Goal: Information Seeking & Learning: Learn about a topic

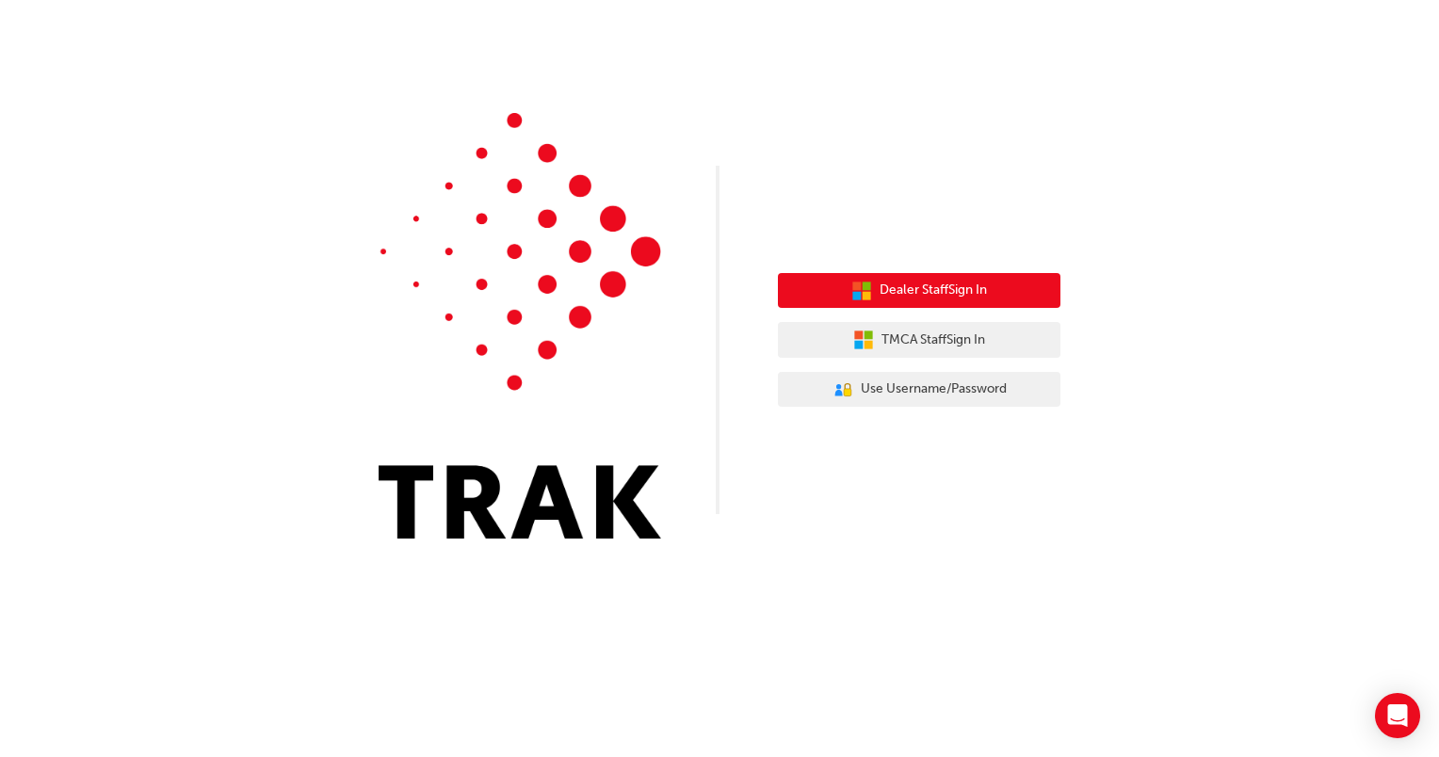
click at [947, 297] on span "Dealer Staff Sign In" at bounding box center [933, 291] width 107 height 22
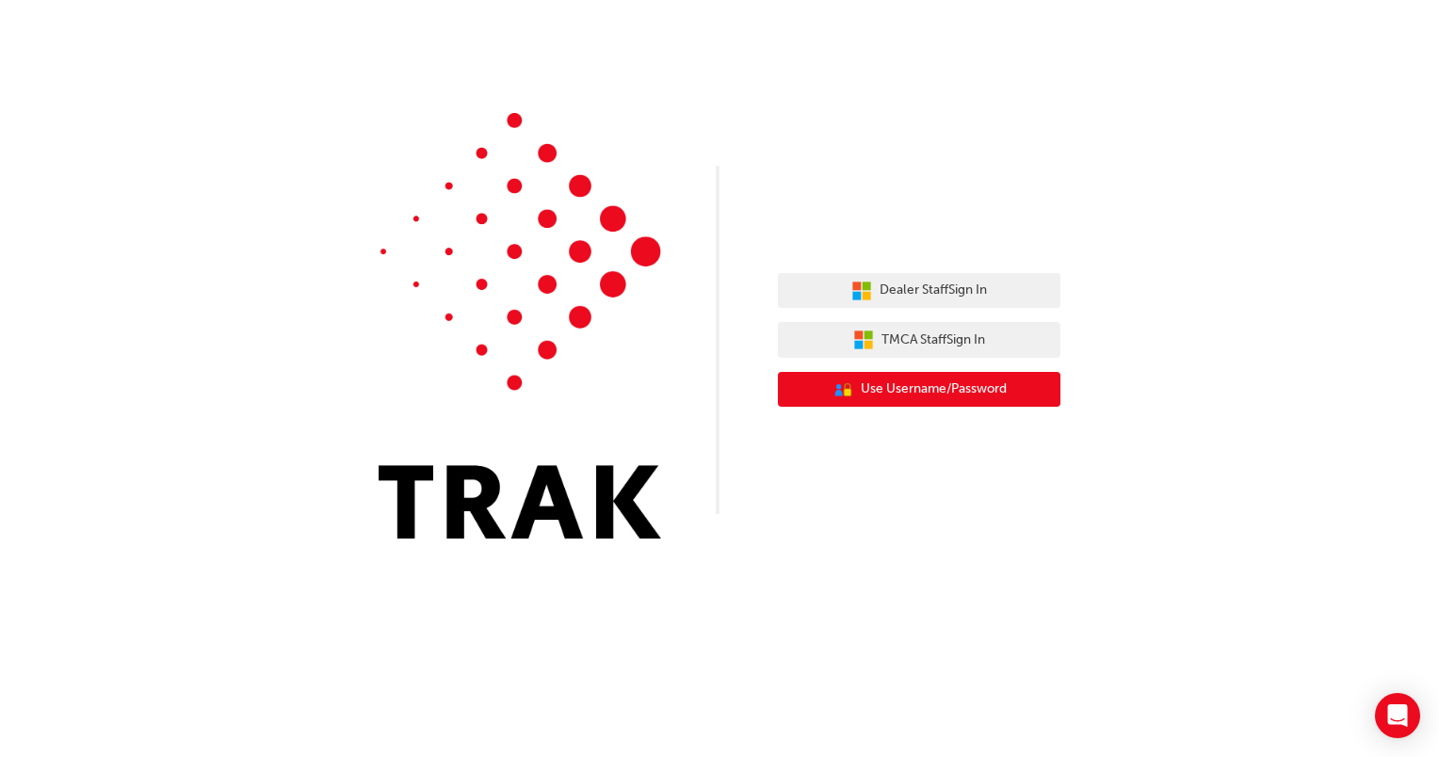
click at [973, 386] on span "Use Username/Password" at bounding box center [934, 390] width 146 height 22
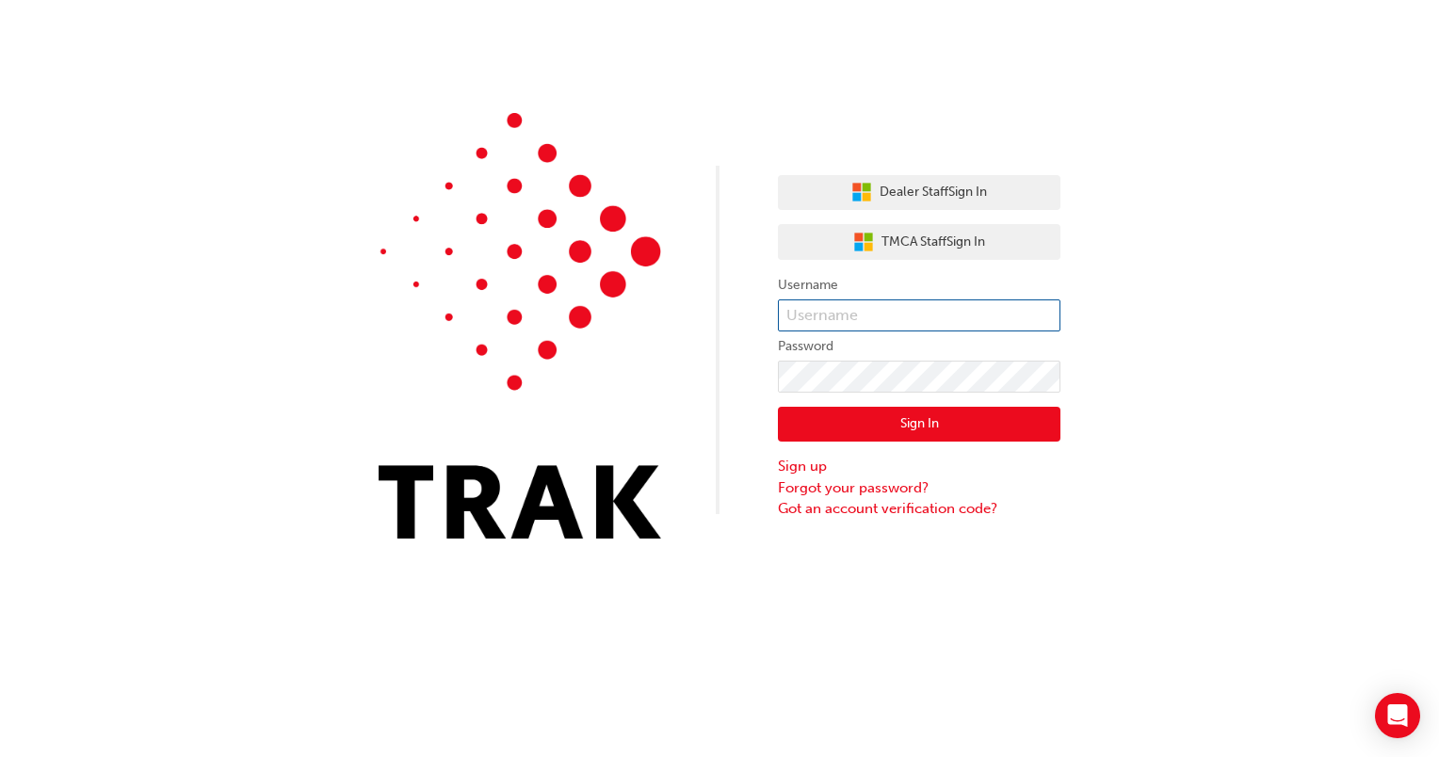
click at [891, 317] on input "text" at bounding box center [919, 316] width 283 height 32
type input "9325269"
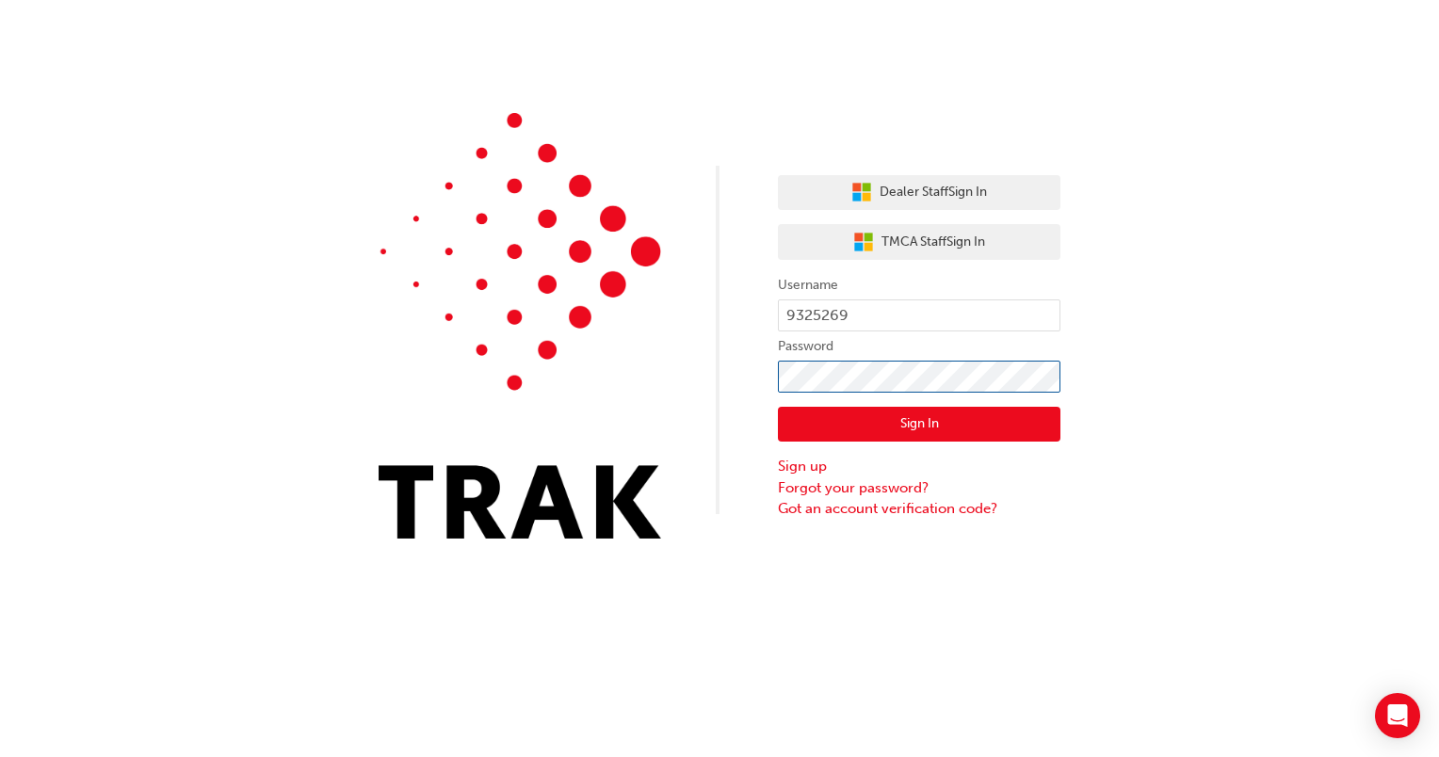
click button "Sign In" at bounding box center [919, 425] width 283 height 36
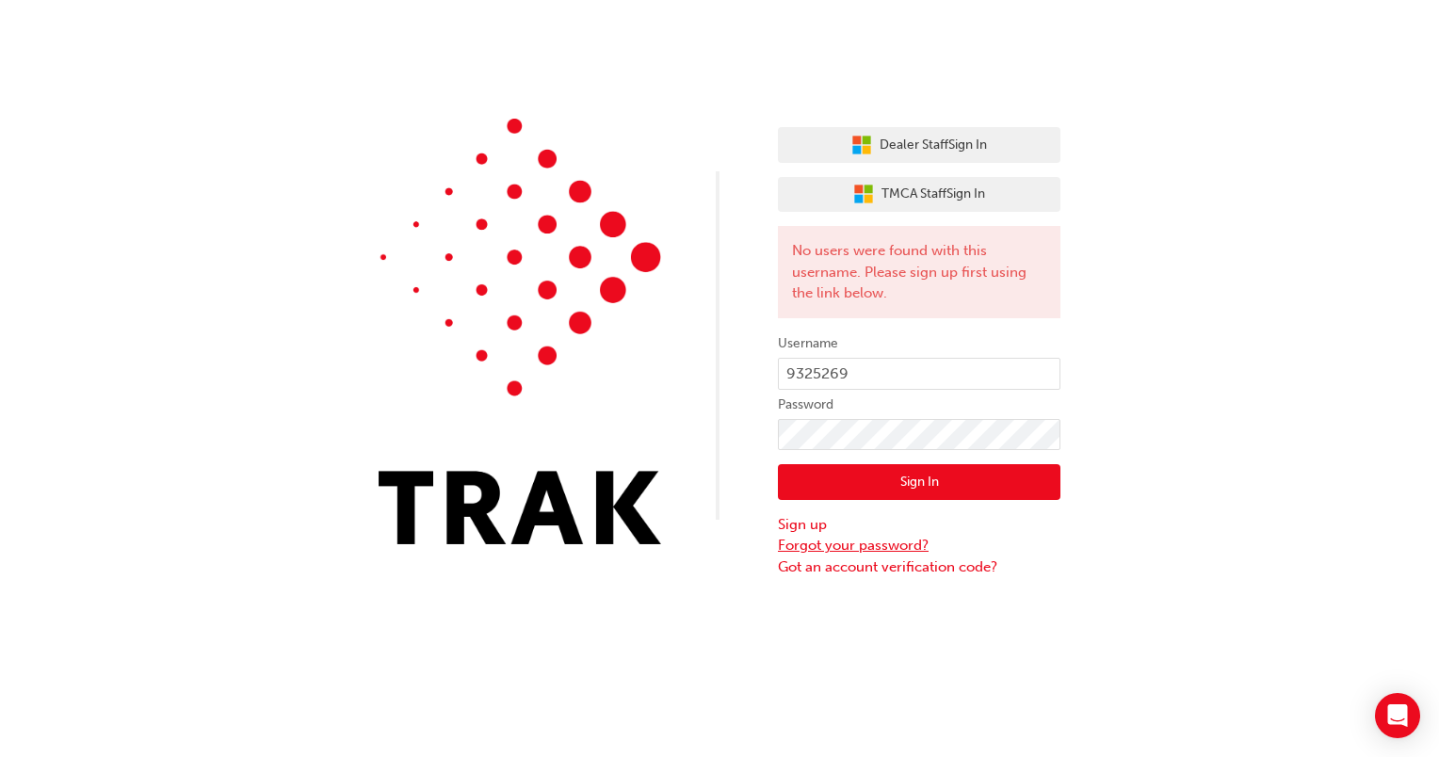
click at [896, 543] on link "Forgot your password?" at bounding box center [919, 546] width 283 height 22
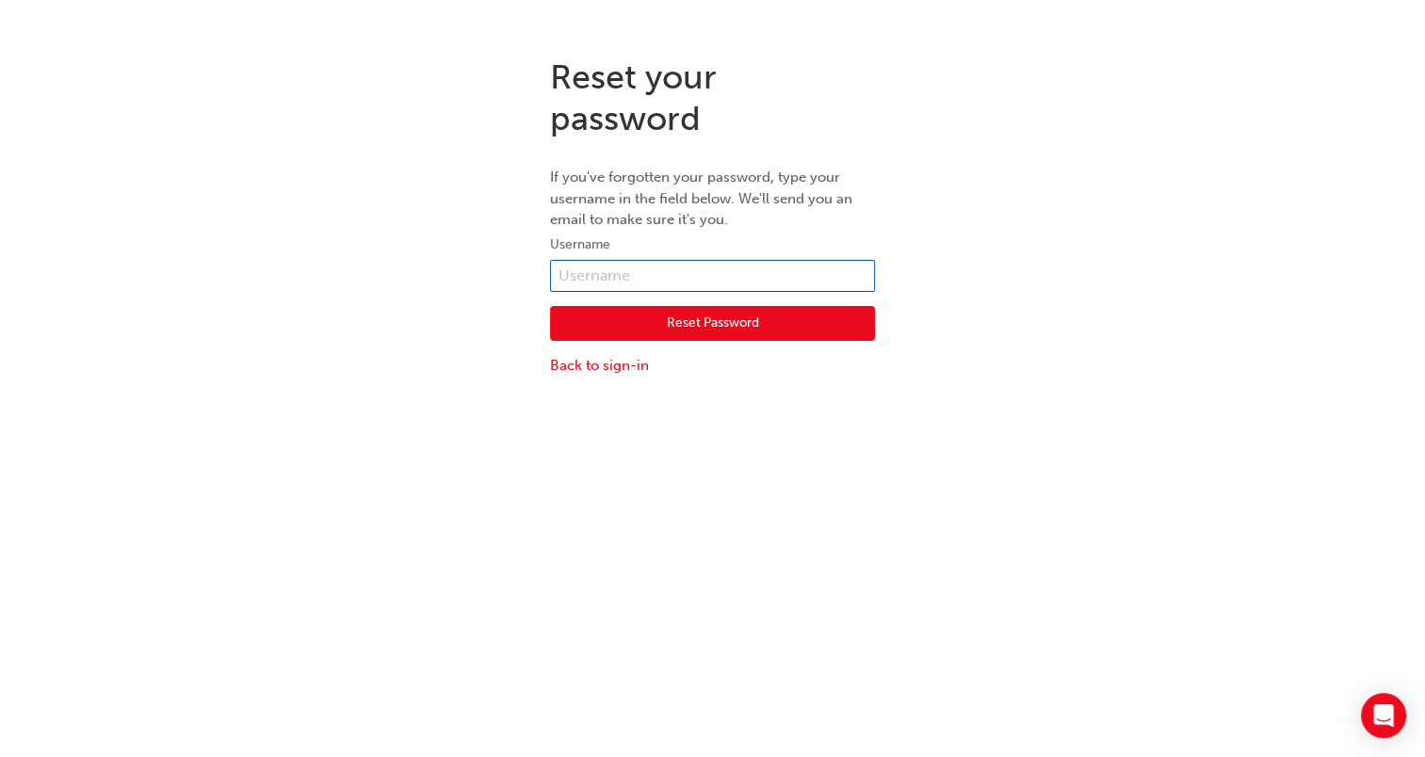
click at [668, 283] on input "text" at bounding box center [712, 276] width 325 height 32
drag, startPoint x: 720, startPoint y: 593, endPoint x: 721, endPoint y: 565, distance: 28.3
click at [721, 592] on div "Reset your password If you've forgotten your password, type your username in th…" at bounding box center [712, 420] width 1425 height 757
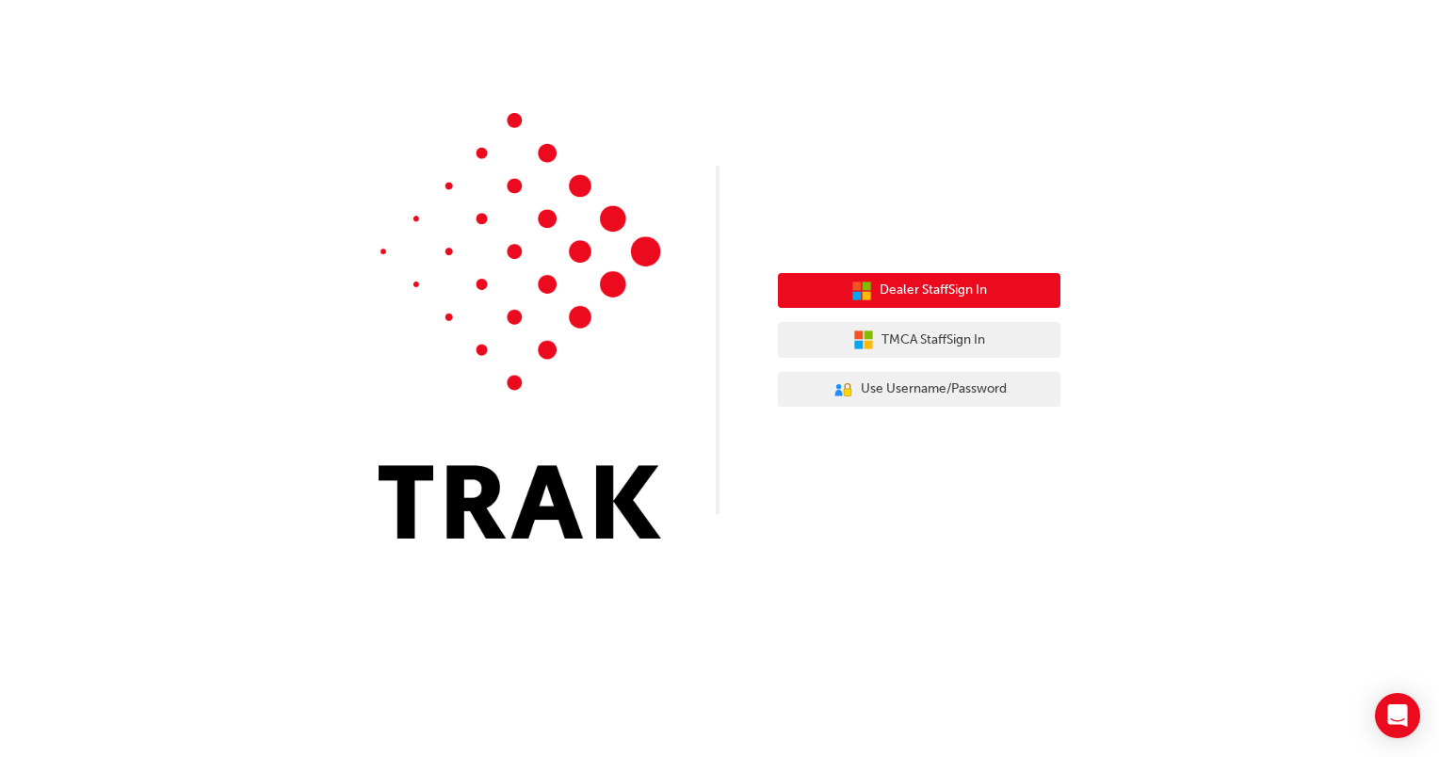
click at [953, 291] on span "Dealer Staff Sign In" at bounding box center [933, 291] width 107 height 22
click at [958, 289] on span "Dealer Staff Sign In" at bounding box center [933, 291] width 107 height 22
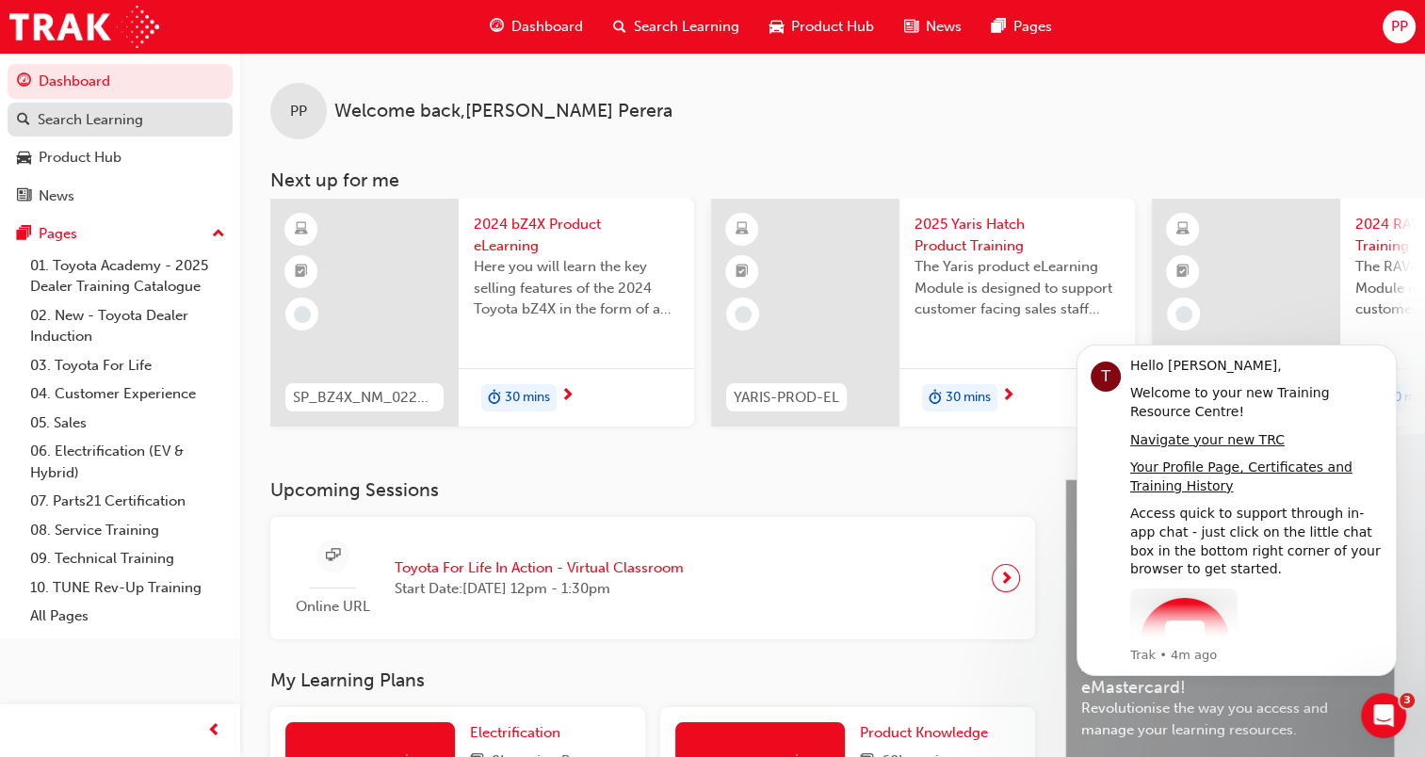
click at [77, 124] on div "Search Learning" at bounding box center [91, 120] width 106 height 22
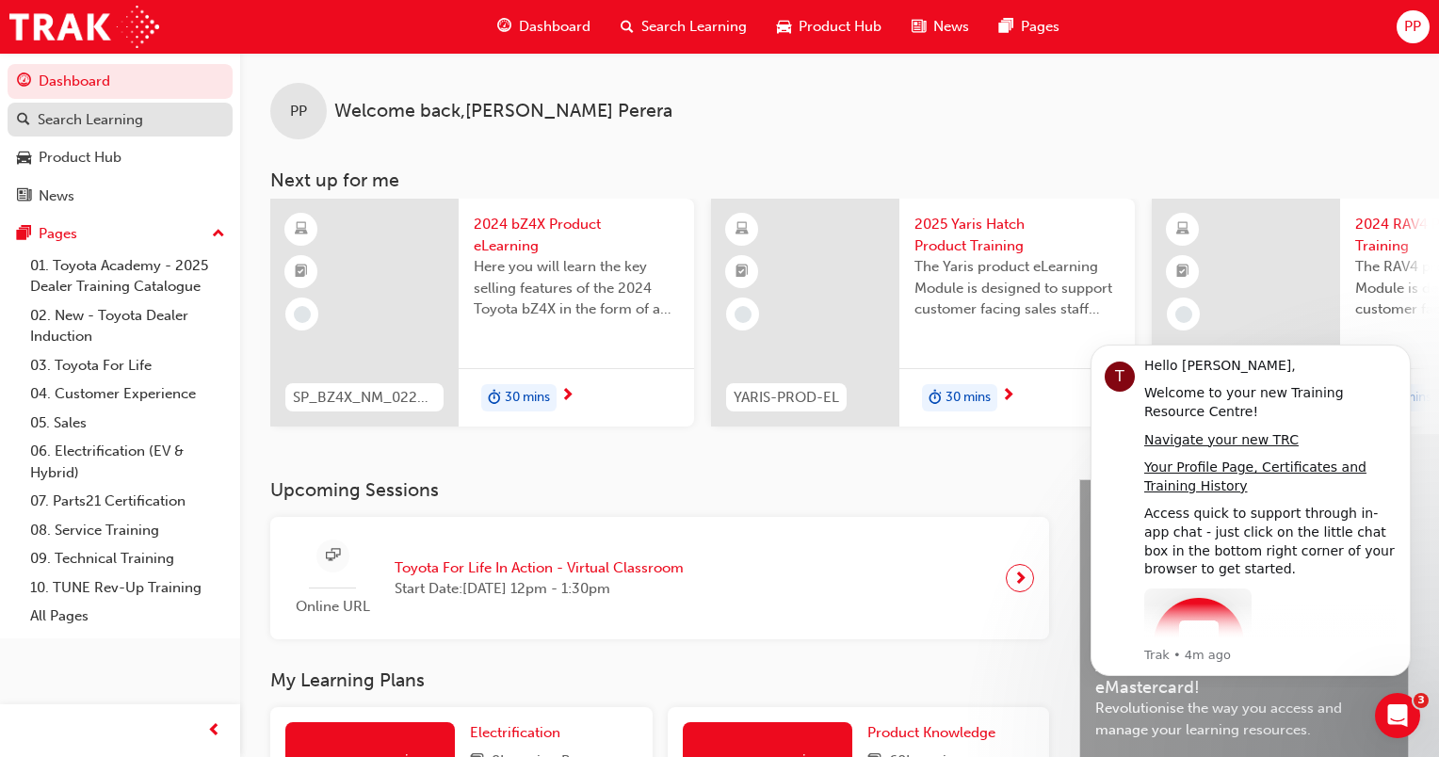
click at [77, 124] on link "Search Learning" at bounding box center [120, 120] width 225 height 35
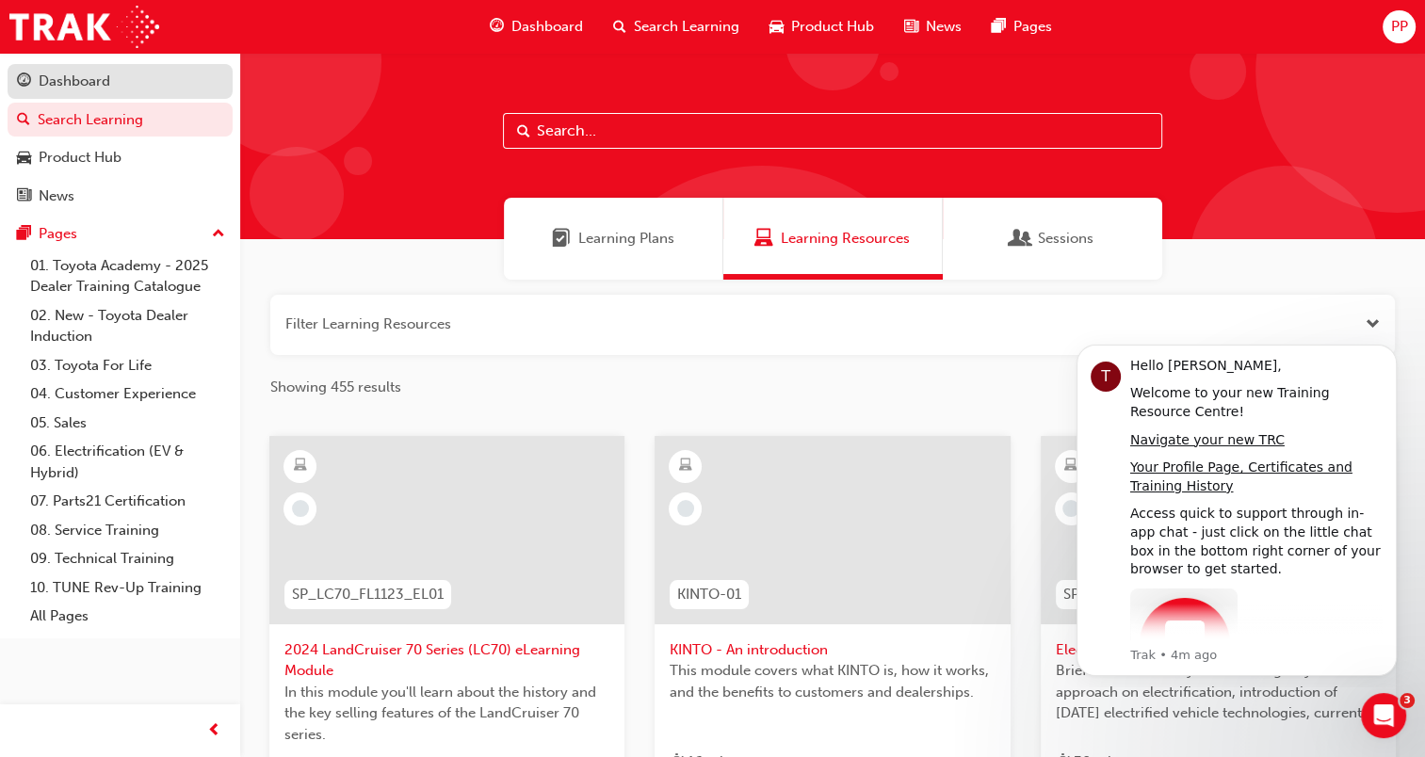
click at [38, 67] on link "Dashboard" at bounding box center [120, 81] width 225 height 35
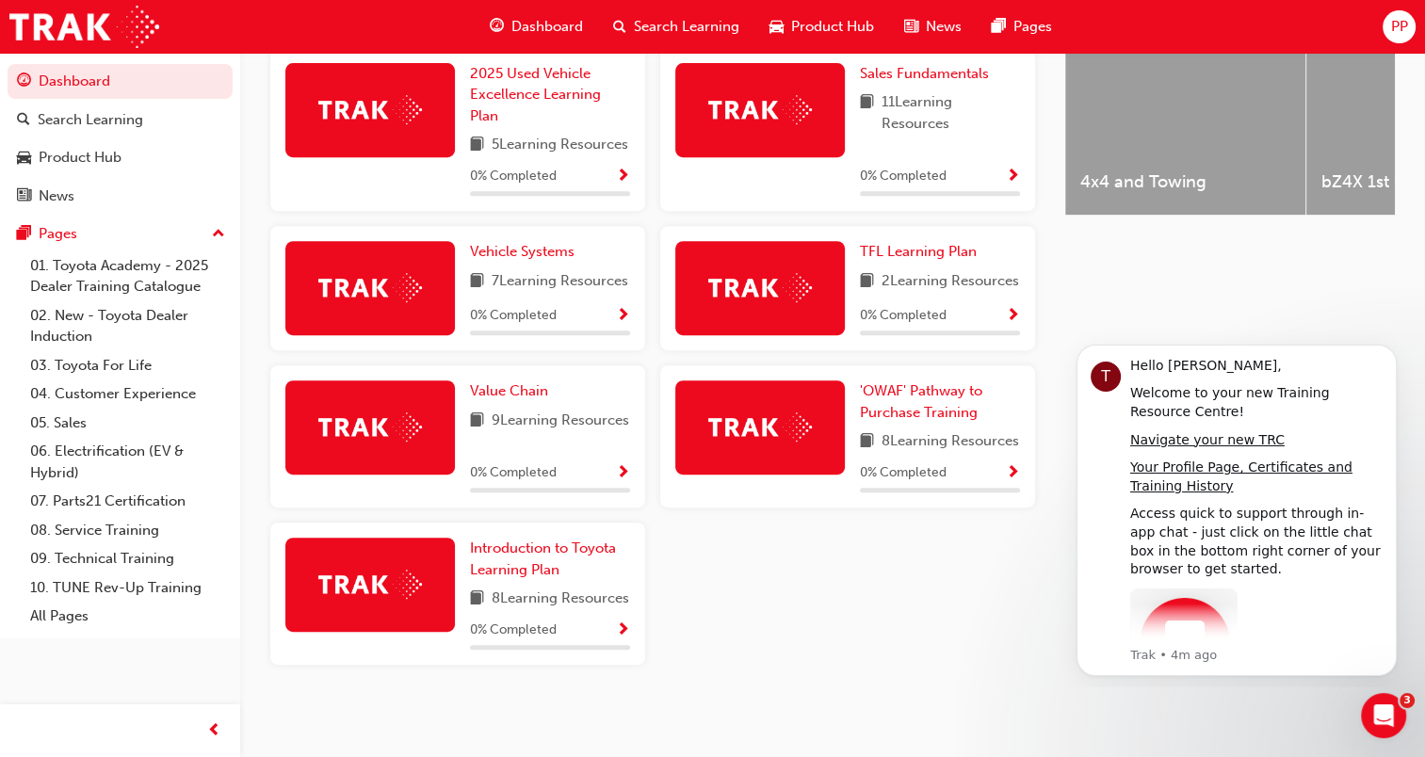
scroll to position [565, 0]
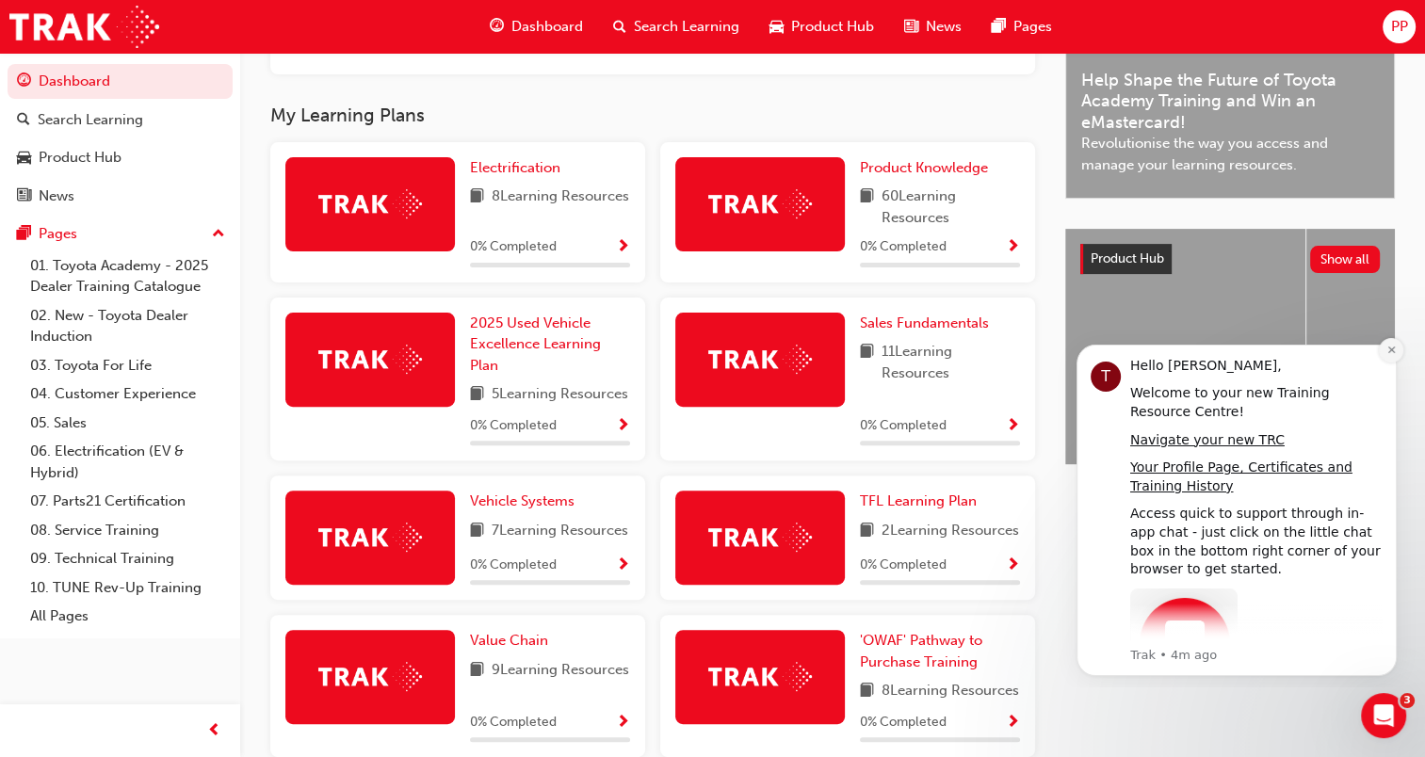
click at [1386, 347] on button "Dismiss notification" at bounding box center [1391, 350] width 24 height 24
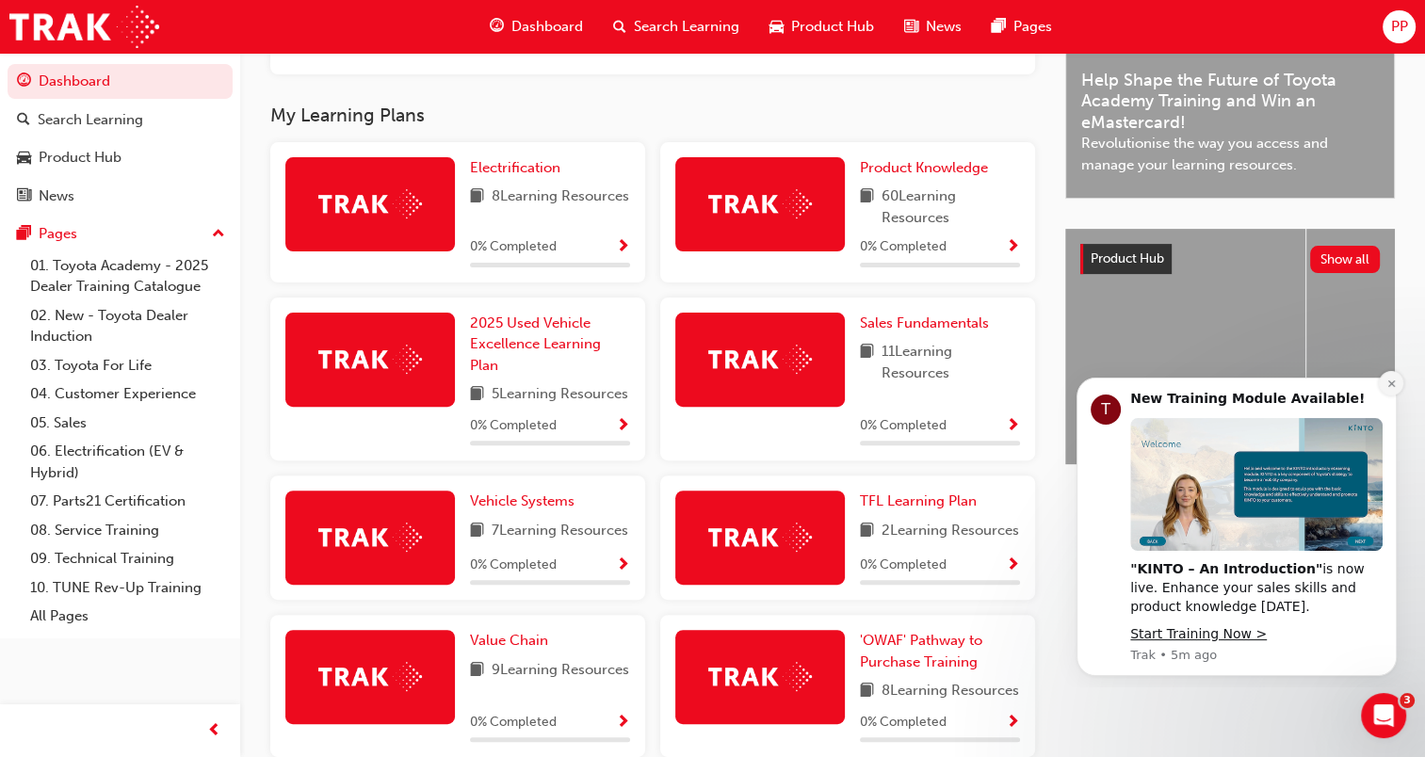
click at [1386, 390] on button "Dismiss notification" at bounding box center [1391, 383] width 24 height 24
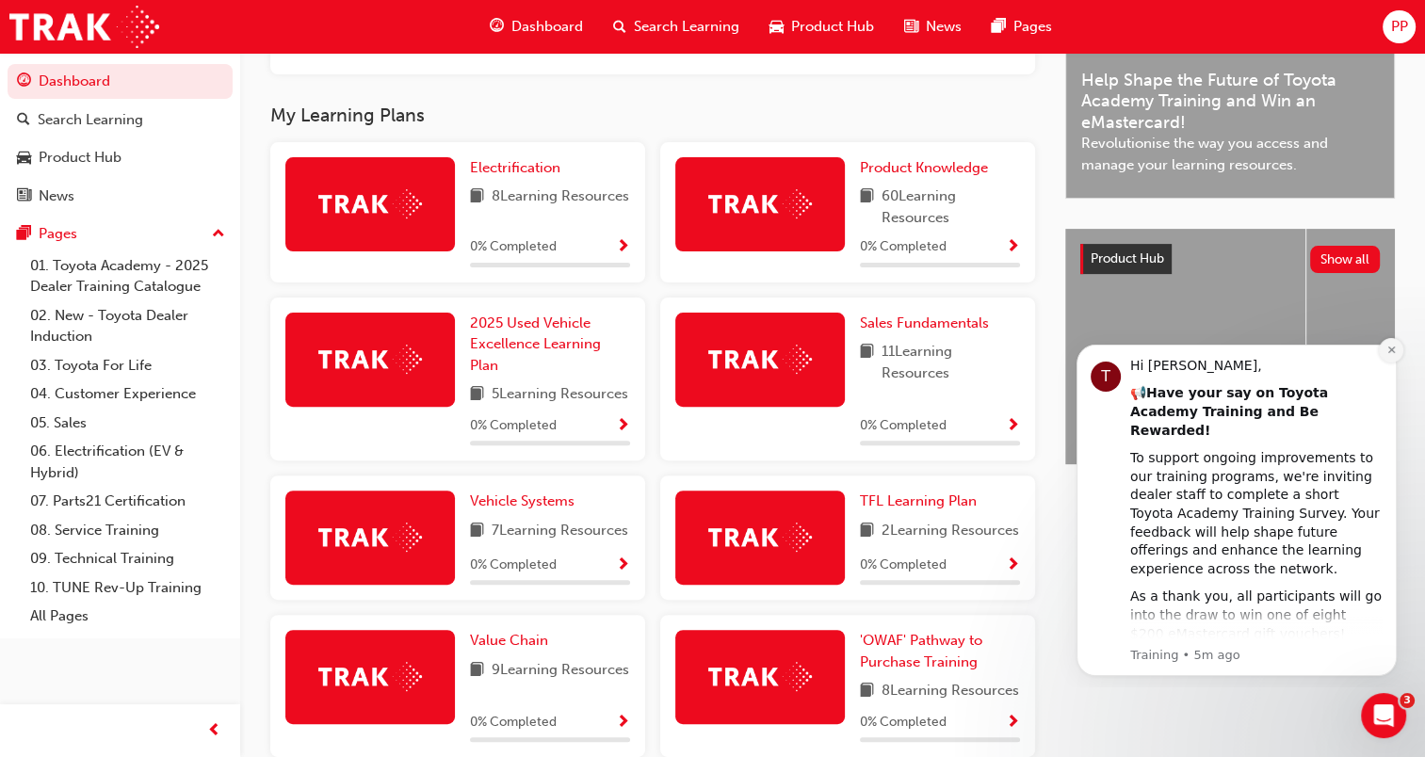
click at [1390, 356] on button "Dismiss notification" at bounding box center [1391, 350] width 24 height 24
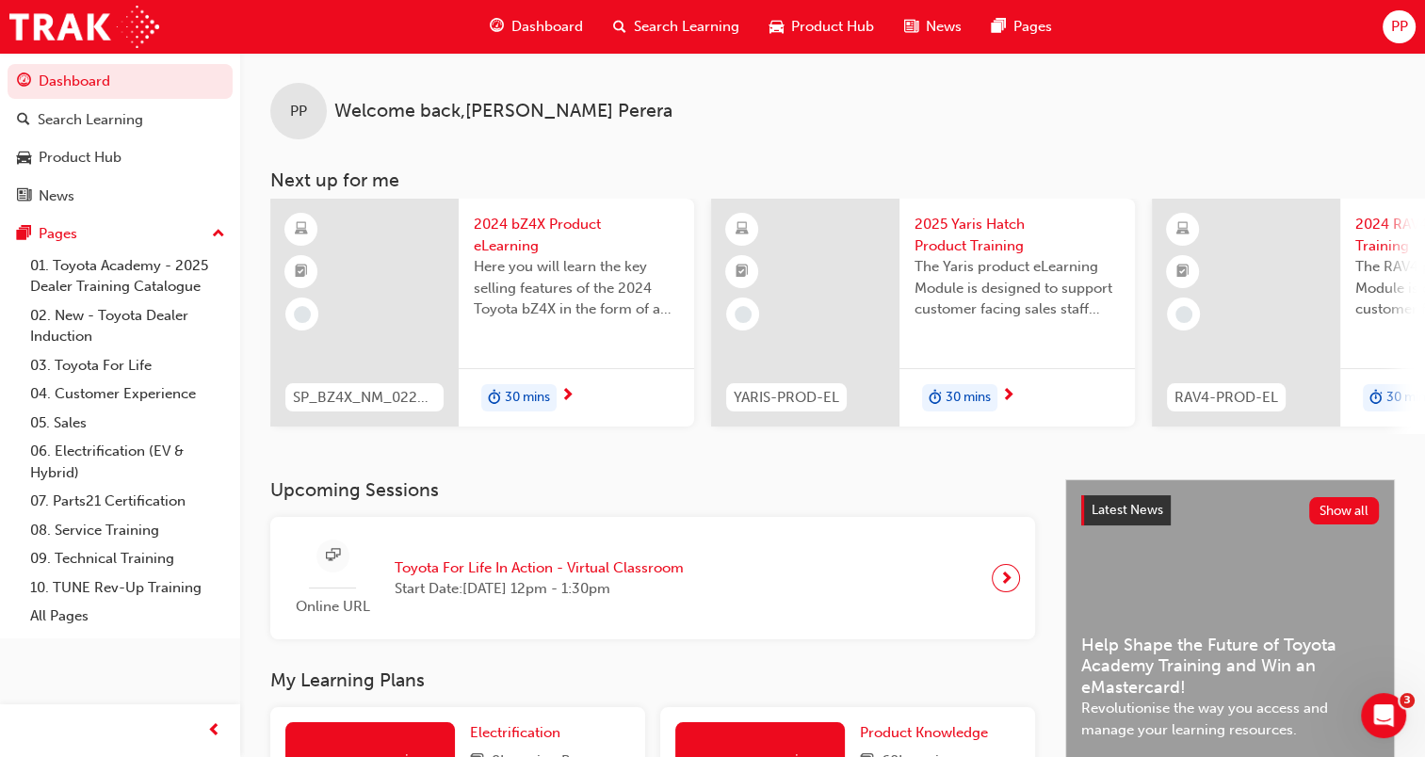
scroll to position [0, 0]
click at [79, 123] on div "Search Learning" at bounding box center [91, 120] width 106 height 22
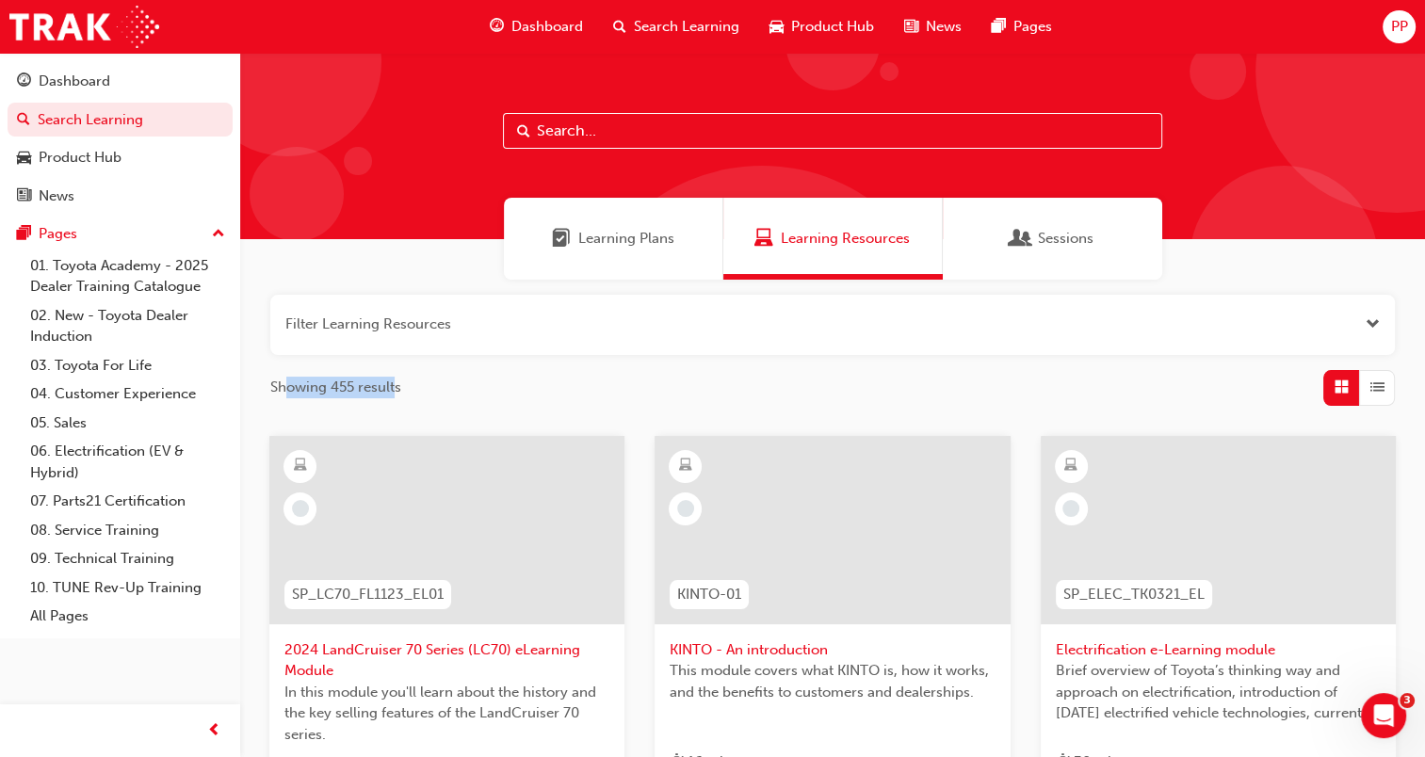
drag, startPoint x: 398, startPoint y: 393, endPoint x: 288, endPoint y: 384, distance: 110.5
click at [288, 384] on span "Showing 455 results" at bounding box center [335, 388] width 131 height 22
drag, startPoint x: 288, startPoint y: 384, endPoint x: 437, endPoint y: 389, distance: 148.9
click at [437, 389] on div "Showing 455 results" at bounding box center [832, 388] width 1125 height 36
click at [573, 130] on input "text" at bounding box center [832, 131] width 659 height 36
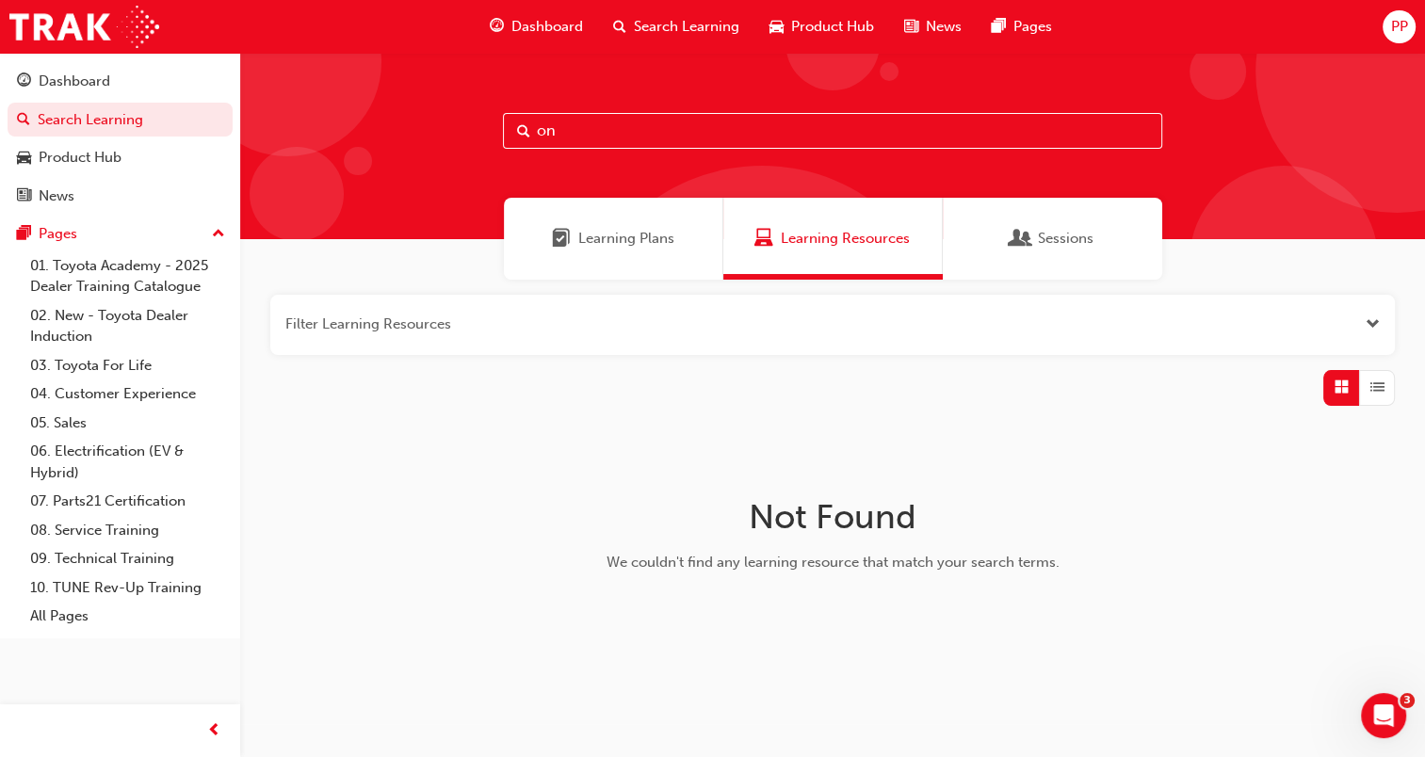
type input "o"
type input "online induction"
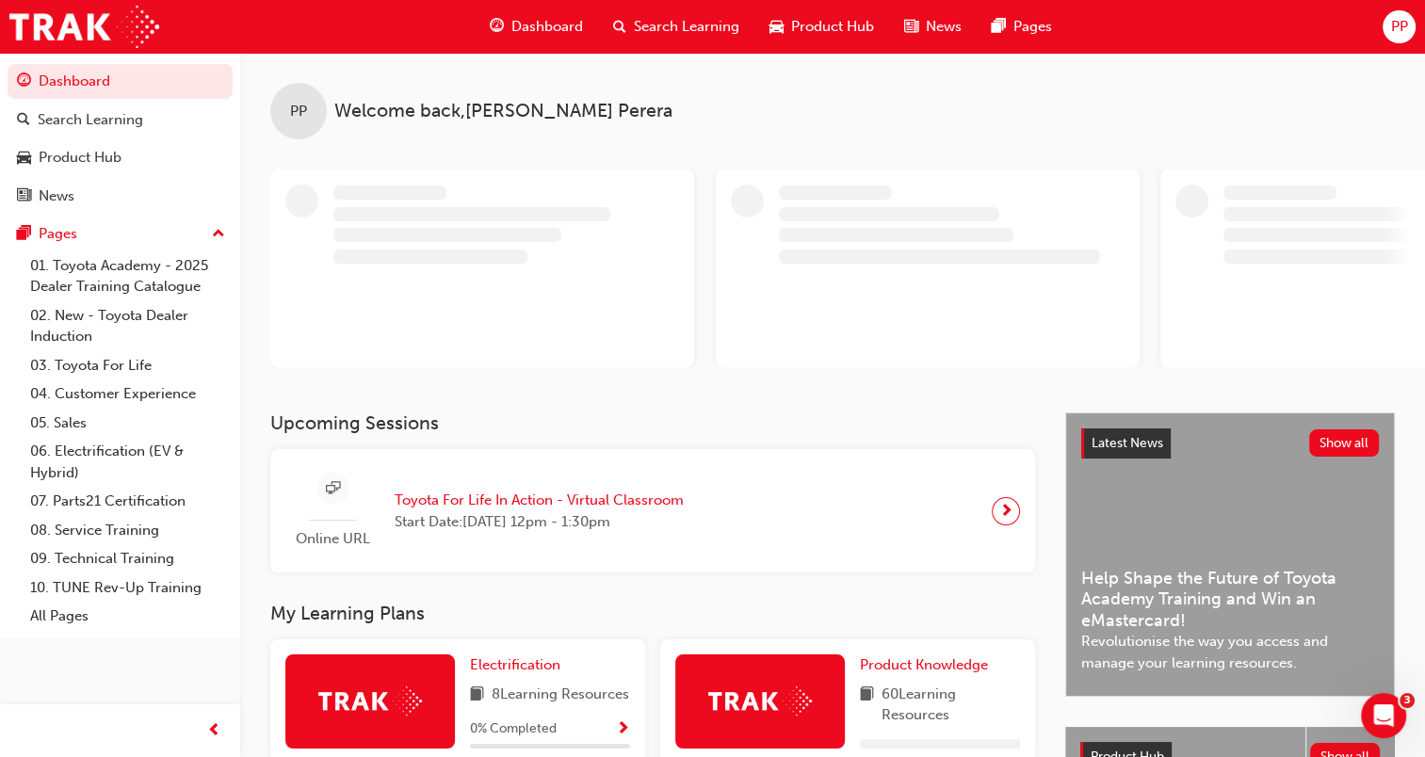
click at [664, 19] on span "Search Learning" at bounding box center [687, 27] width 106 height 22
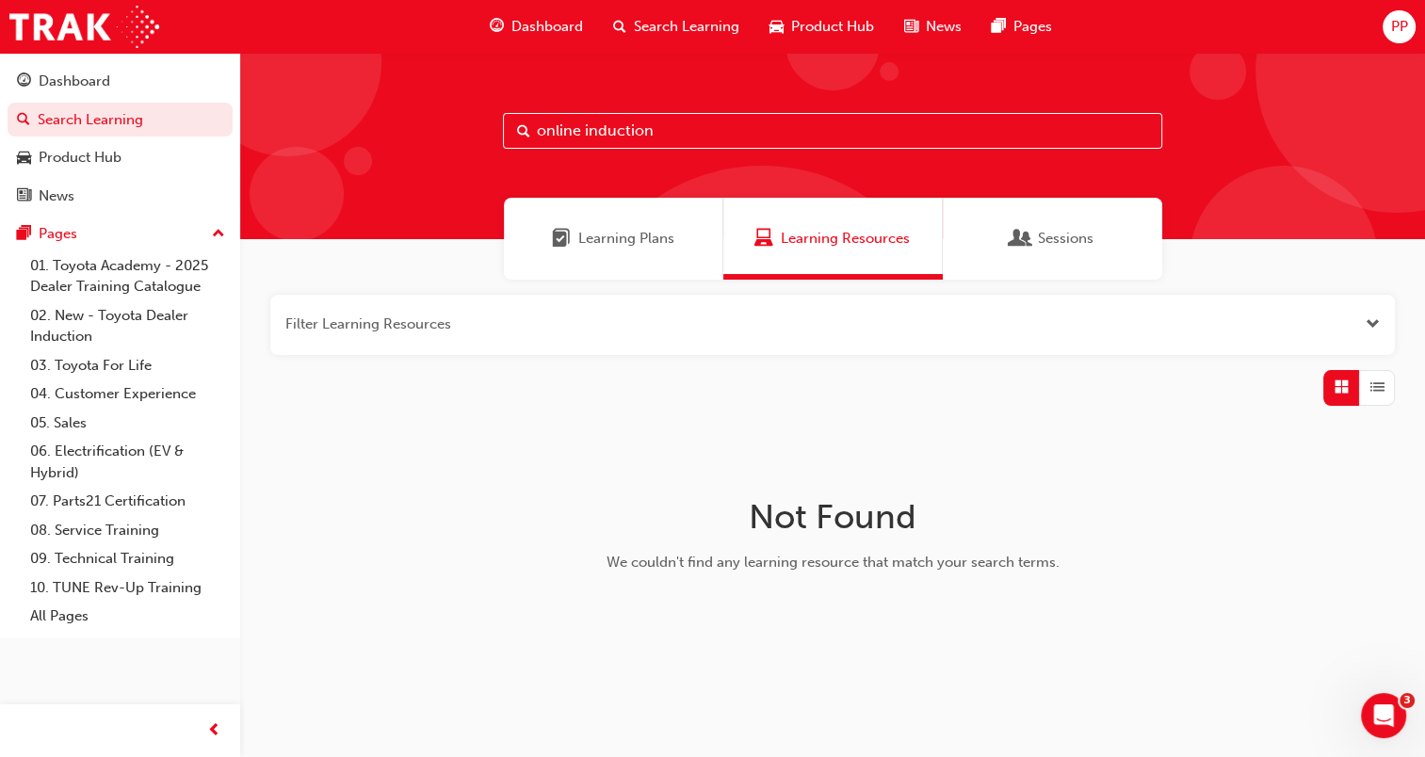
drag, startPoint x: 546, startPoint y: 122, endPoint x: 503, endPoint y: 121, distance: 43.4
click at [503, 121] on input "online induction" at bounding box center [832, 131] width 659 height 36
click at [577, 131] on input "toyot online" at bounding box center [832, 131] width 659 height 36
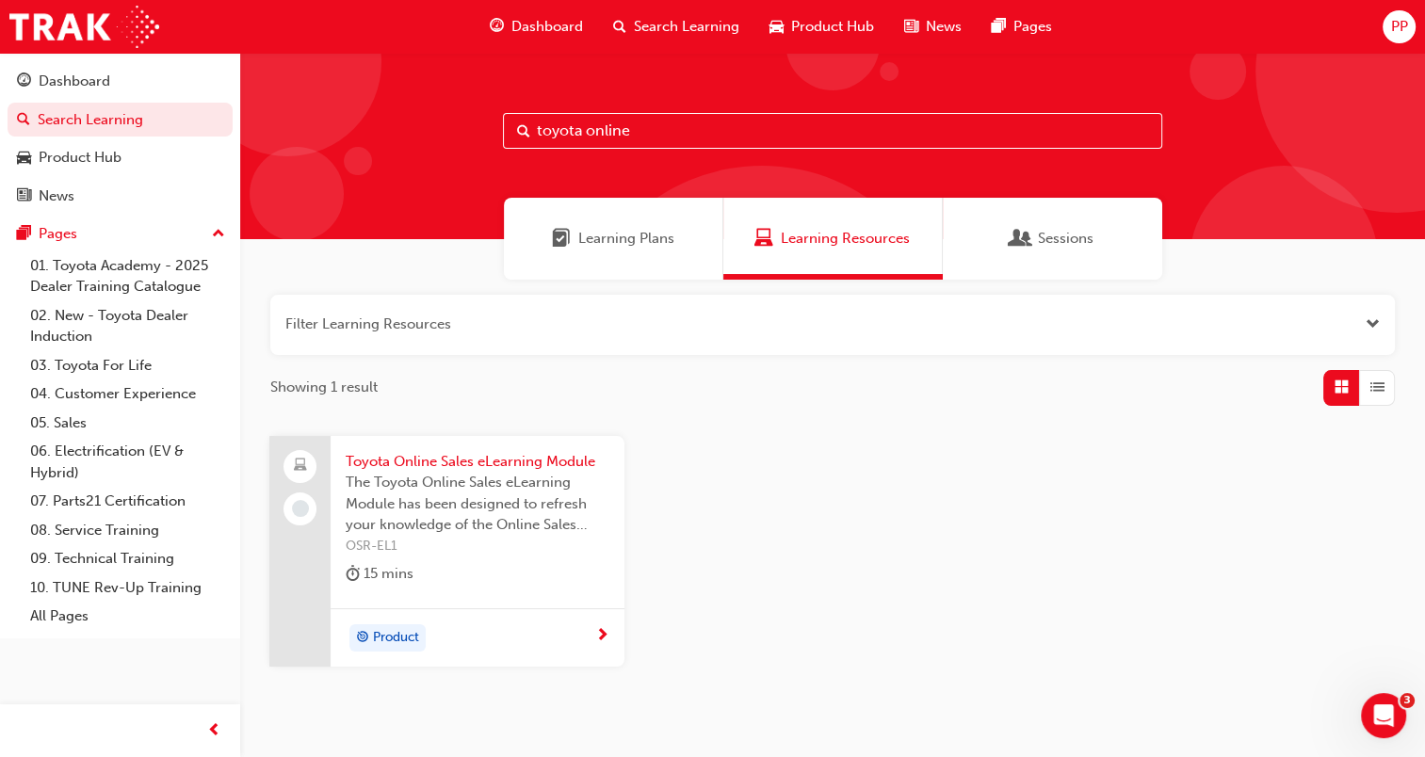
click at [659, 131] on input "toyota online" at bounding box center [832, 131] width 659 height 36
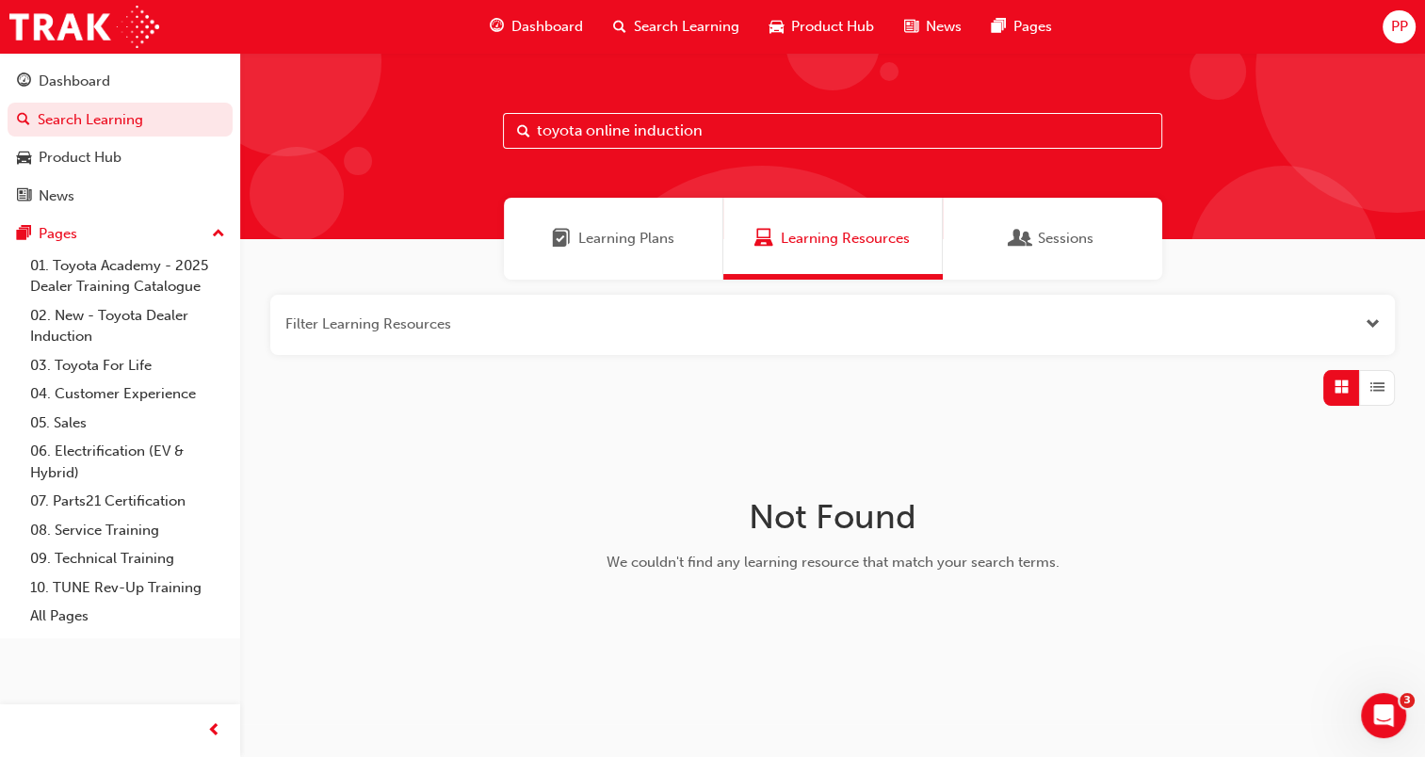
drag, startPoint x: 634, startPoint y: 131, endPoint x: 515, endPoint y: 118, distance: 119.4
click at [515, 118] on input "toyota online induction" at bounding box center [832, 131] width 659 height 36
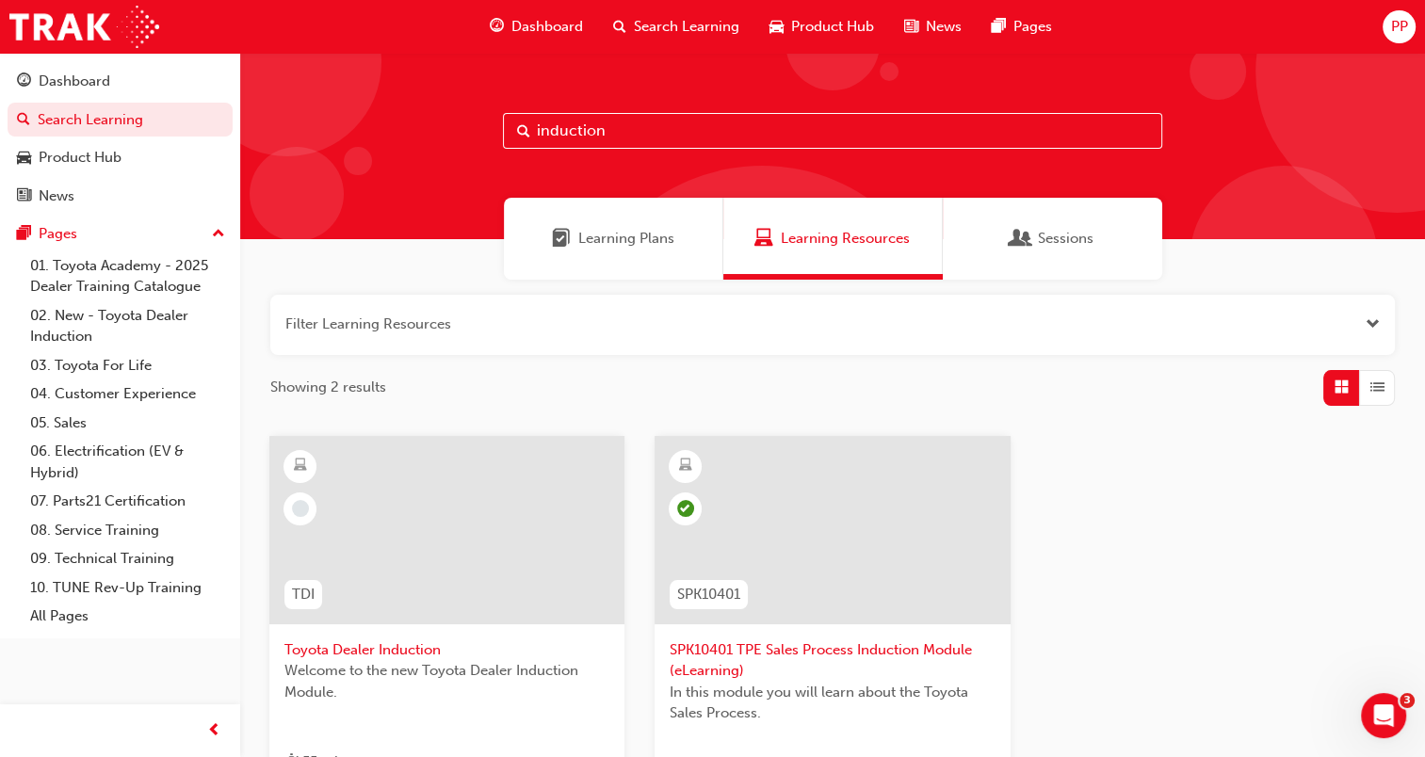
drag, startPoint x: 649, startPoint y: 118, endPoint x: 511, endPoint y: 115, distance: 138.5
click at [511, 115] on input "induction" at bounding box center [832, 131] width 659 height 36
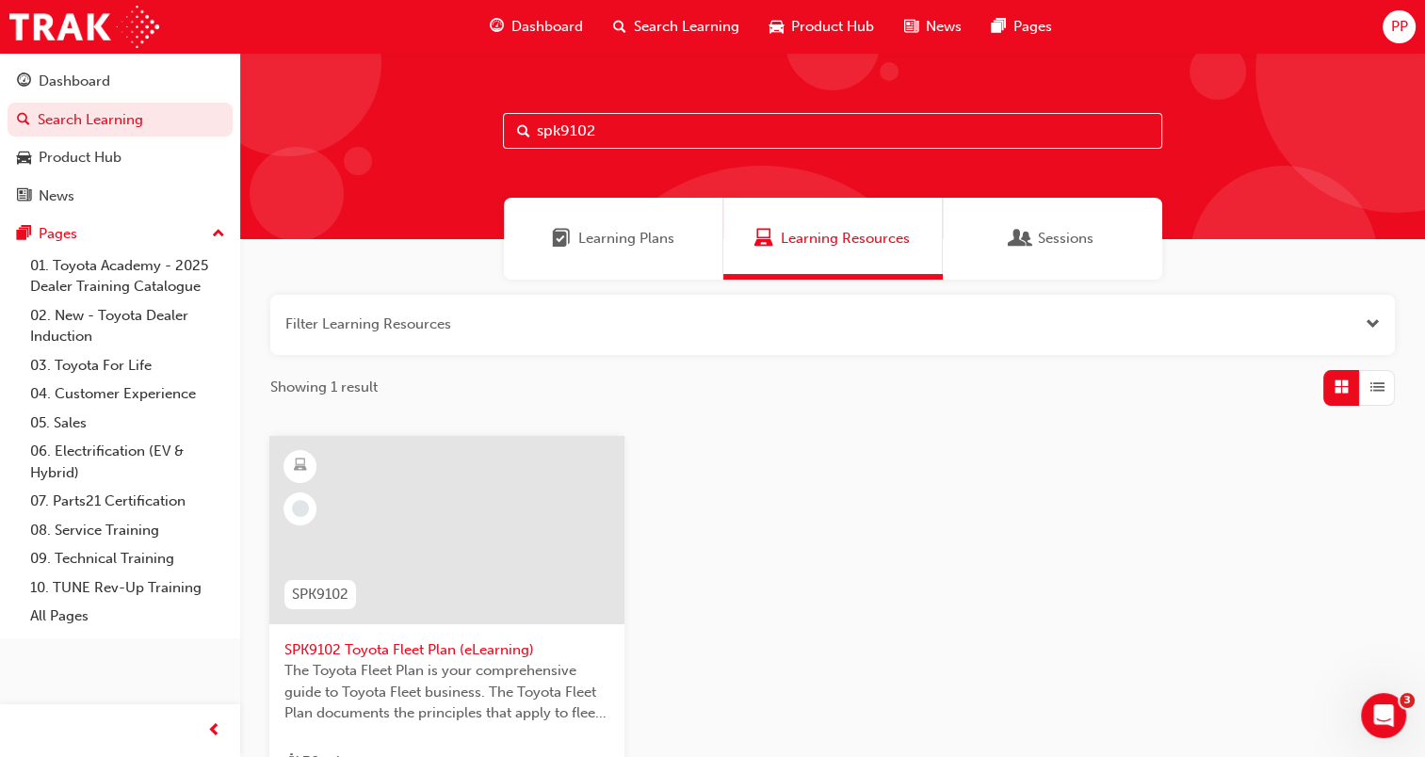
click at [671, 130] on input "spk9102" at bounding box center [832, 131] width 659 height 36
drag, startPoint x: 628, startPoint y: 129, endPoint x: 505, endPoint y: 133, distance: 123.5
click at [505, 133] on input "spk9103" at bounding box center [832, 131] width 659 height 36
click at [622, 124] on input "spk9103" at bounding box center [832, 131] width 659 height 36
type input "spk9103"
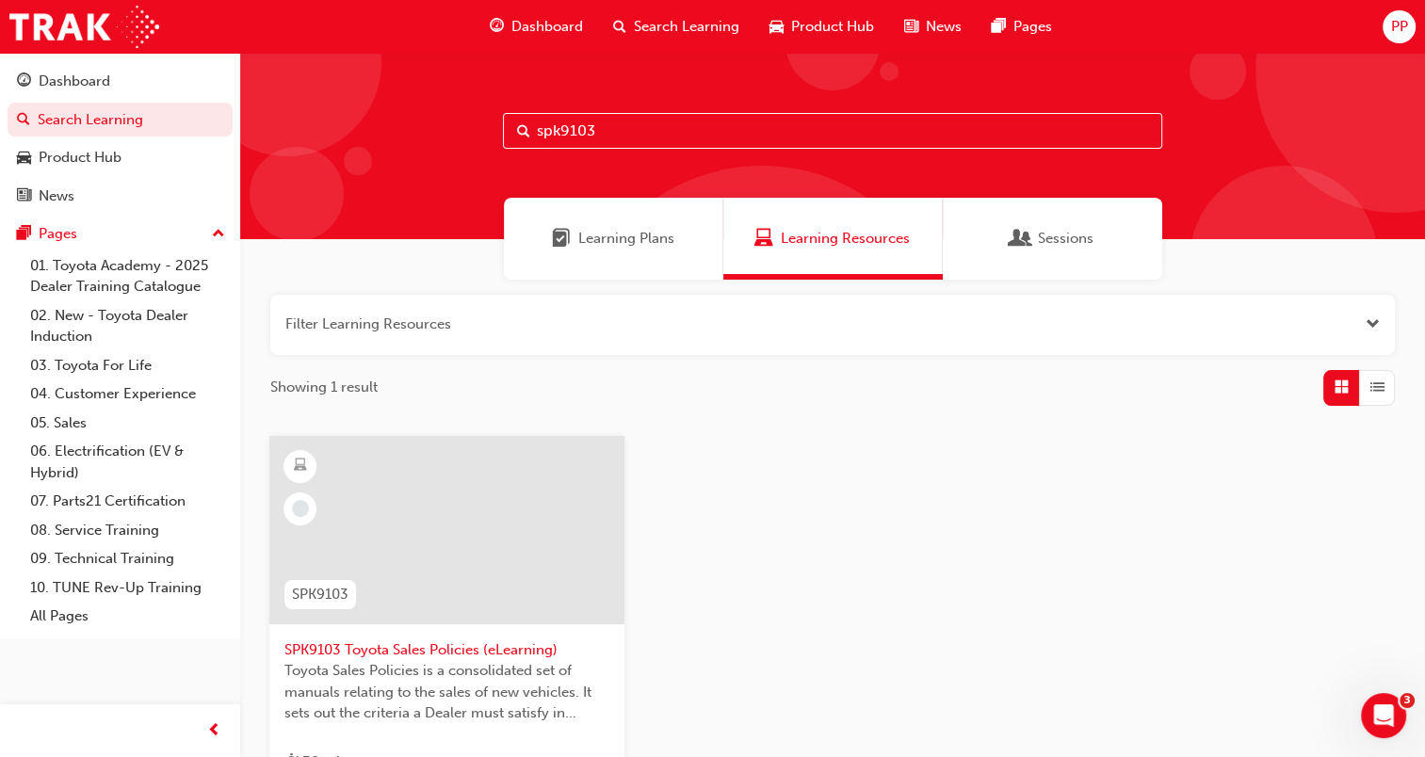
click at [544, 565] on div at bounding box center [446, 530] width 355 height 188
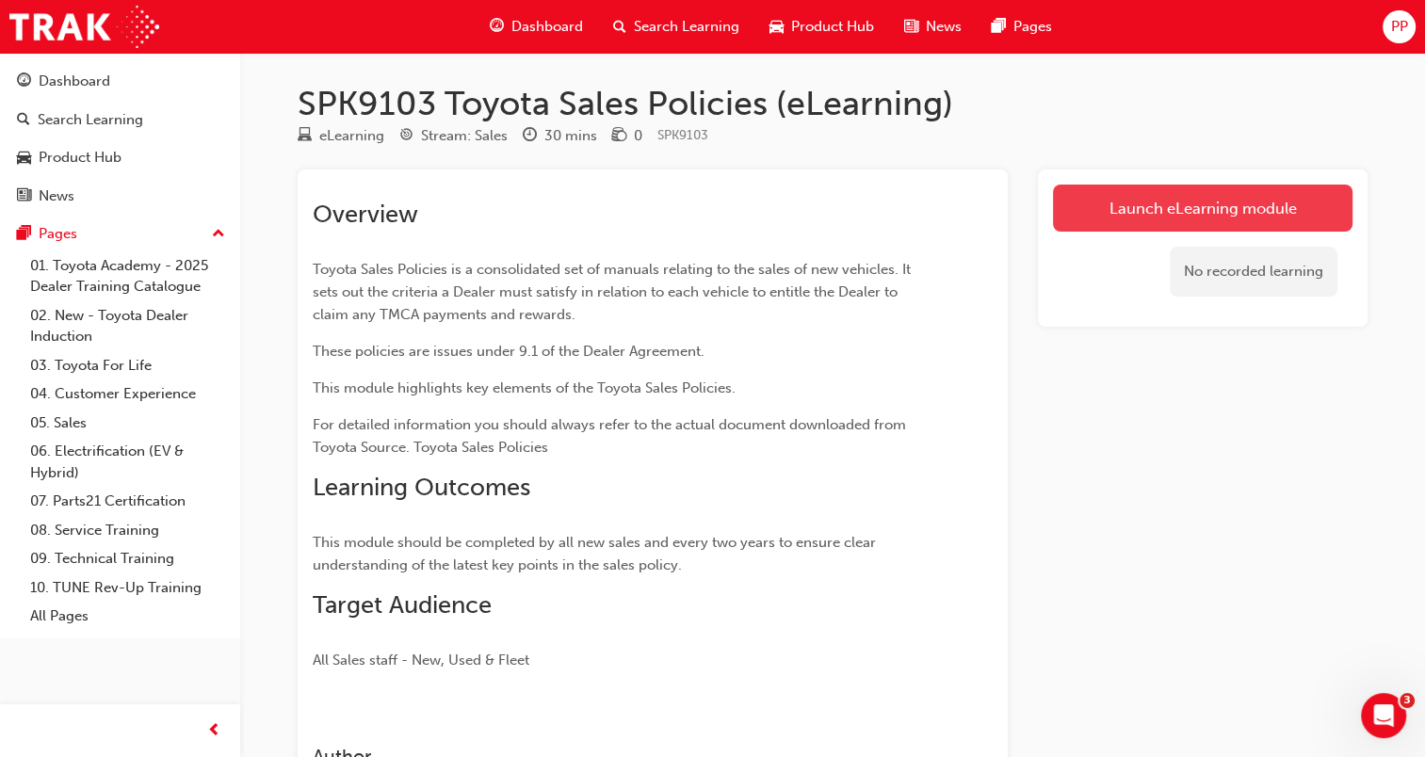
click at [1213, 204] on link "Launch eLearning module" at bounding box center [1203, 208] width 300 height 47
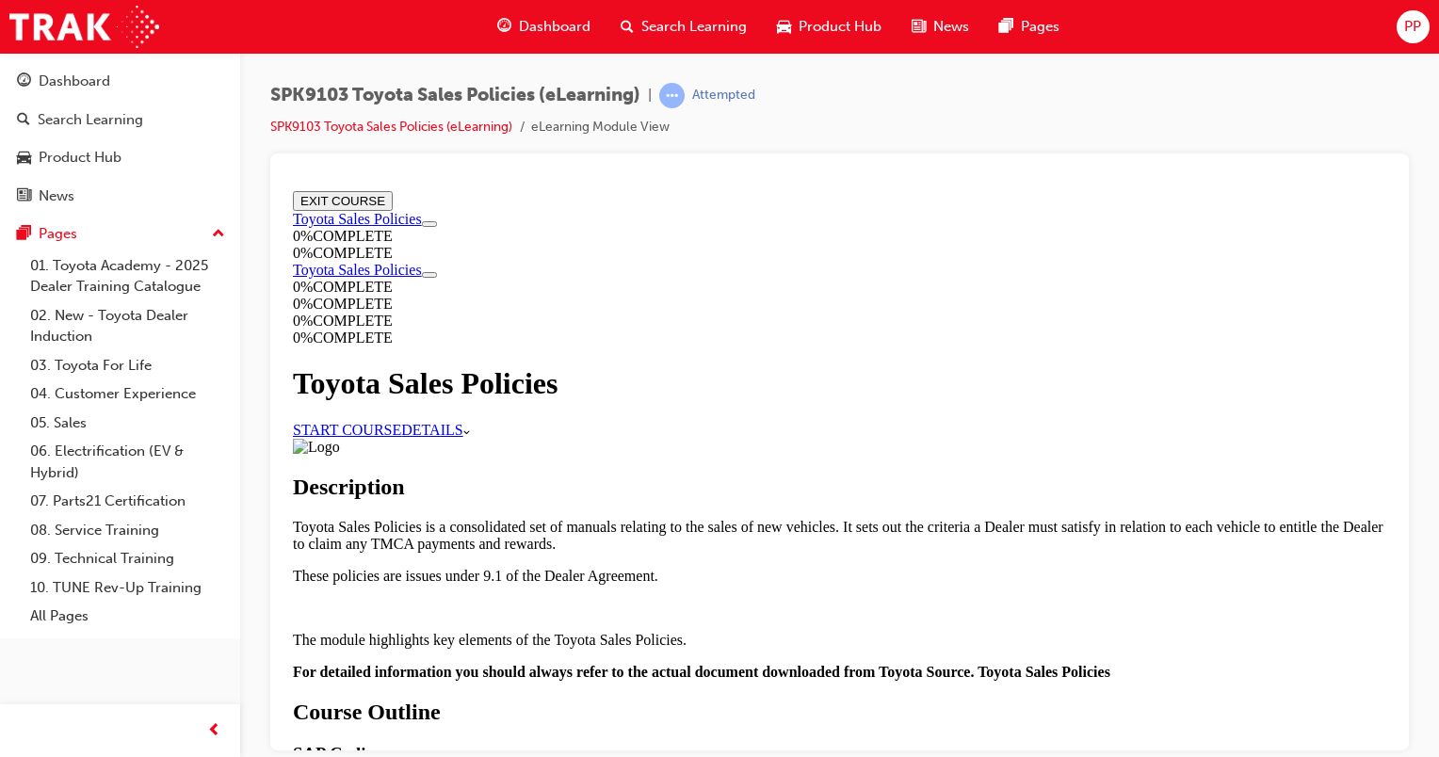
click at [401, 421] on link "START COURSE" at bounding box center [347, 429] width 108 height 16
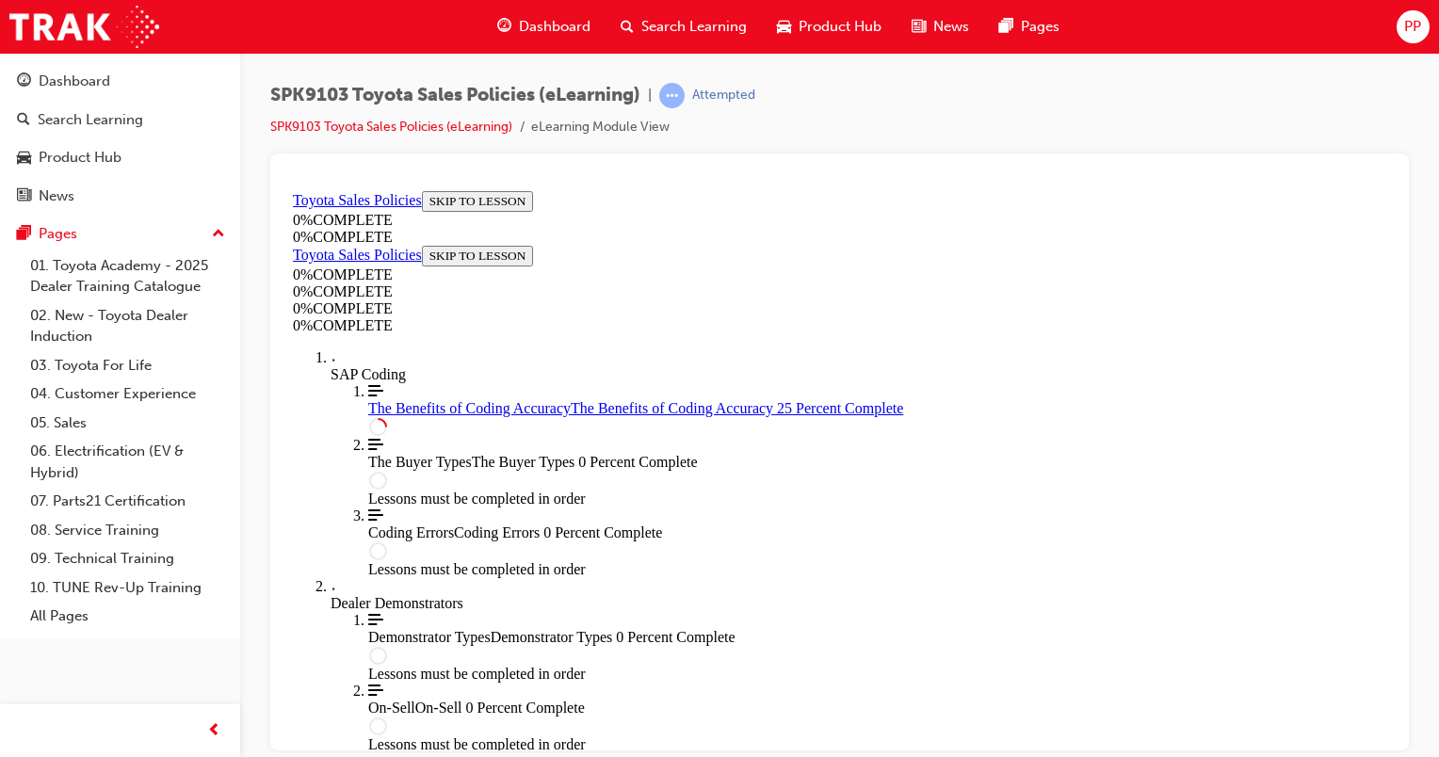
scroll to position [348, 0]
click at [368, 415] on span "The Benefits of Coding Accuracy" at bounding box center [469, 407] width 203 height 16
click at [420, 415] on span "The Benefits of Coding Accuracy" at bounding box center [469, 407] width 203 height 16
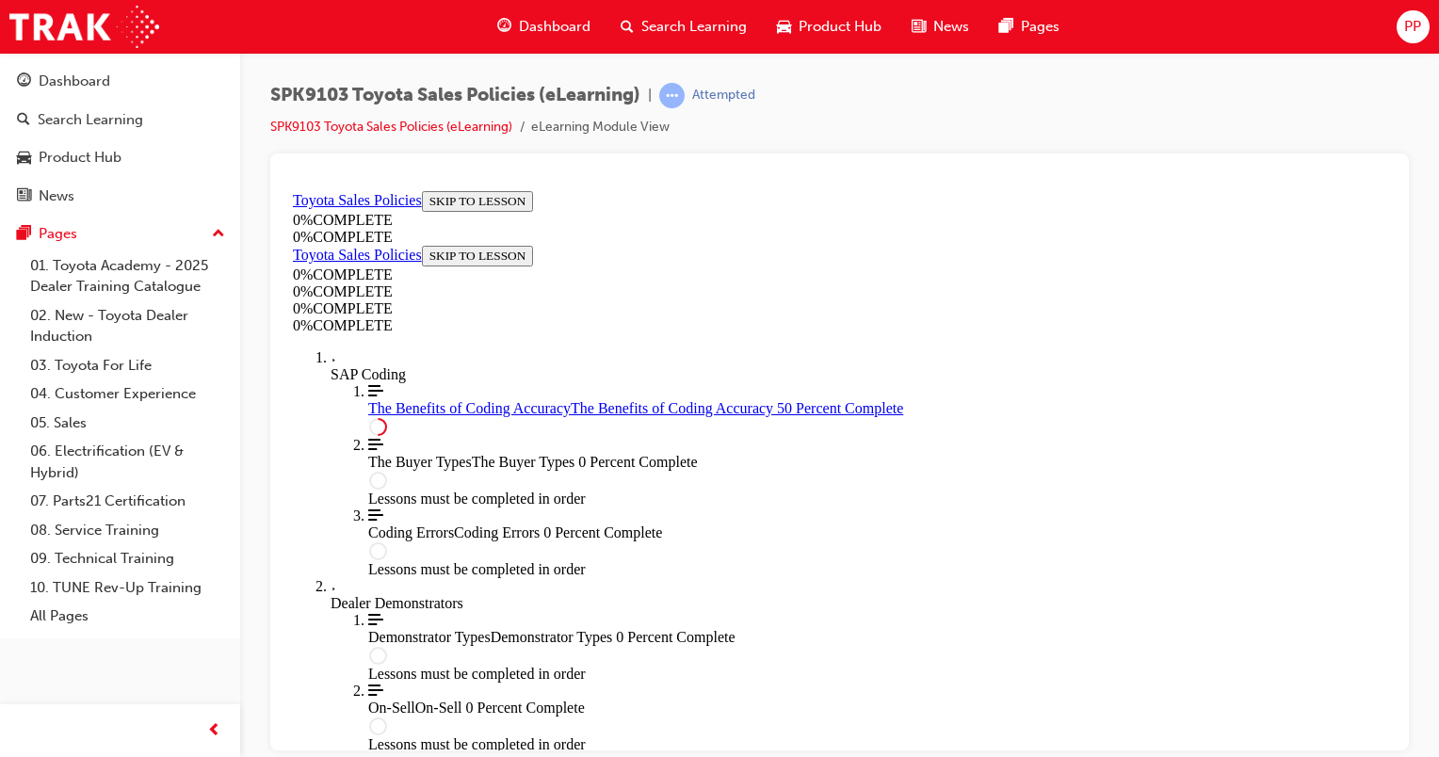
click at [455, 416] on div "The Benefits of Coding Accuracy The Benefits of Coding Accuracy 50 Percent Comp…" at bounding box center [877, 407] width 1018 height 17
click at [403, 415] on span "The Benefits of Coding Accuracy" at bounding box center [469, 407] width 203 height 16
click at [368, 396] on icon "Align left Three vertical lines aligned to the left" at bounding box center [375, 389] width 15 height 11
click at [386, 434] on circle "Course Section for SAP Coding , with 3 Lessons" at bounding box center [378, 426] width 16 height 16
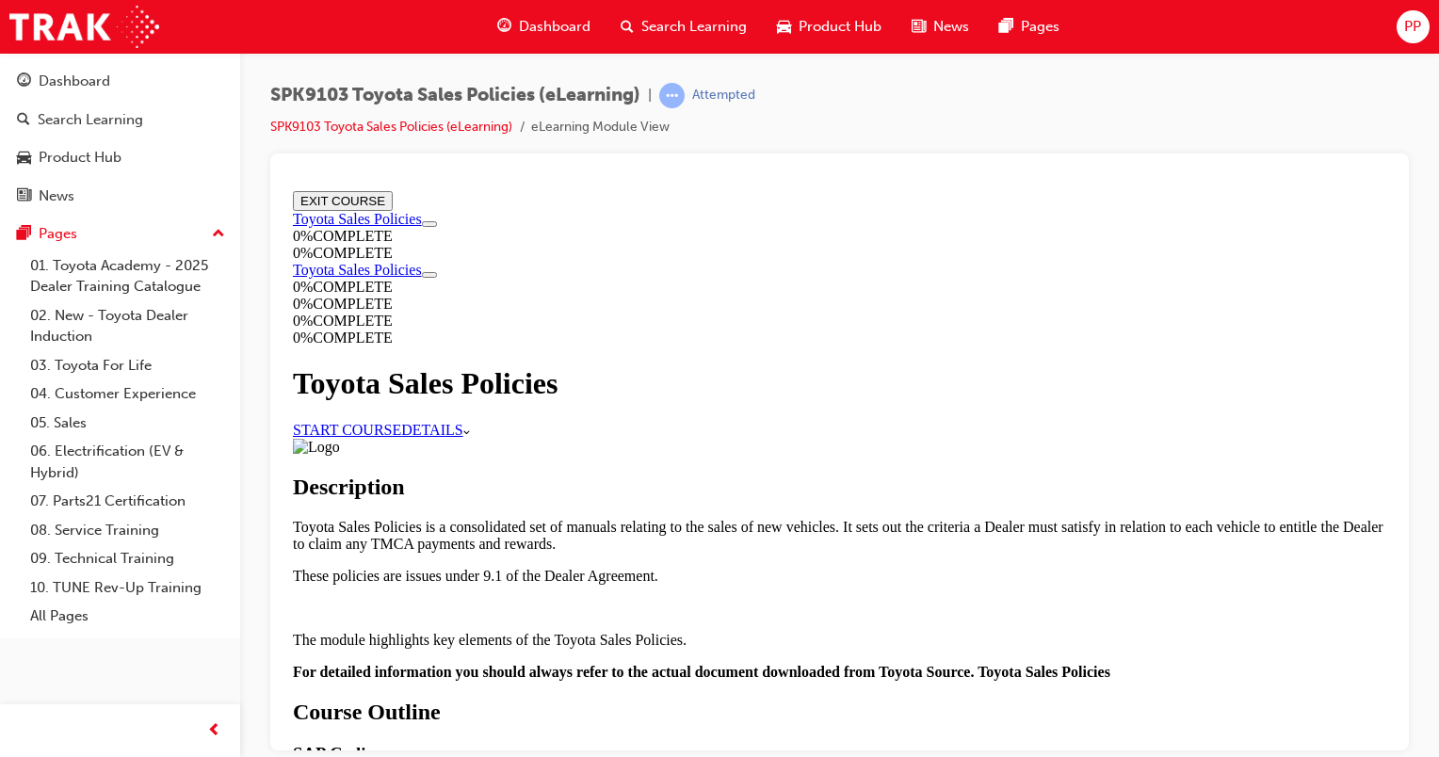
click at [401, 421] on link "START COURSE" at bounding box center [347, 429] width 108 height 16
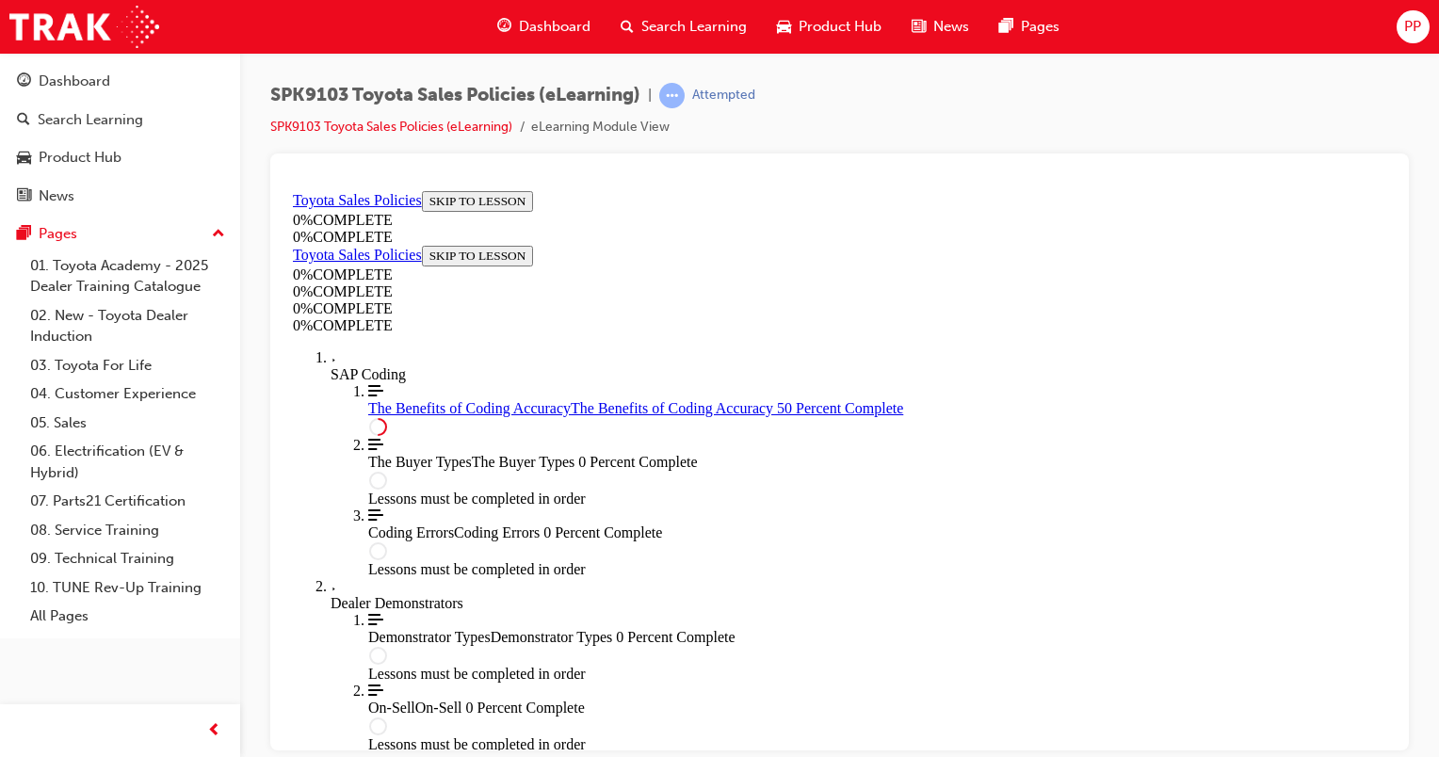
scroll to position [0, 0]
click at [377, 415] on span "The Benefits of Coding Accuracy" at bounding box center [469, 407] width 203 height 16
click at [464, 416] on div "The Benefits of Coding Accuracy The Benefits of Coding Accuracy 50 Percent Comp…" at bounding box center [877, 407] width 1018 height 17
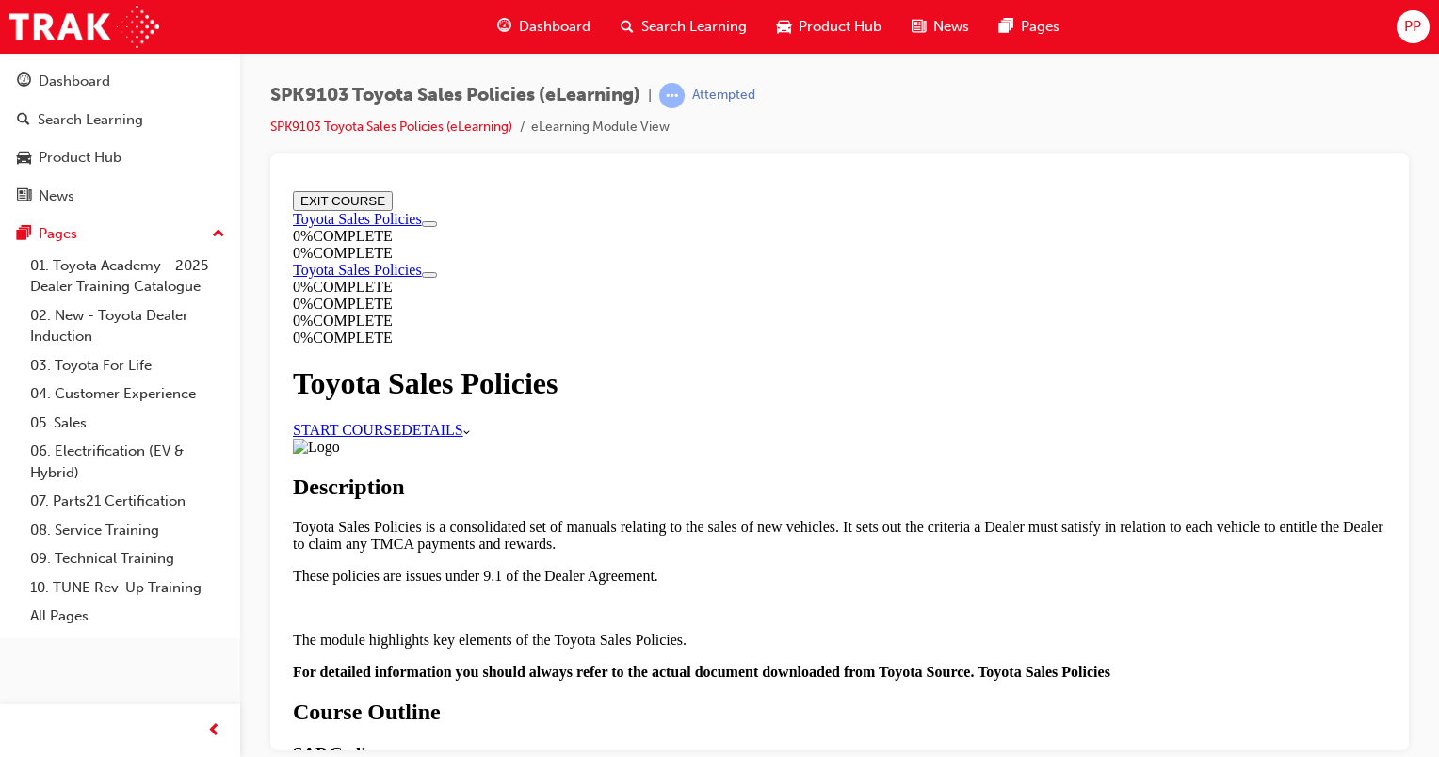
click at [401, 421] on link "START COURSE" at bounding box center [347, 429] width 108 height 16
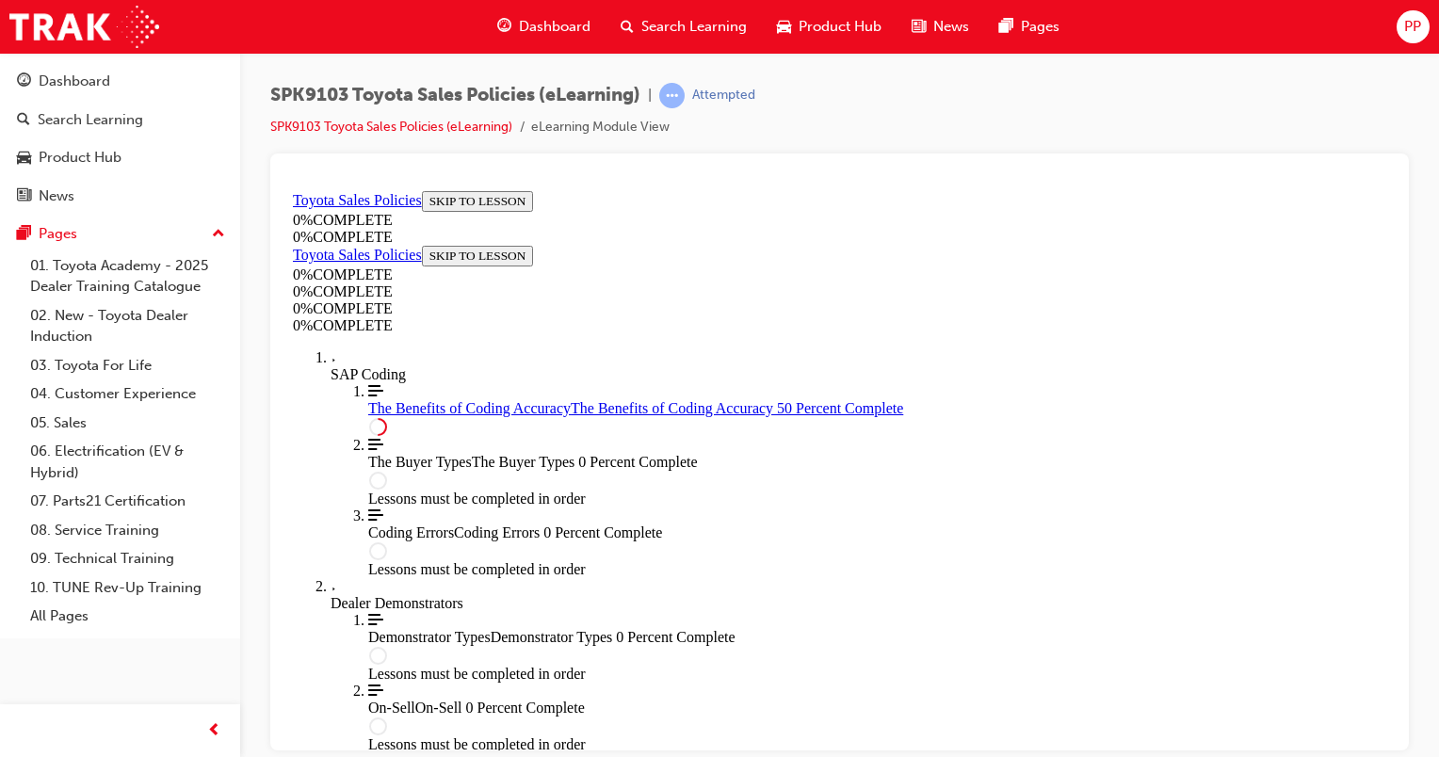
scroll to position [65, 0]
click at [371, 415] on span "The Benefits of Coding Accuracy" at bounding box center [469, 407] width 203 height 16
click at [427, 415] on span "The Benefits of Coding Accuracy" at bounding box center [469, 407] width 203 height 16
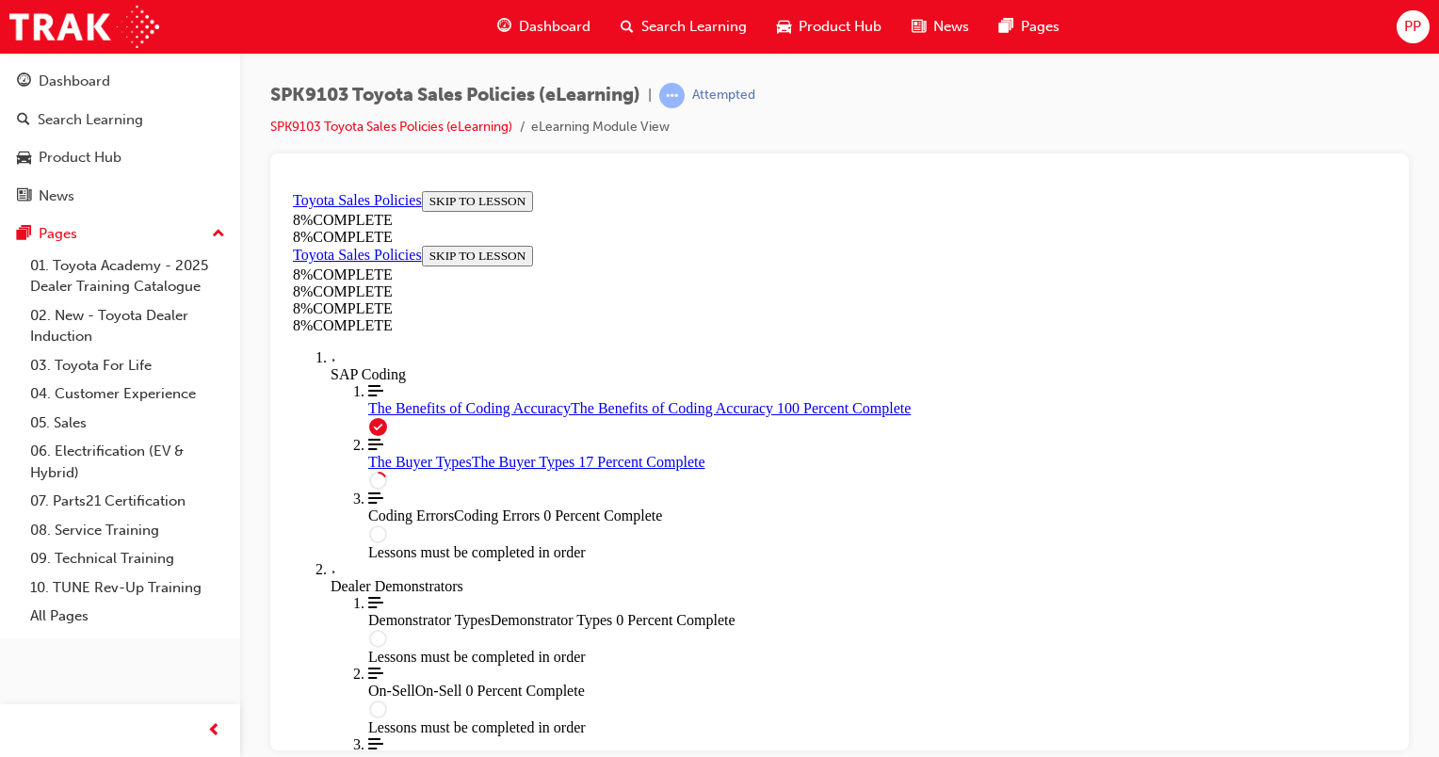
scroll to position [1413, 0]
drag, startPoint x: 1386, startPoint y: 222, endPoint x: 1680, endPoint y: 490, distance: 397.4
click at [1400, 472] on div at bounding box center [839, 452] width 1139 height 597
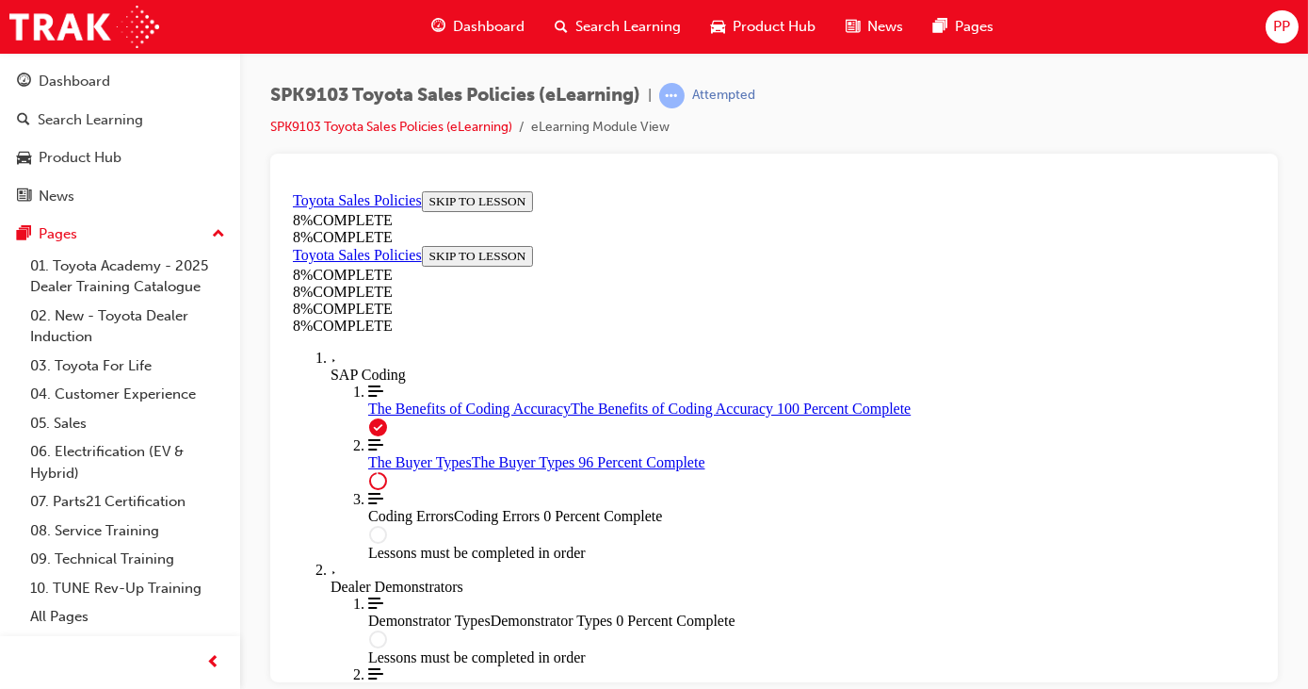
scroll to position [6755, 0]
drag, startPoint x: 673, startPoint y: 395, endPoint x: 674, endPoint y: 436, distance: 41.5
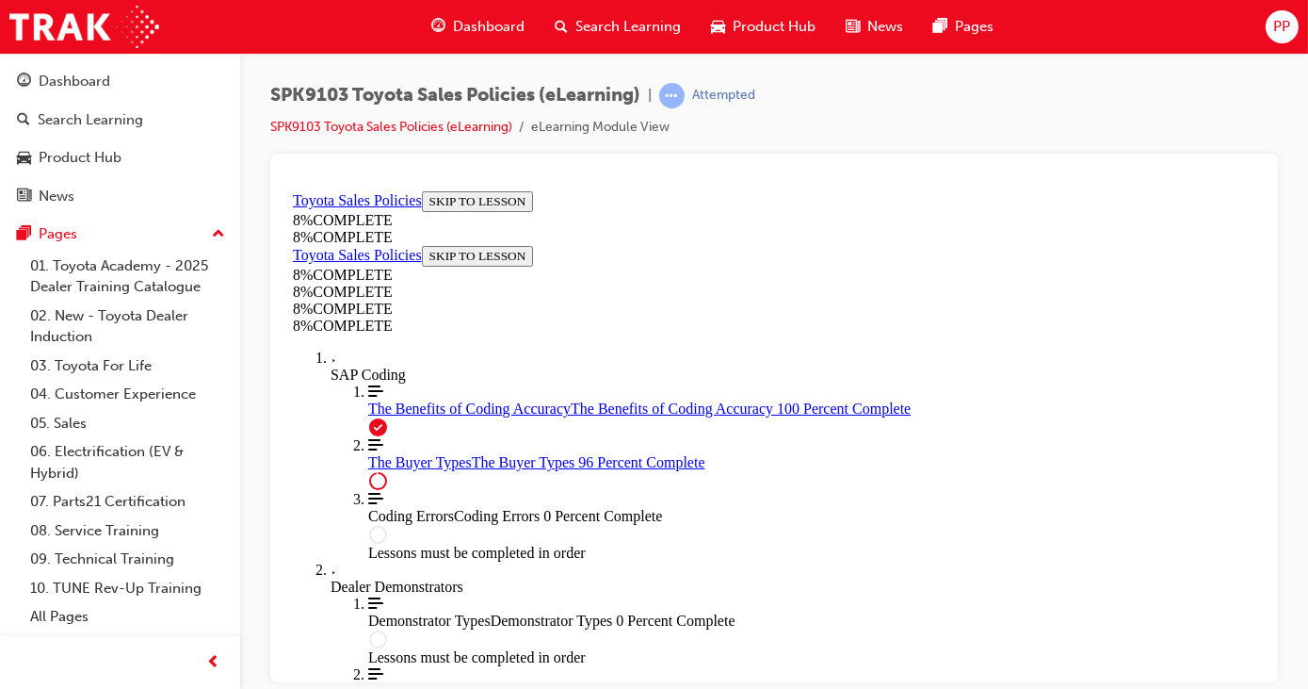
scroll to position [7012, 0]
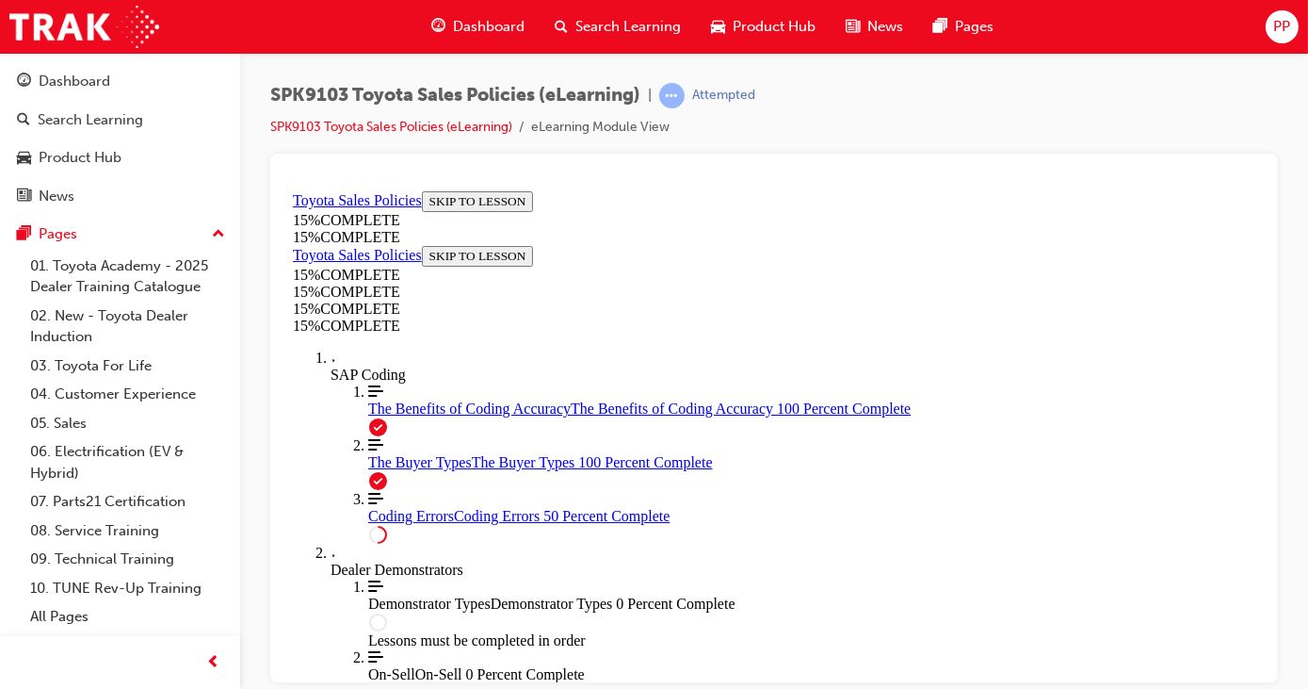
scroll to position [836, 0]
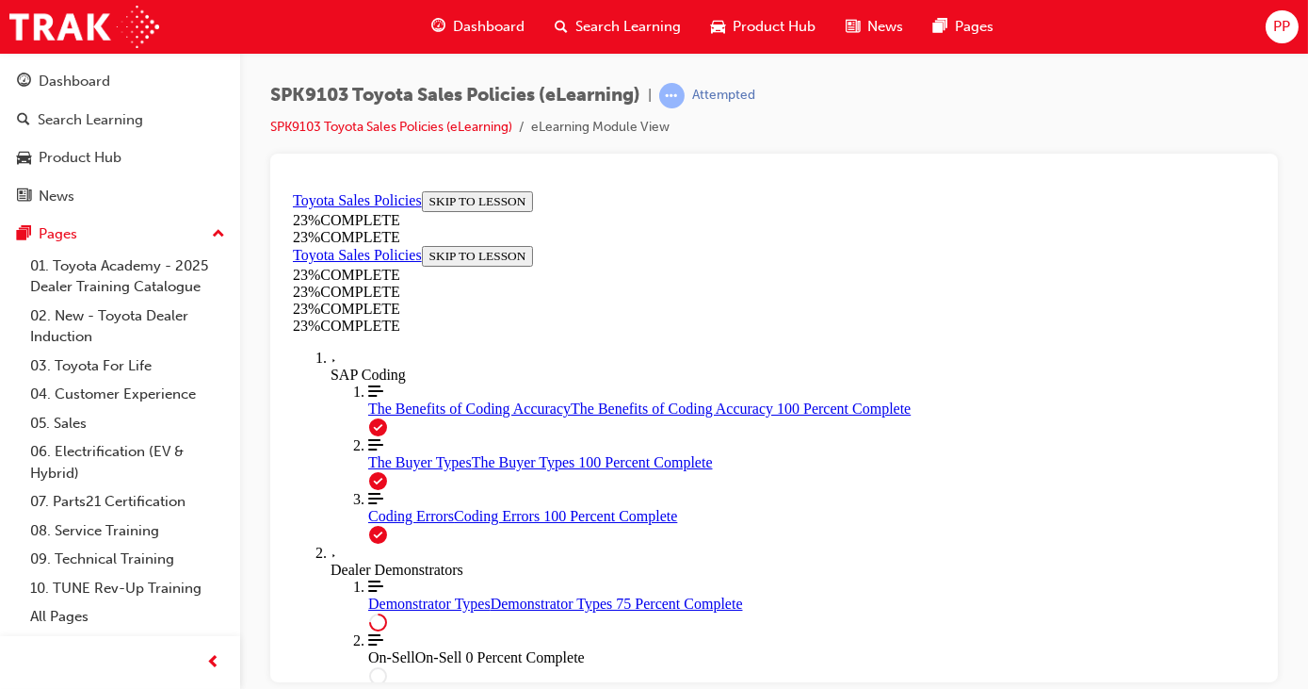
scroll to position [1579, 0]
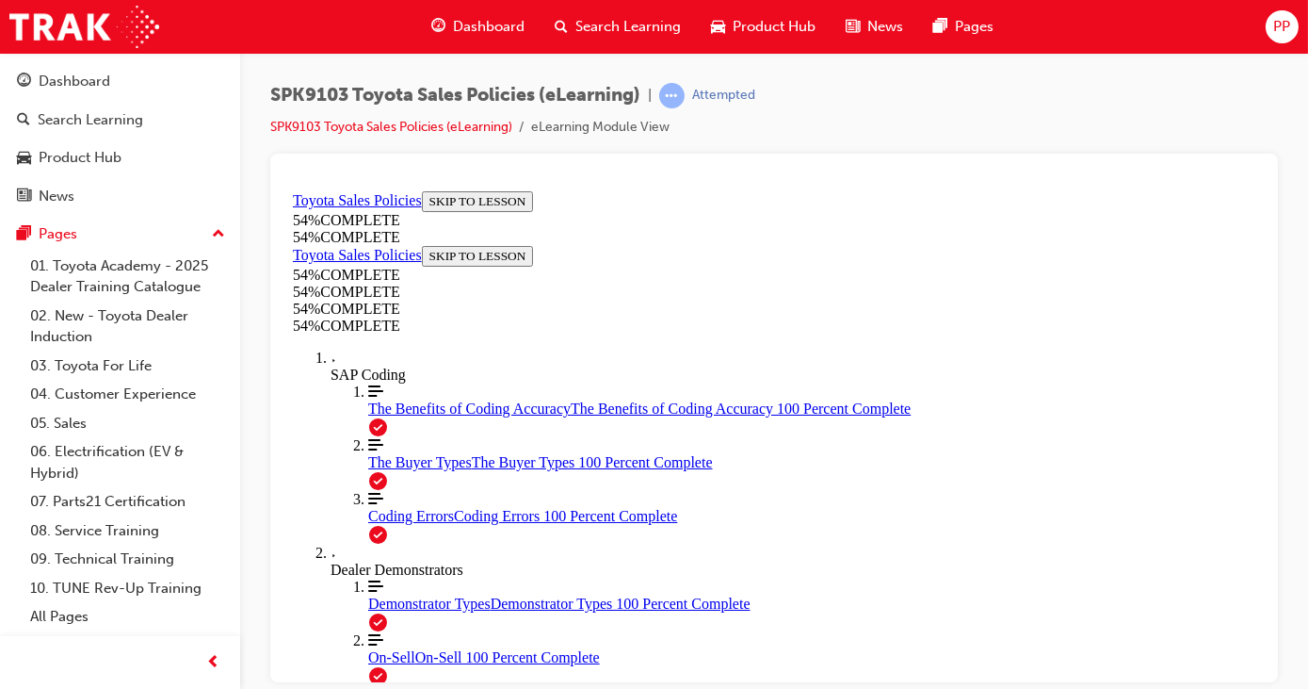
scroll to position [949, 0]
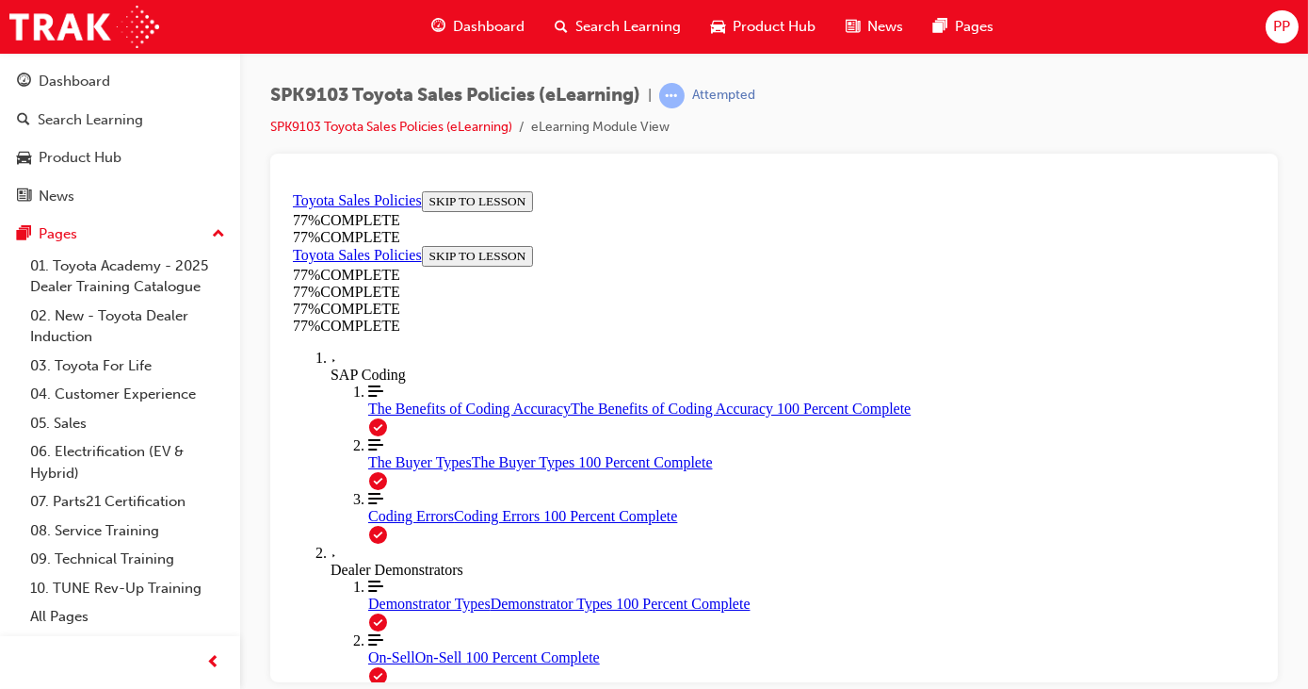
scroll to position [836, 0]
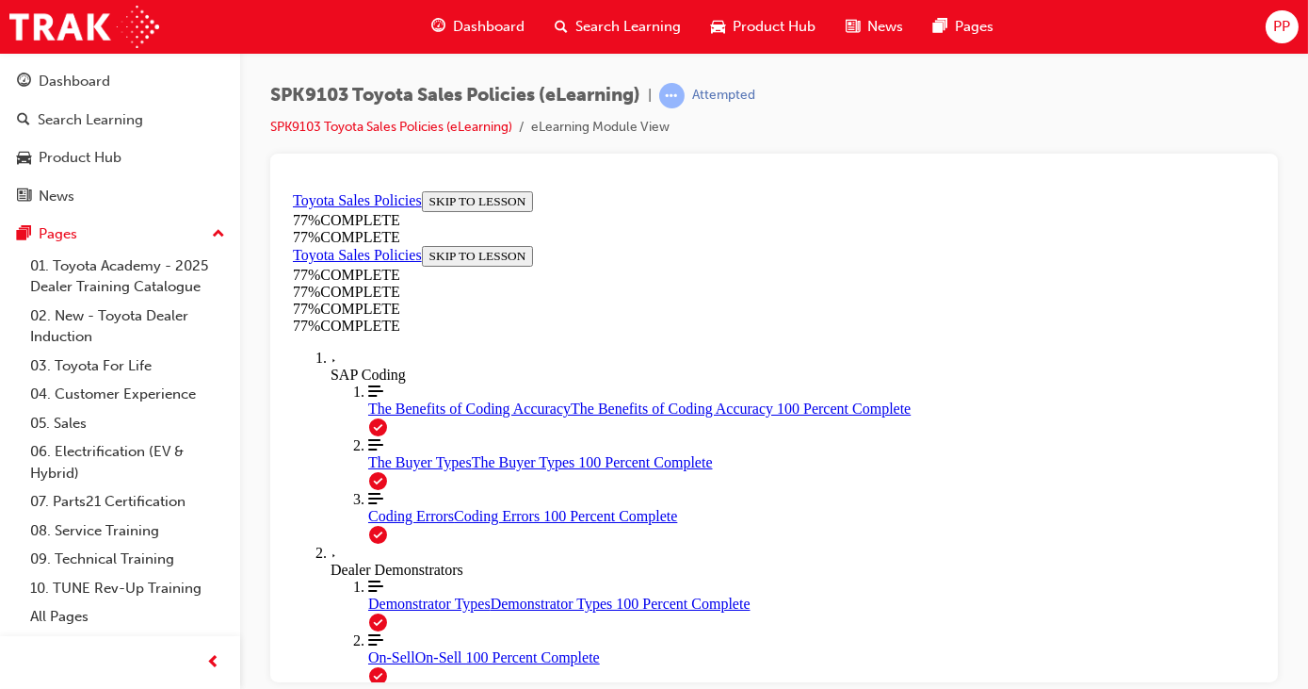
scroll to position [1177, 0]
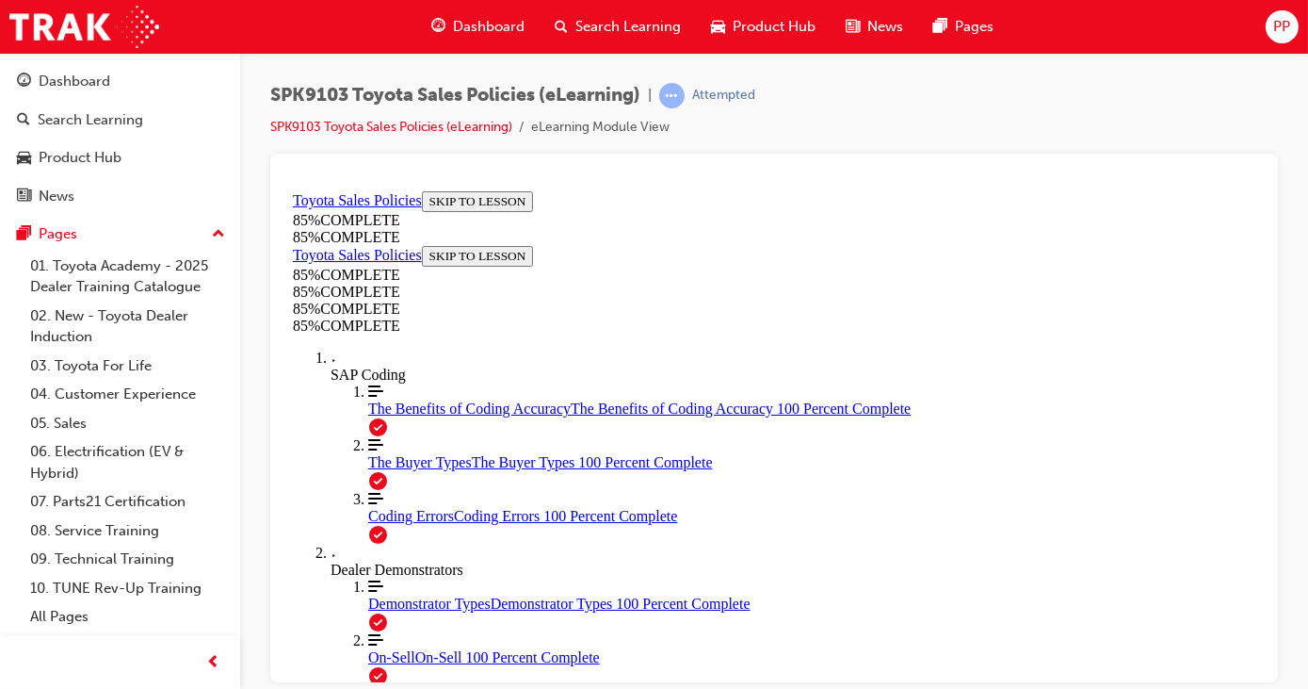
scroll to position [1263, 0]
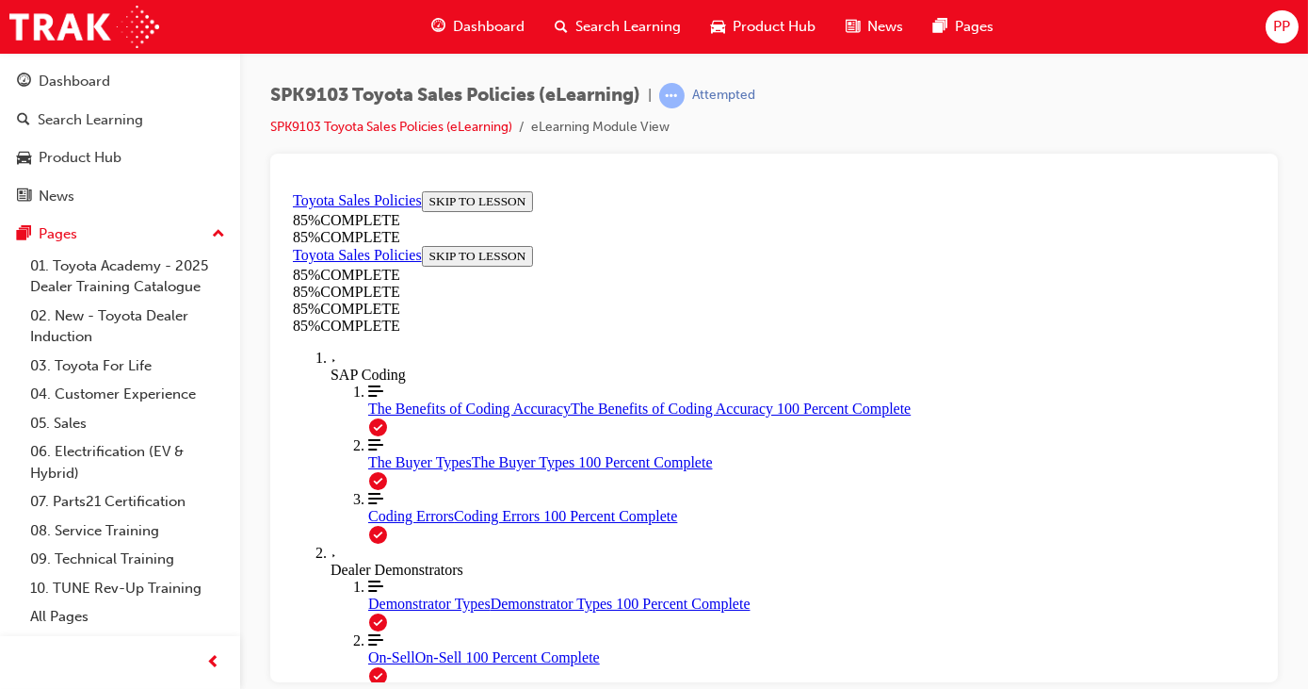
drag, startPoint x: 931, startPoint y: 339, endPoint x: 772, endPoint y: 591, distance: 297.2
drag, startPoint x: 894, startPoint y: 357, endPoint x: 1023, endPoint y: 608, distance: 281.9
drag, startPoint x: 936, startPoint y: 354, endPoint x: 770, endPoint y: 599, distance: 296.3
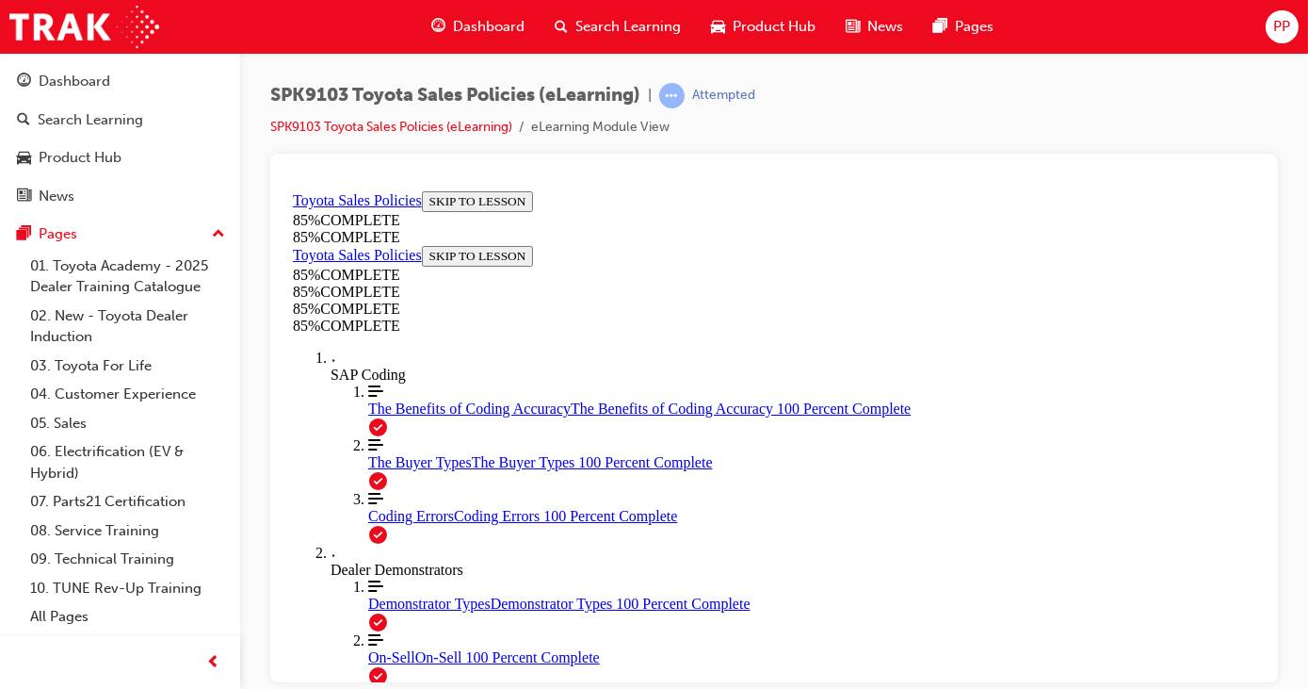
drag, startPoint x: 916, startPoint y: 361, endPoint x: 1080, endPoint y: 631, distance: 316.2
drag, startPoint x: 898, startPoint y: 331, endPoint x: 738, endPoint y: 582, distance: 298.2
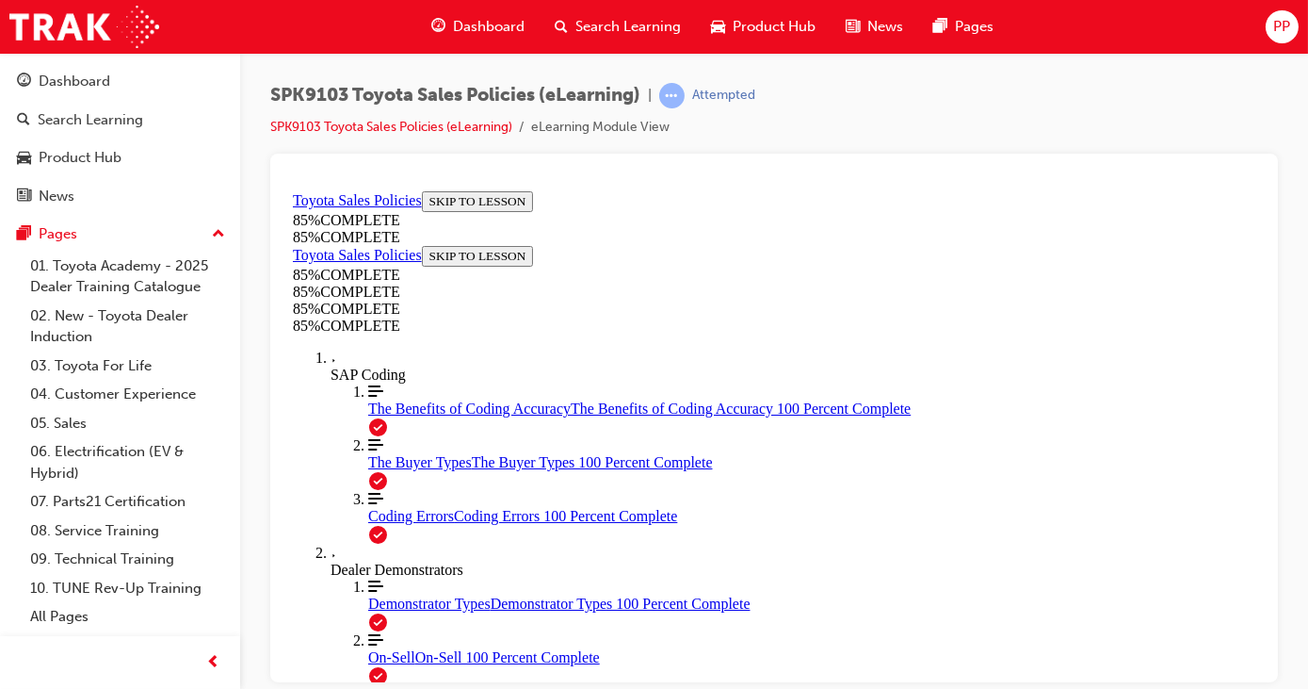
drag, startPoint x: 932, startPoint y: 340, endPoint x: 784, endPoint y: 584, distance: 285.3
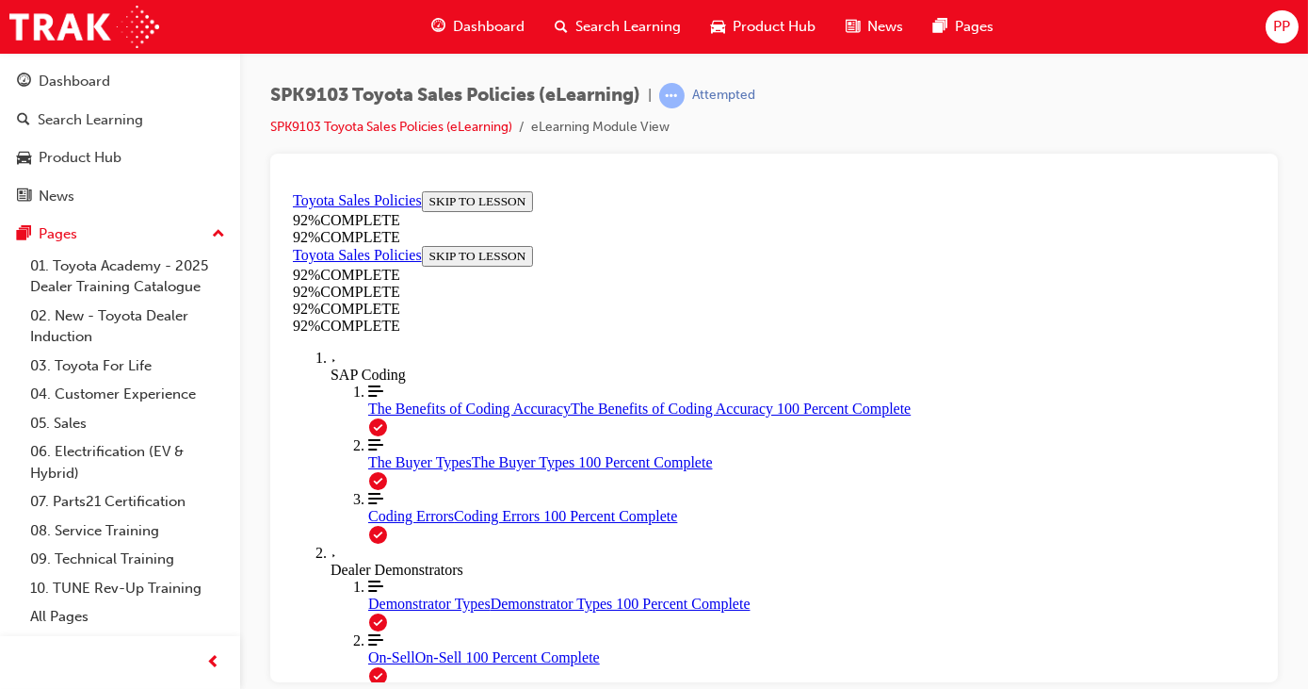
scroll to position [217, 0]
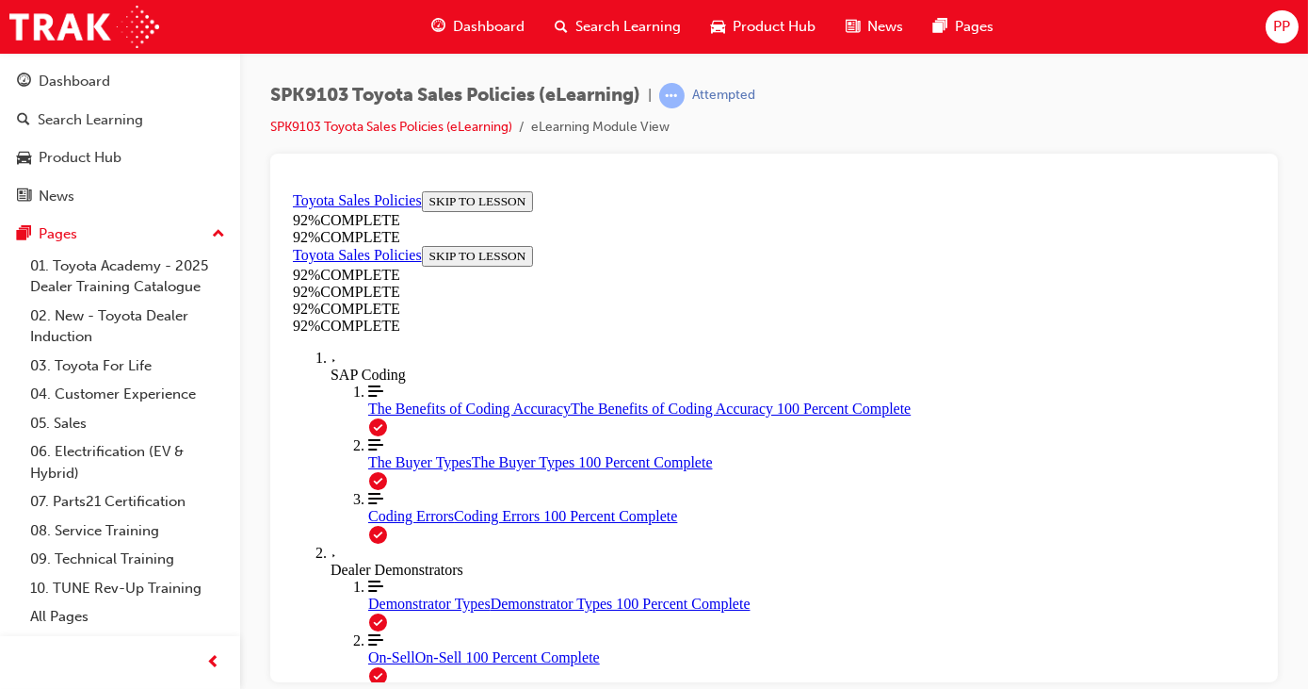
scroll to position [510, 0]
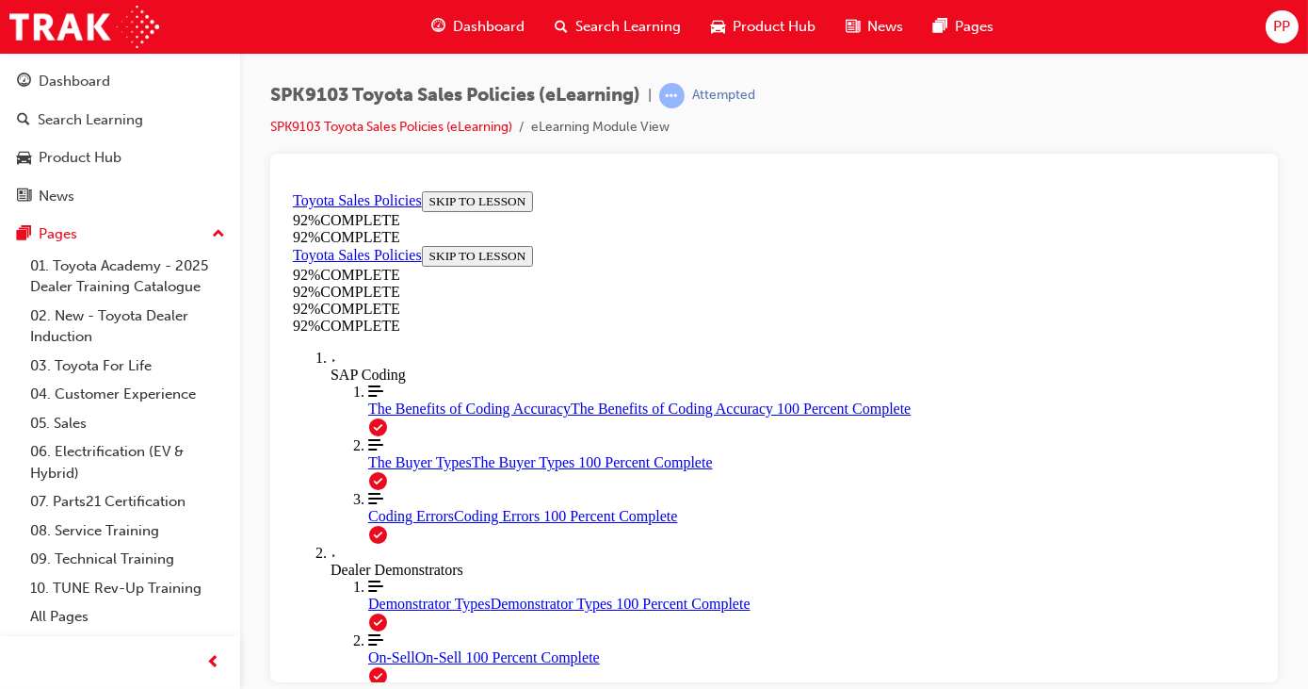
scroll to position [154, 0]
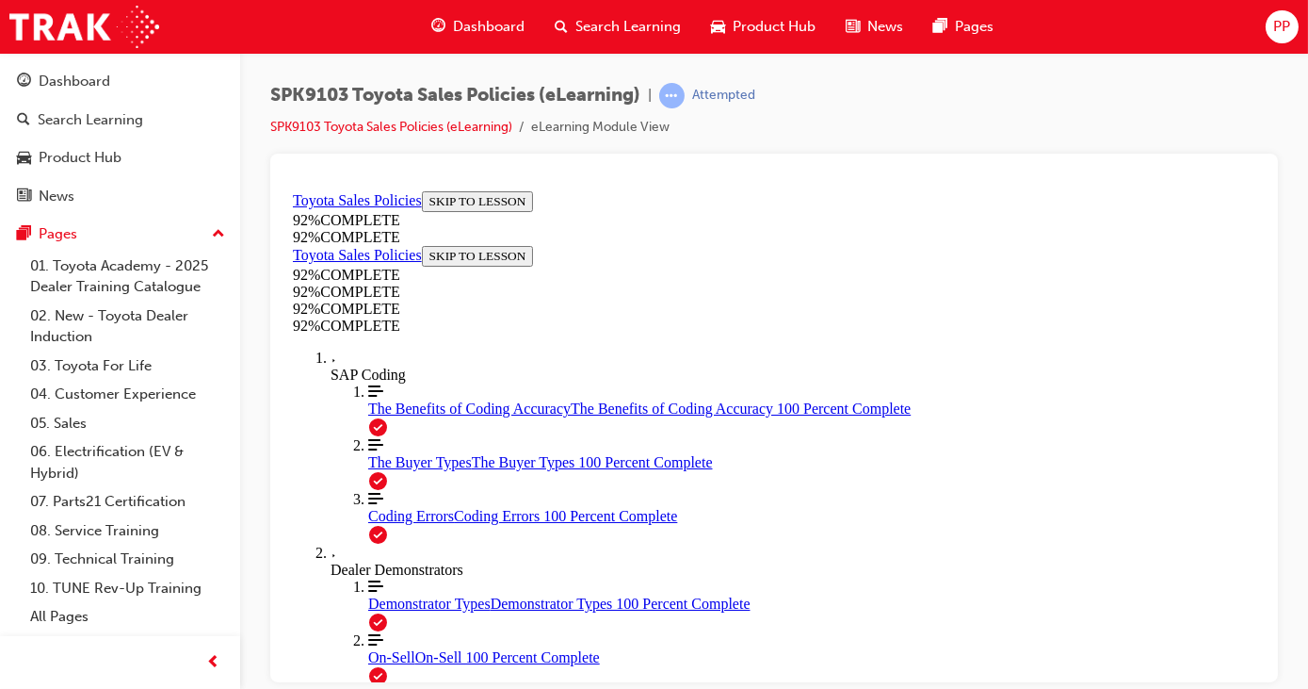
scroll to position [648, 0]
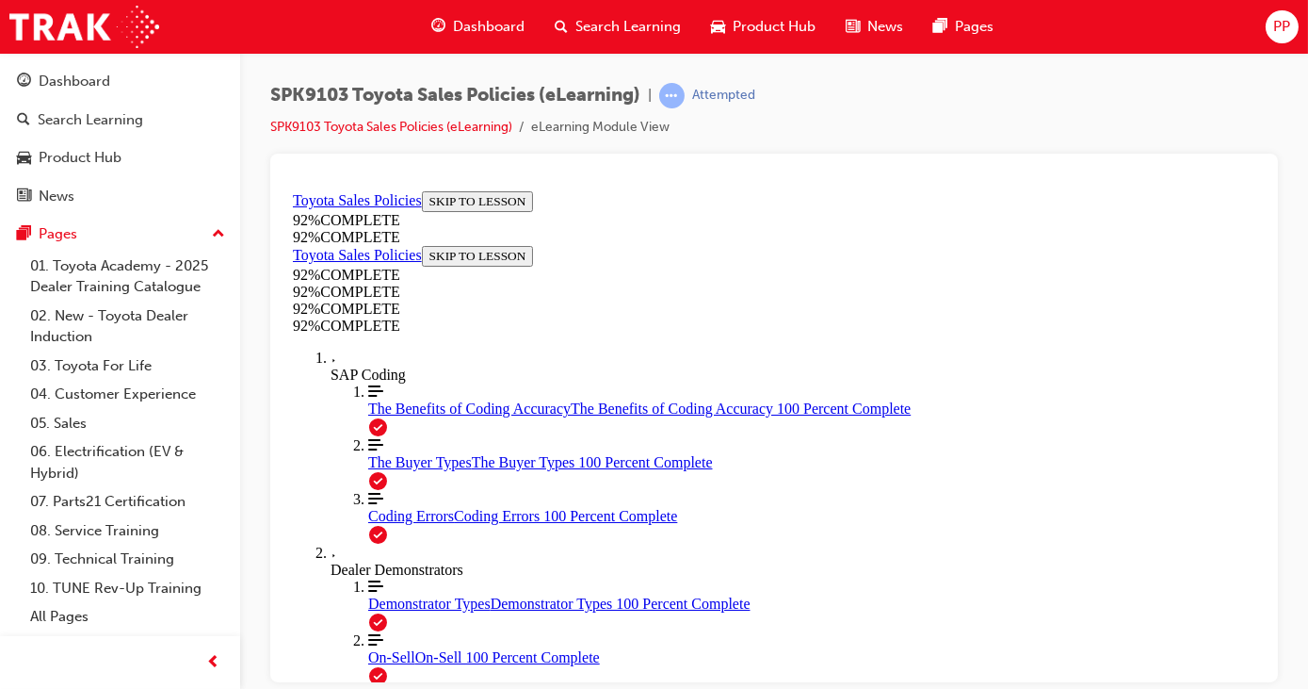
scroll to position [577, 0]
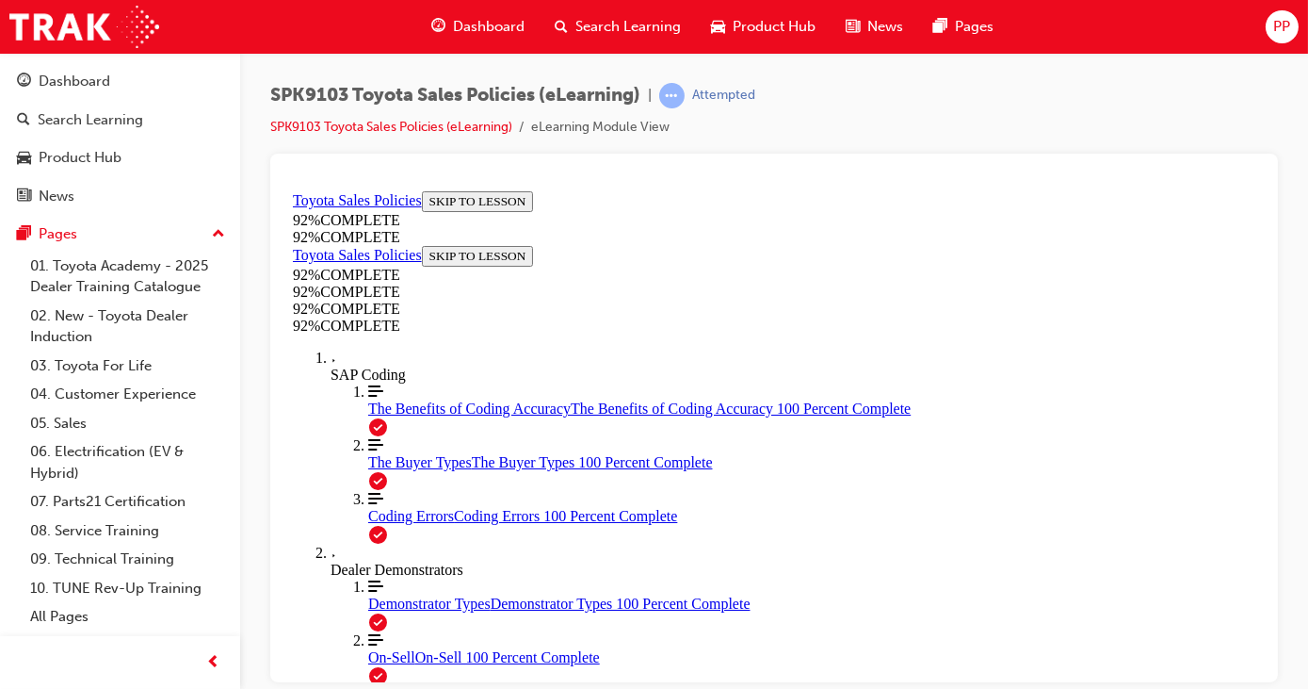
scroll to position [452, 0]
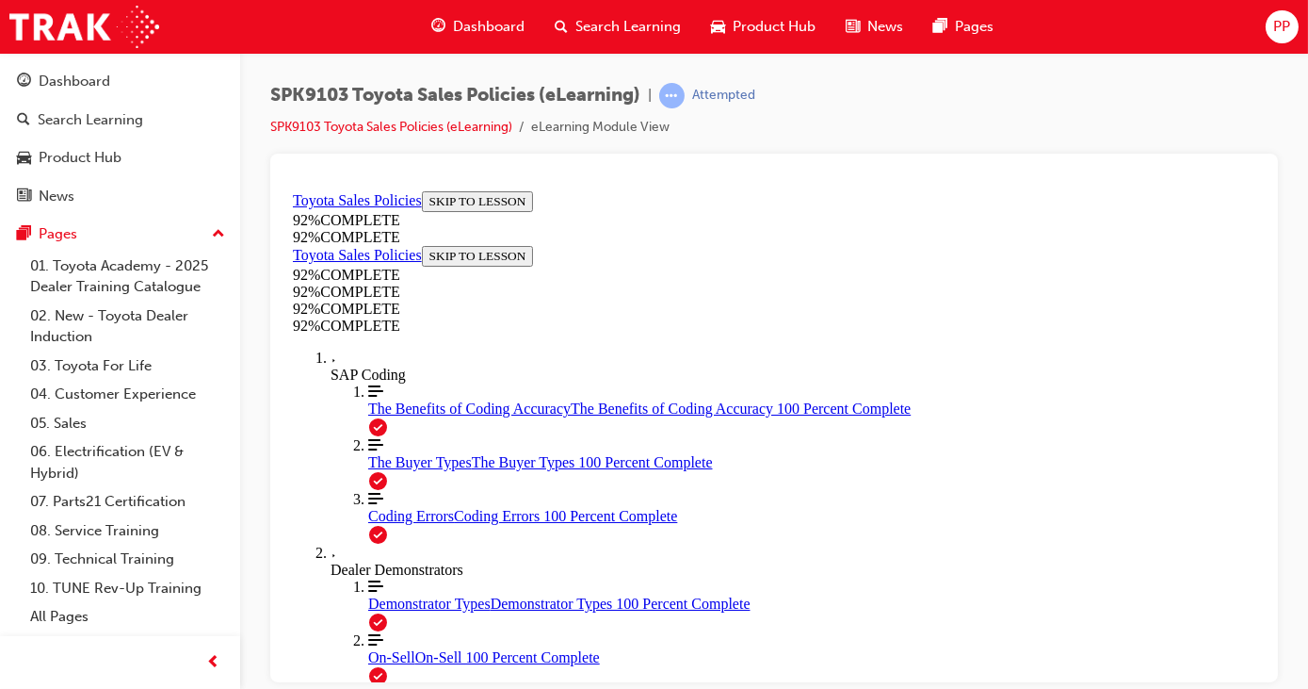
scroll to position [264, 0]
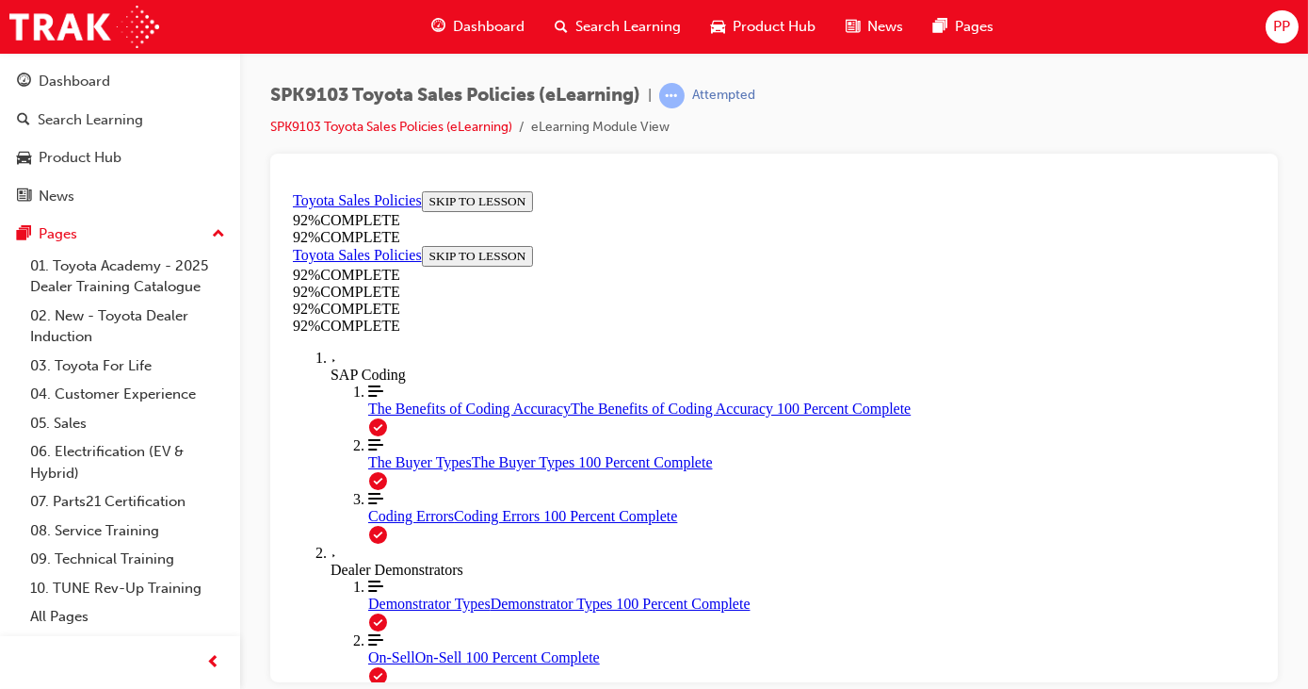
scroll to position [68, 0]
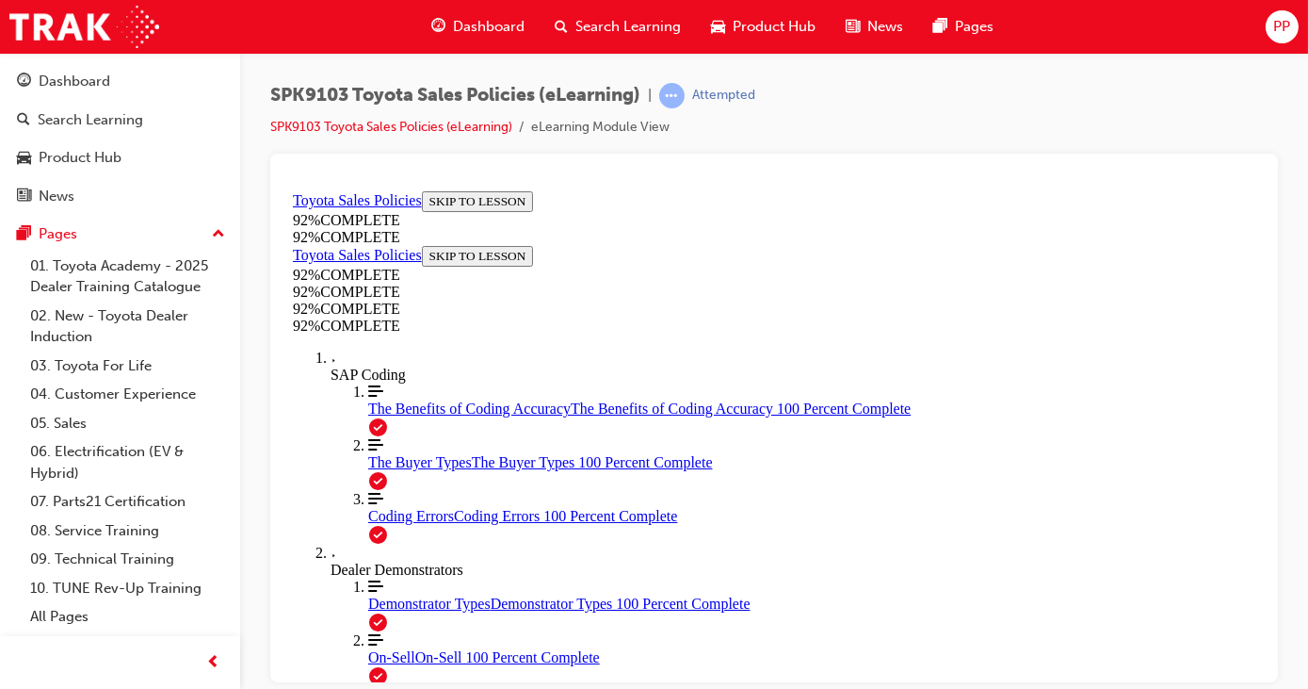
scroll to position [445, 0]
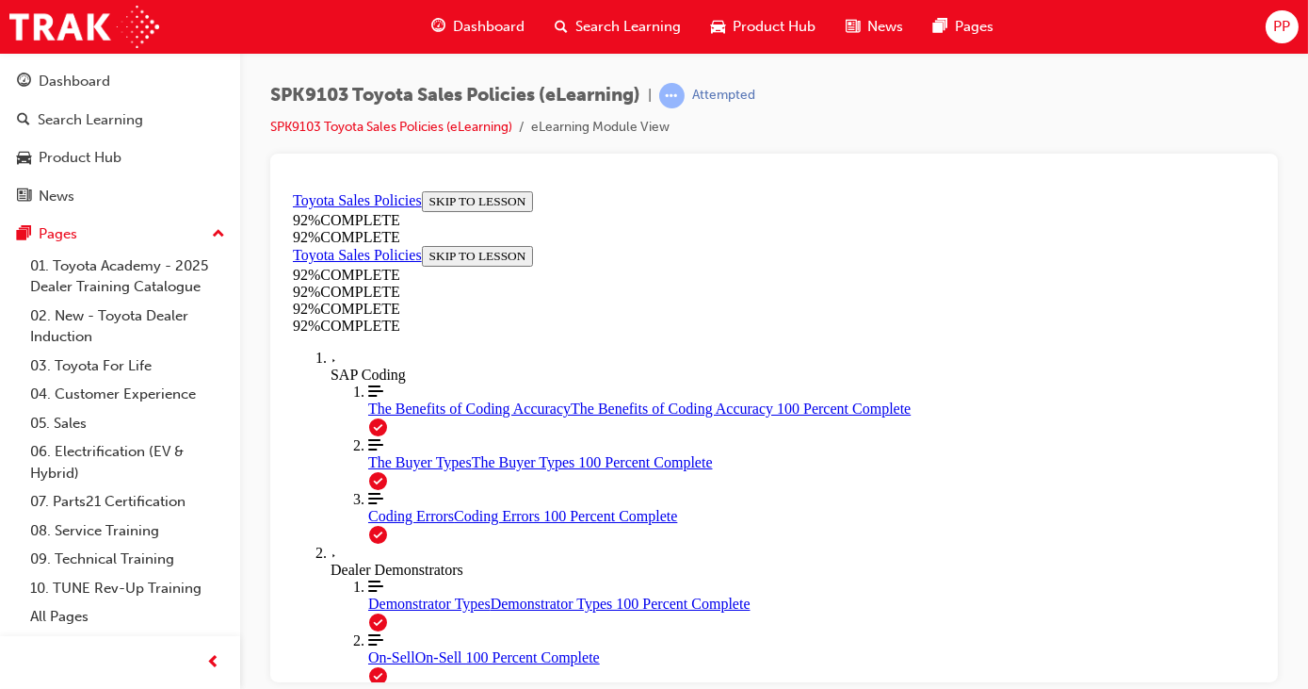
scroll to position [648, 0]
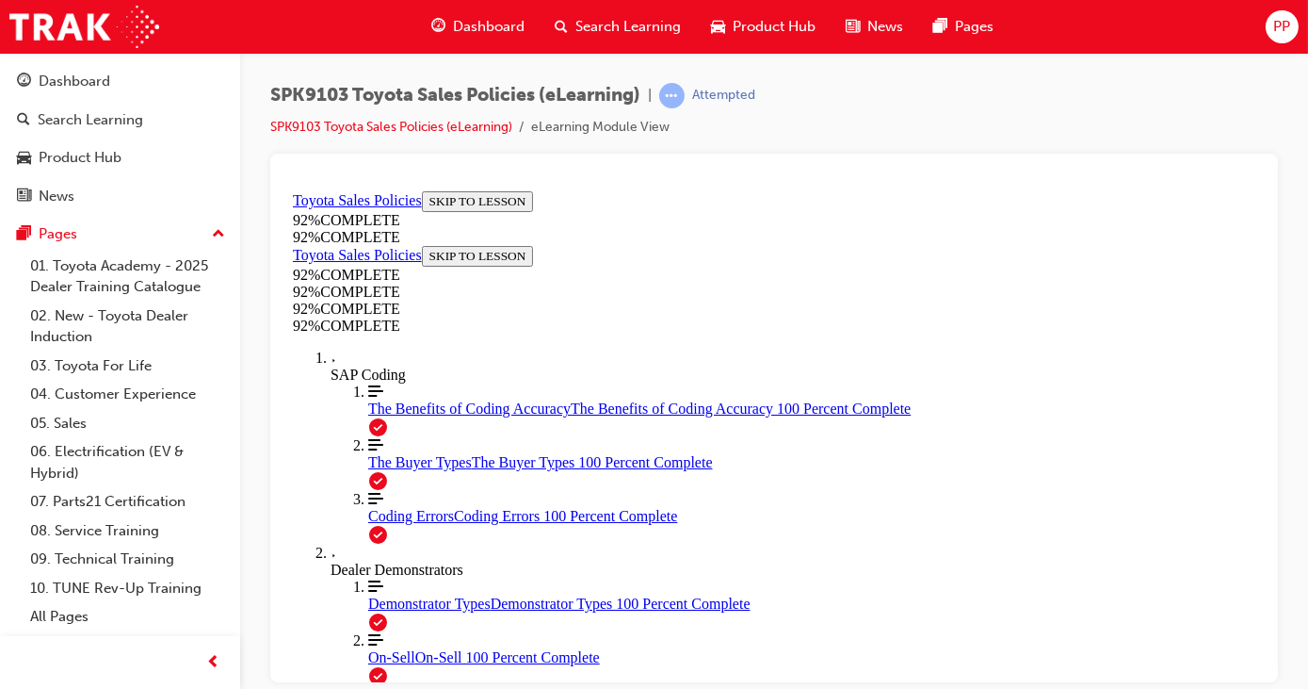
scroll to position [688, 0]
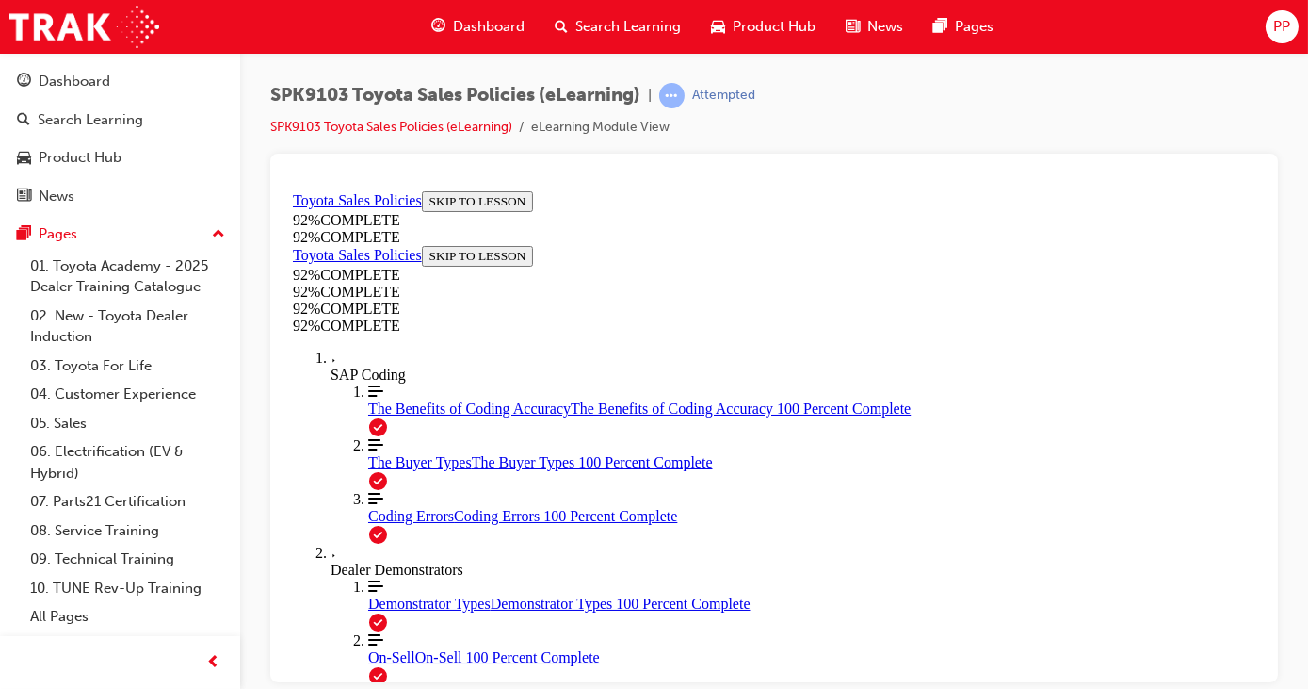
scroll to position [454, 0]
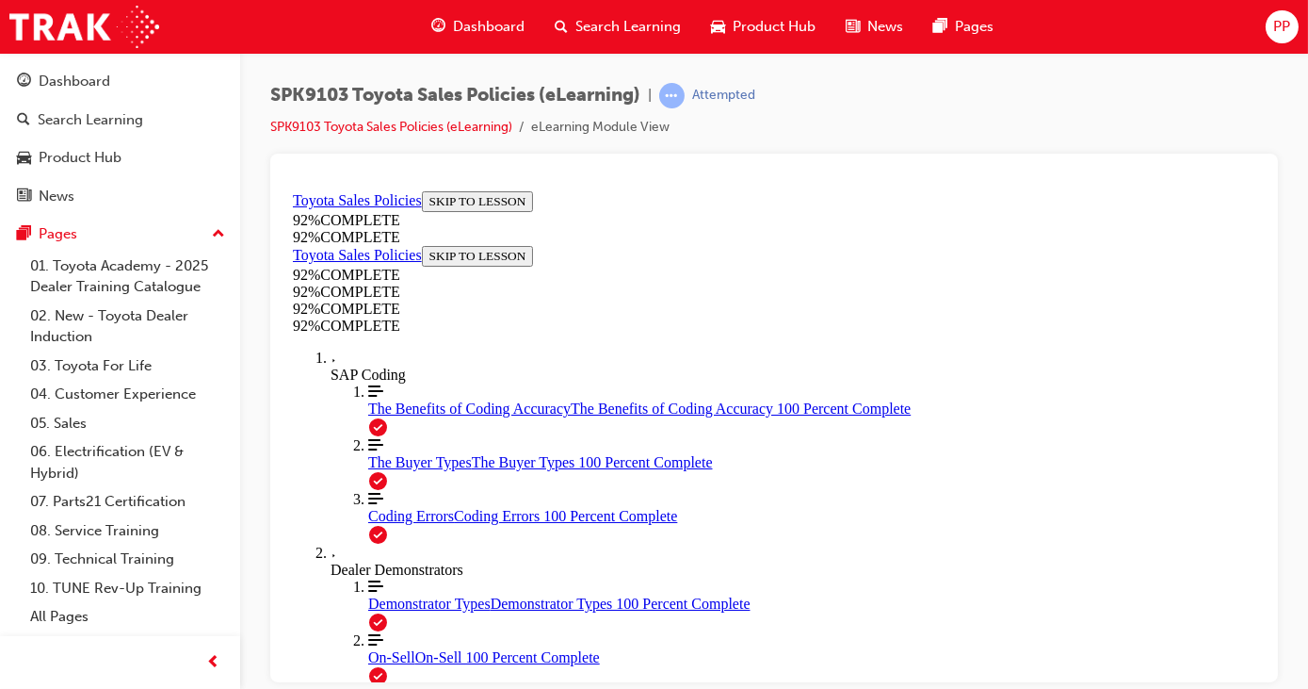
scroll to position [454, 0]
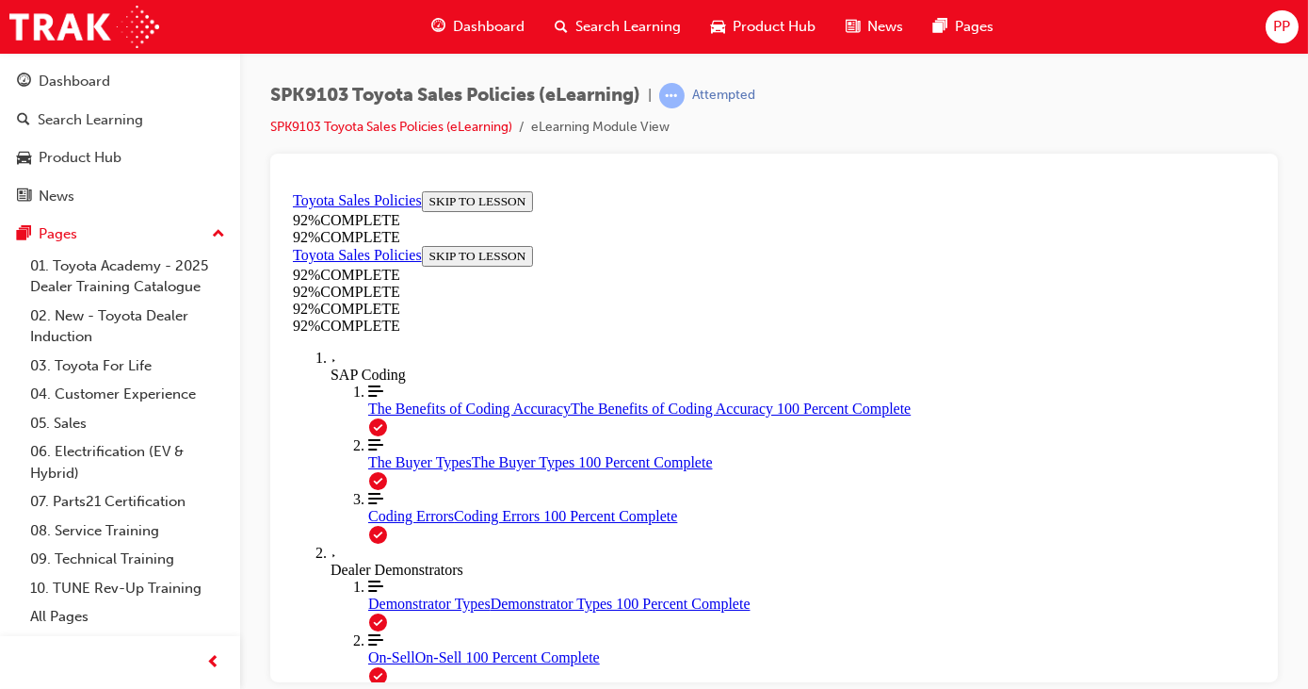
scroll to position [68, 0]
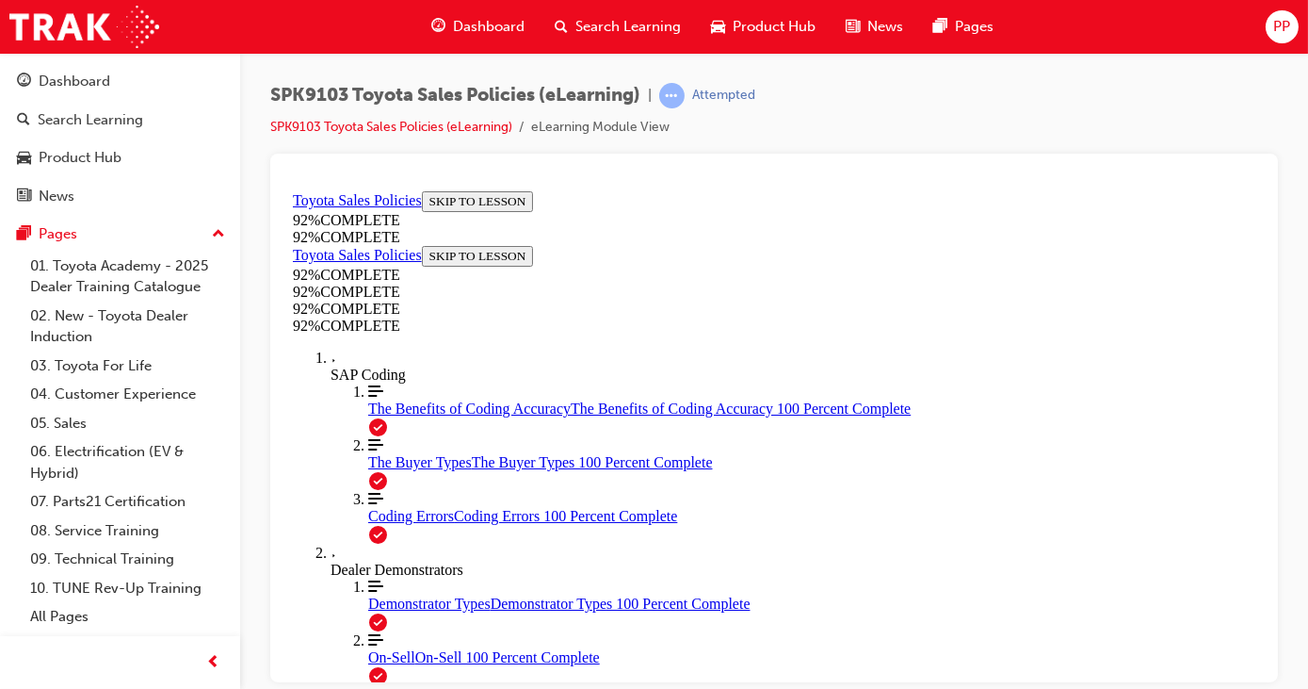
scroll to position [445, 0]
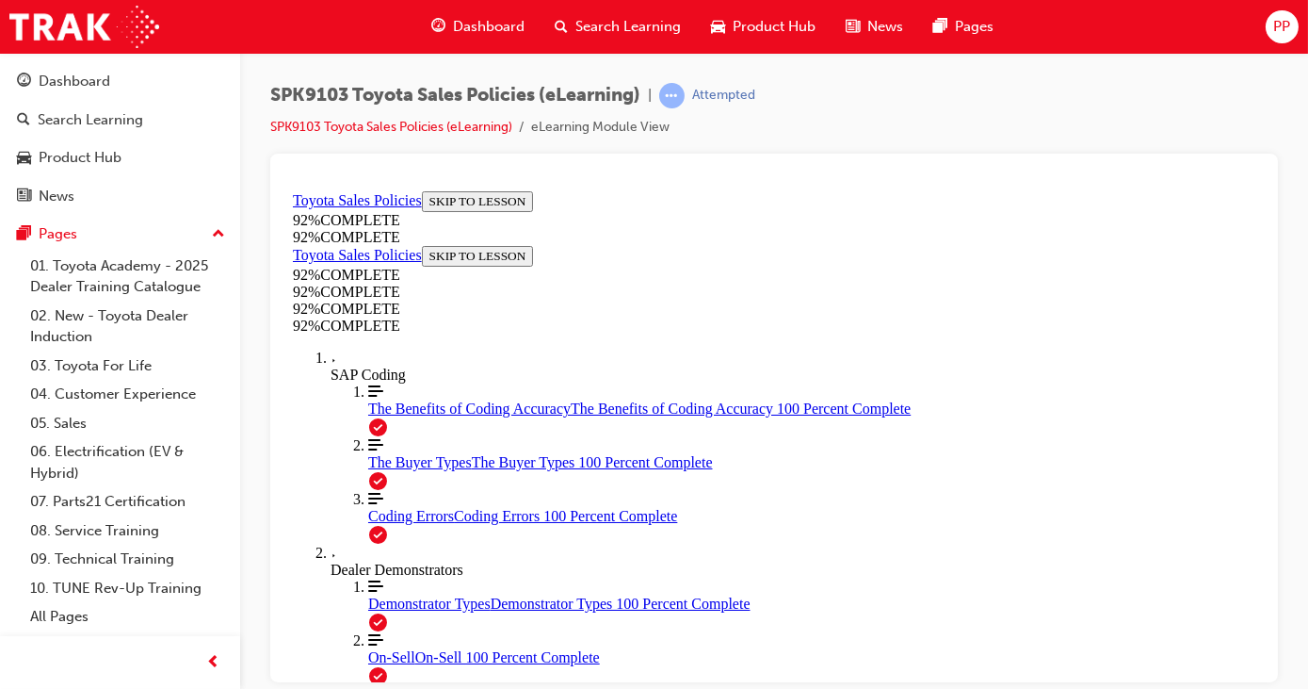
scroll to position [308, 0]
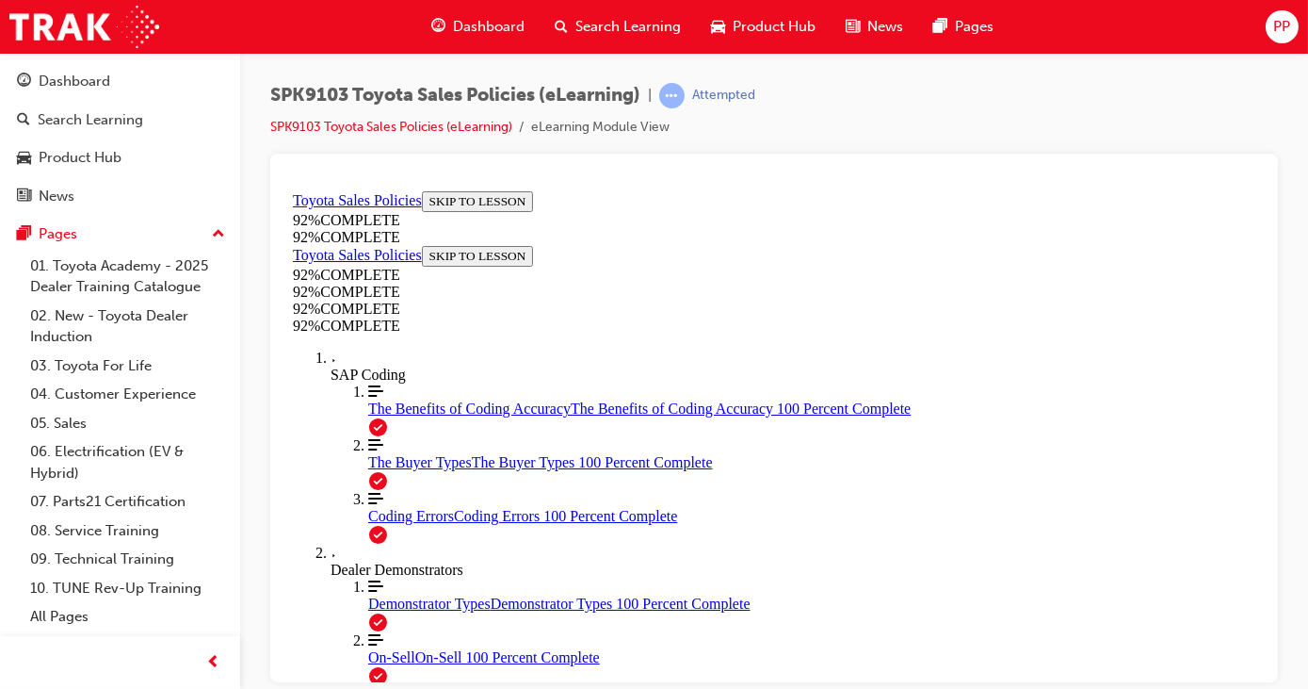
scroll to position [217, 0]
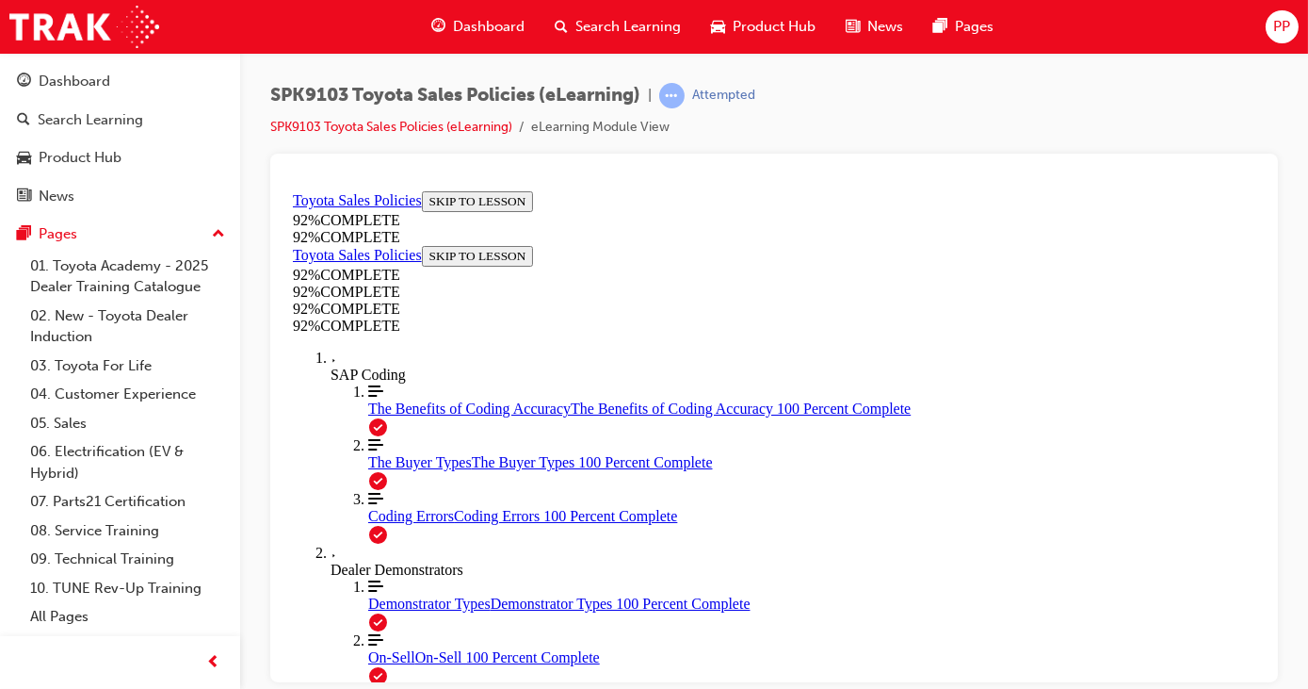
scroll to position [264, 0]
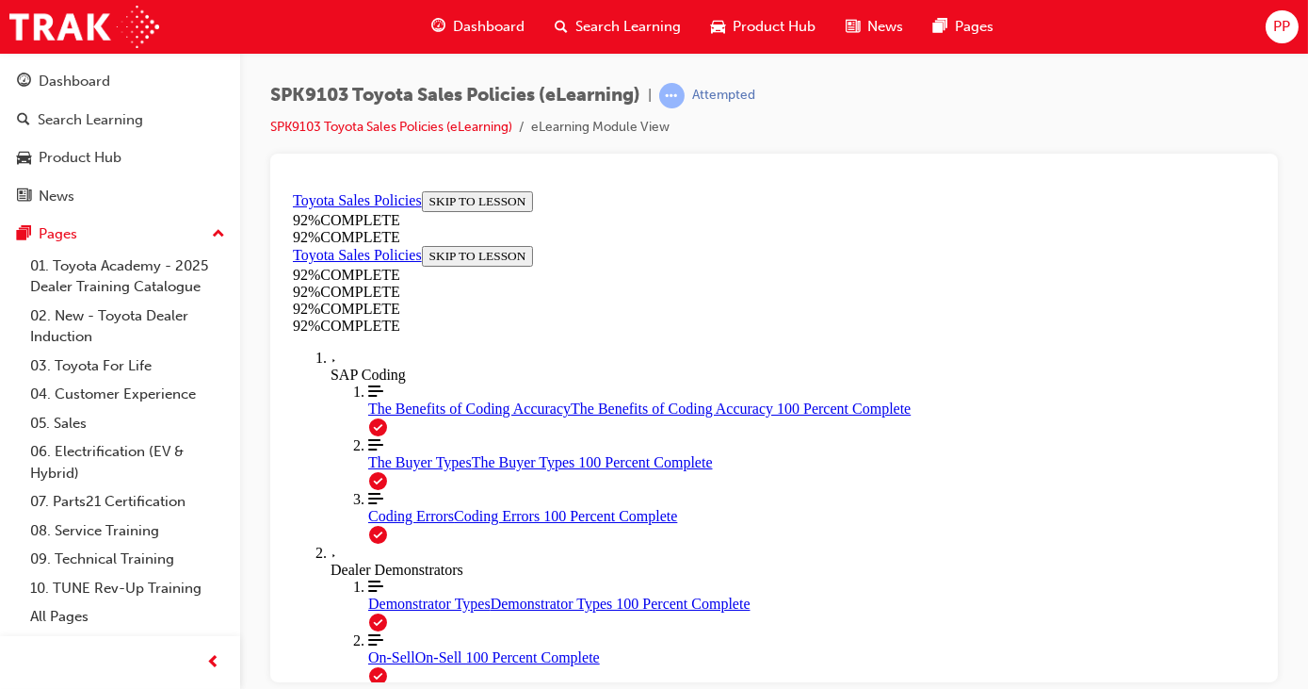
scroll to position [529, 0]
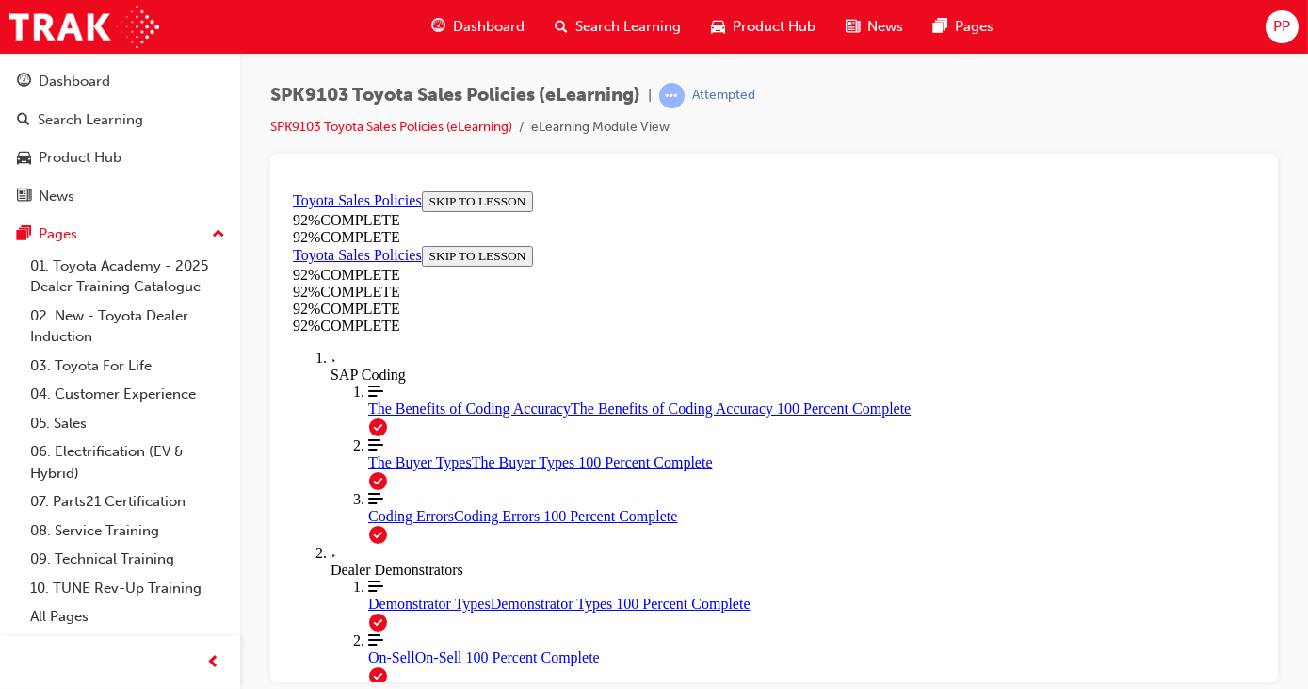
scroll to position [364, 0]
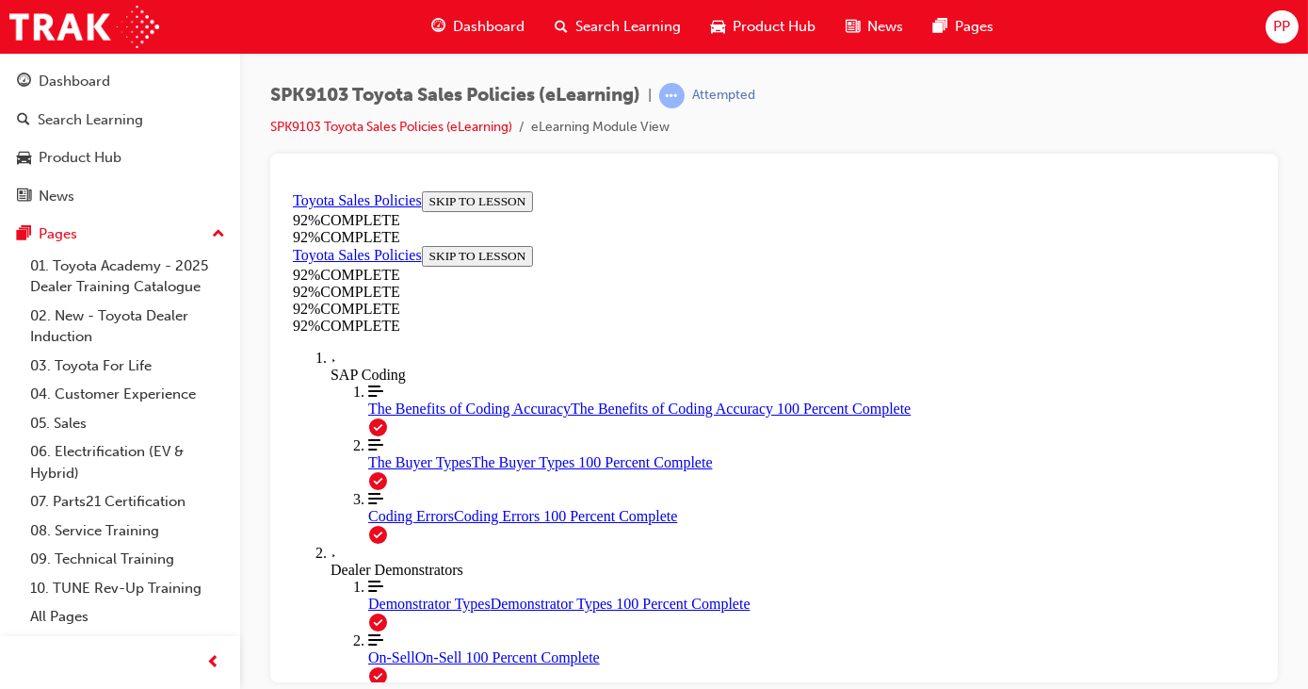
scroll to position [68, 0]
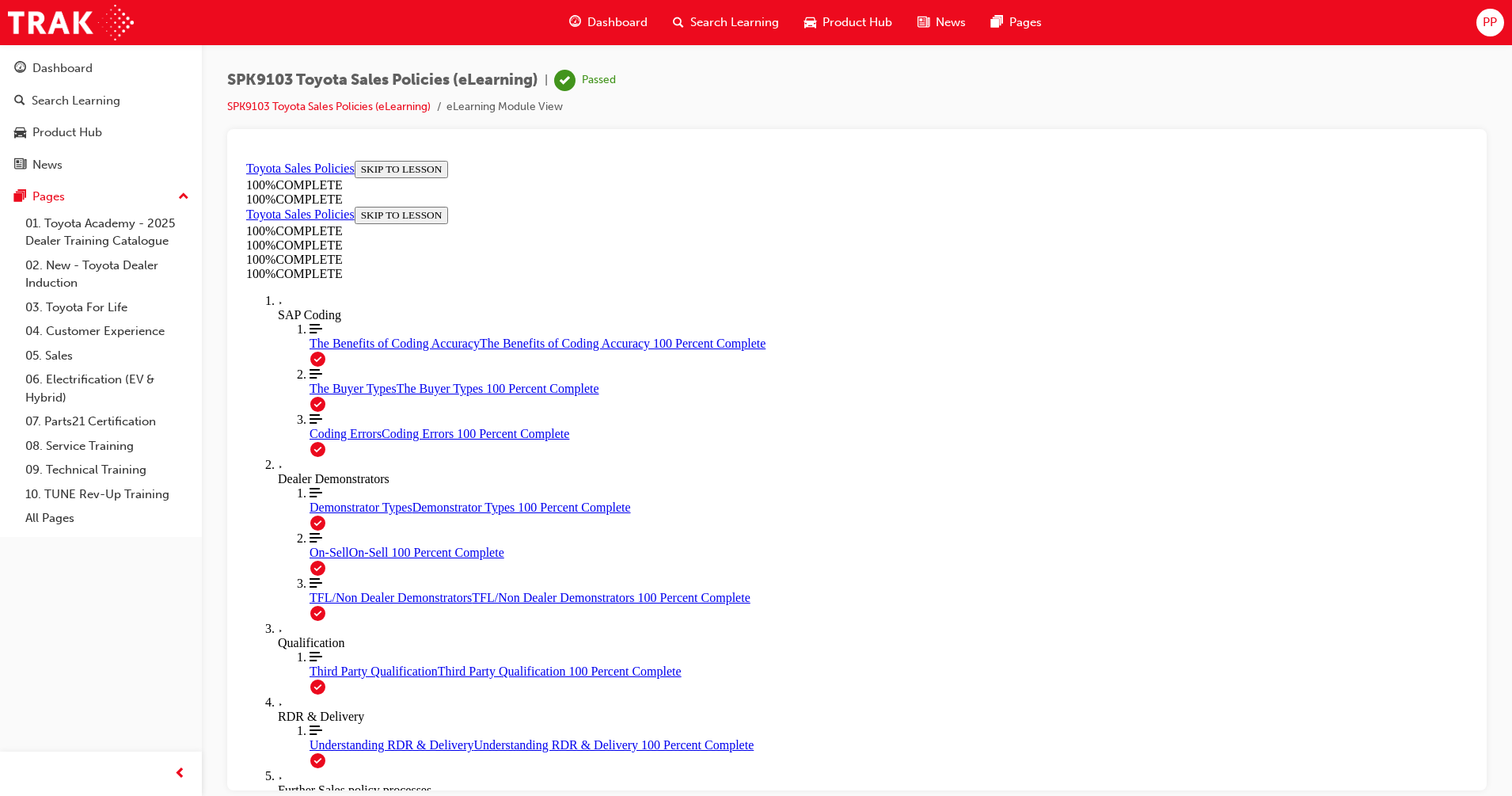
scroll to position [0, 0]
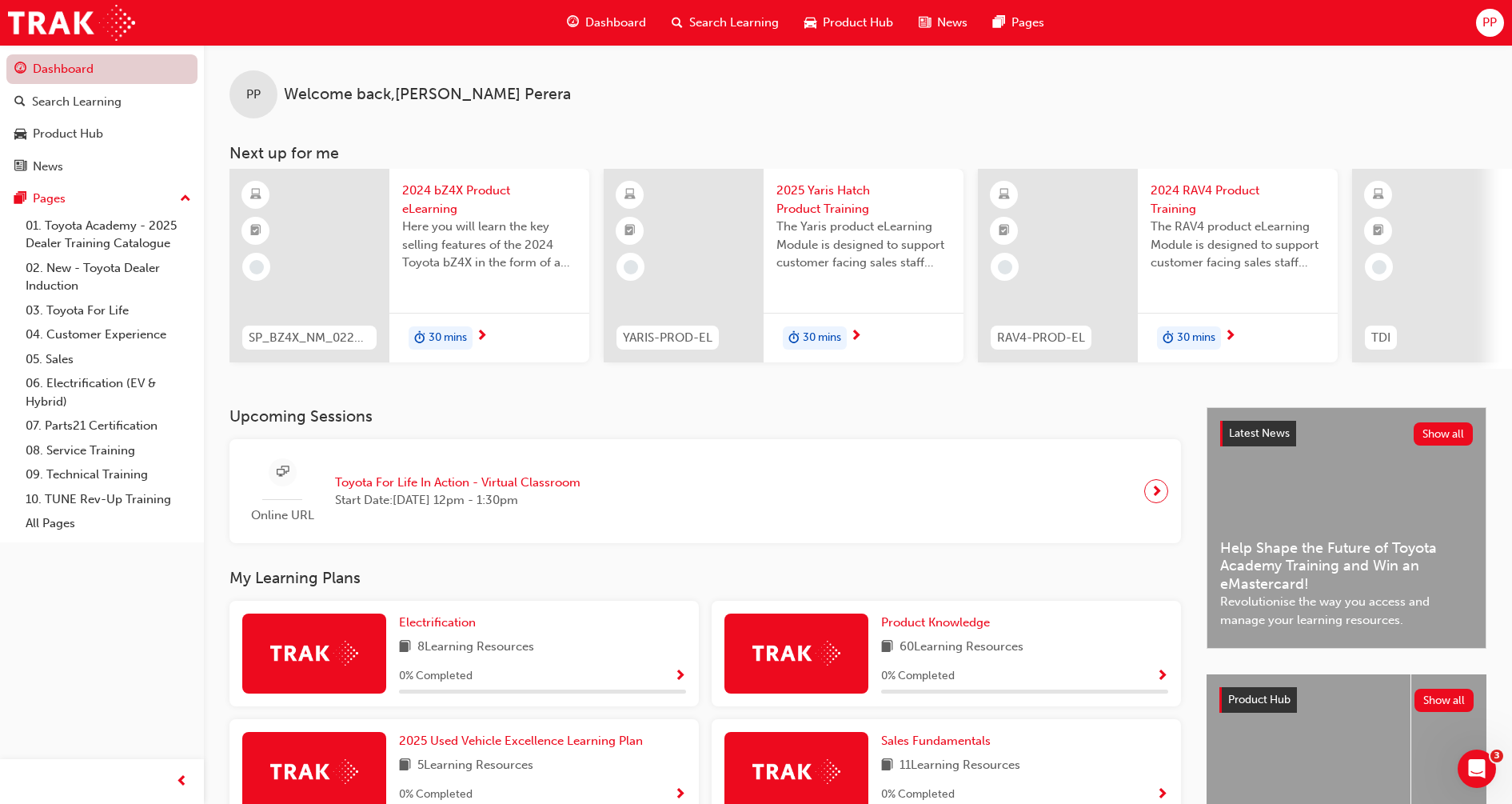
click at [115, 63] on link "Dashboard" at bounding box center [102, 69] width 191 height 30
click at [609, 26] on span "Dashboard" at bounding box center [616, 23] width 61 height 19
click at [598, 15] on span "Dashboard" at bounding box center [616, 23] width 61 height 19
click at [732, 24] on span "Search Learning" at bounding box center [734, 23] width 90 height 19
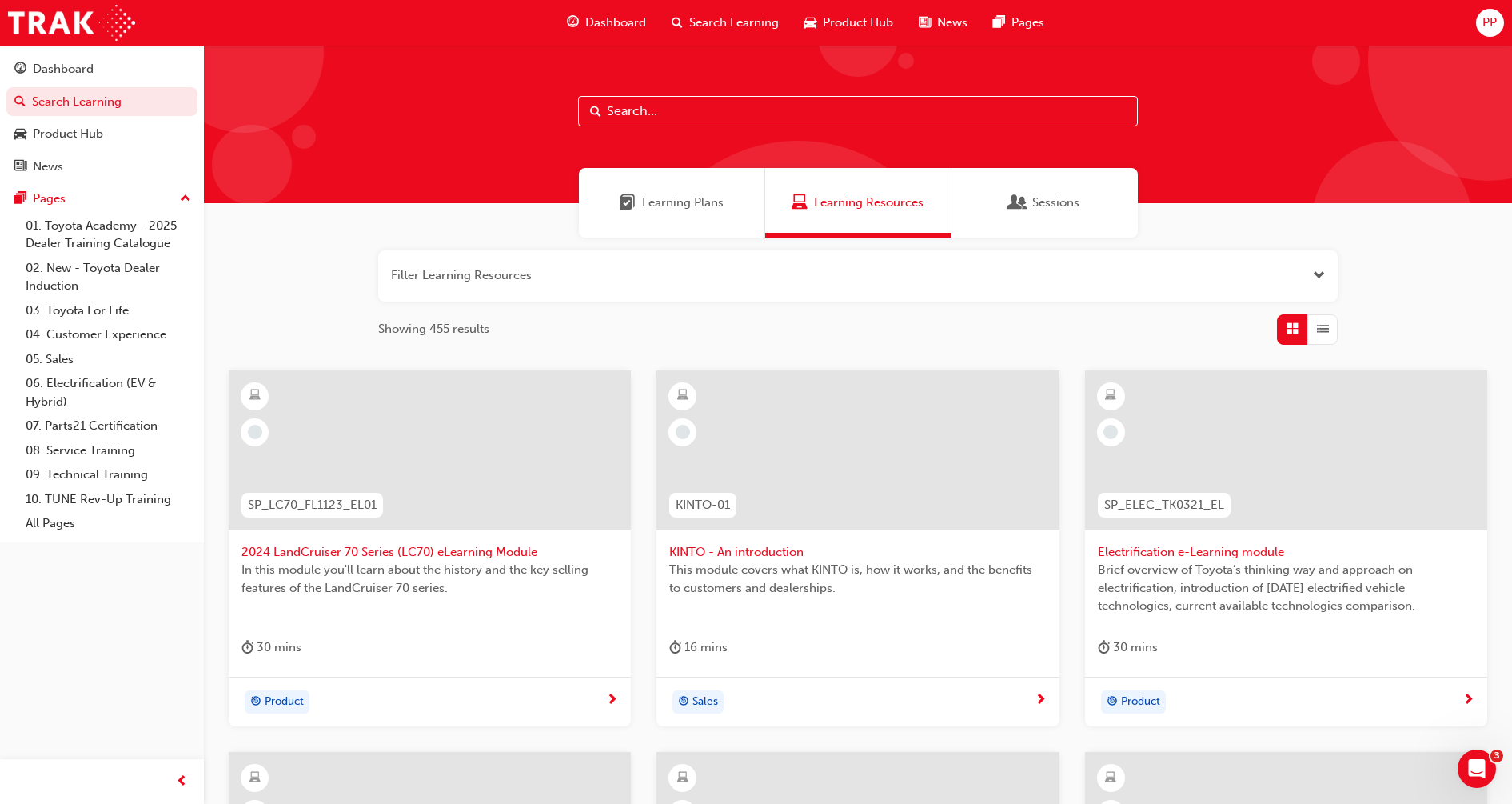
click at [692, 107] on input "text" at bounding box center [857, 111] width 559 height 31
click at [692, 110] on input "text" at bounding box center [857, 111] width 559 height 31
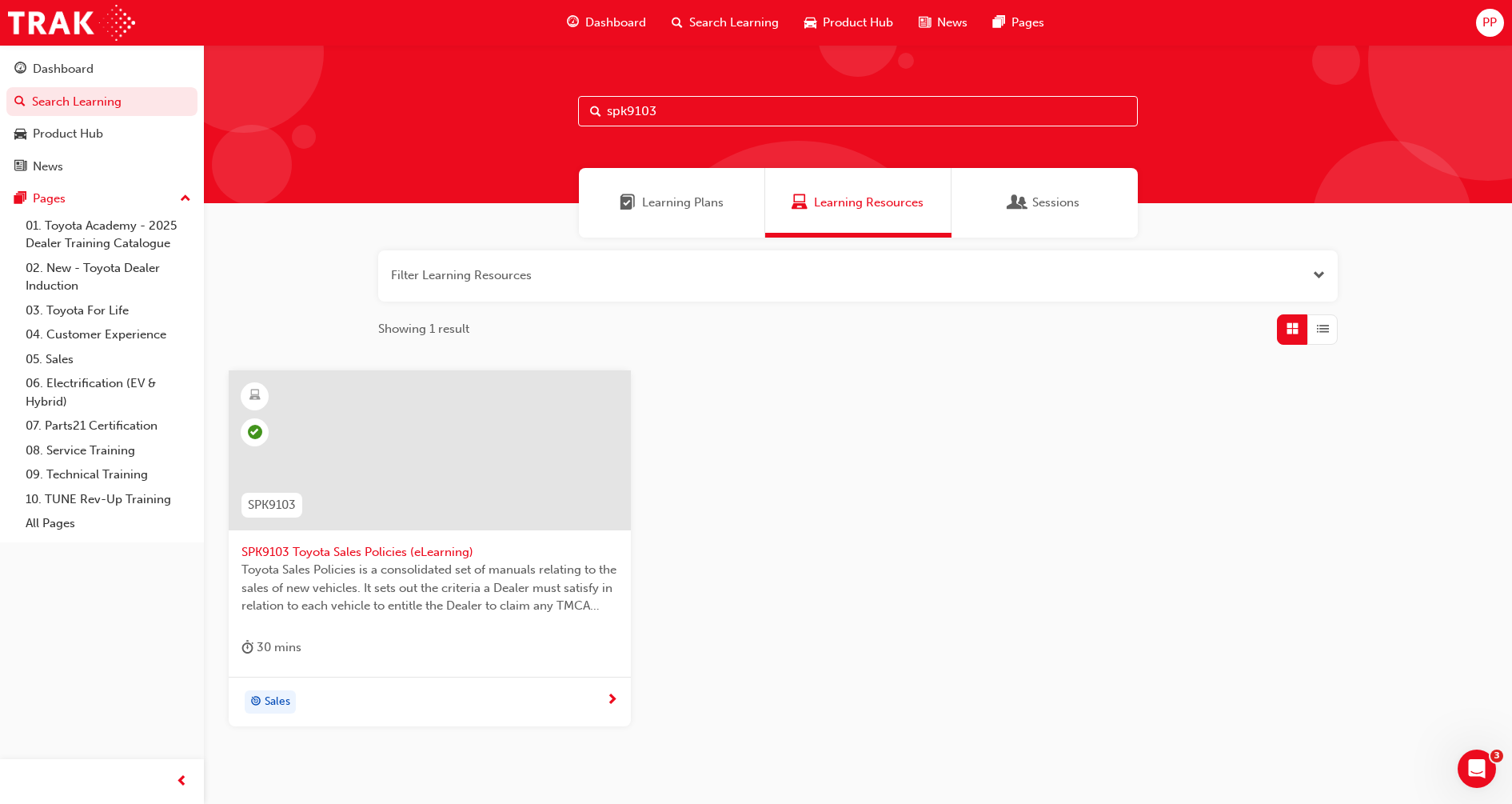
type input "spk9103"
click at [376, 453] on div at bounding box center [430, 450] width 402 height 160
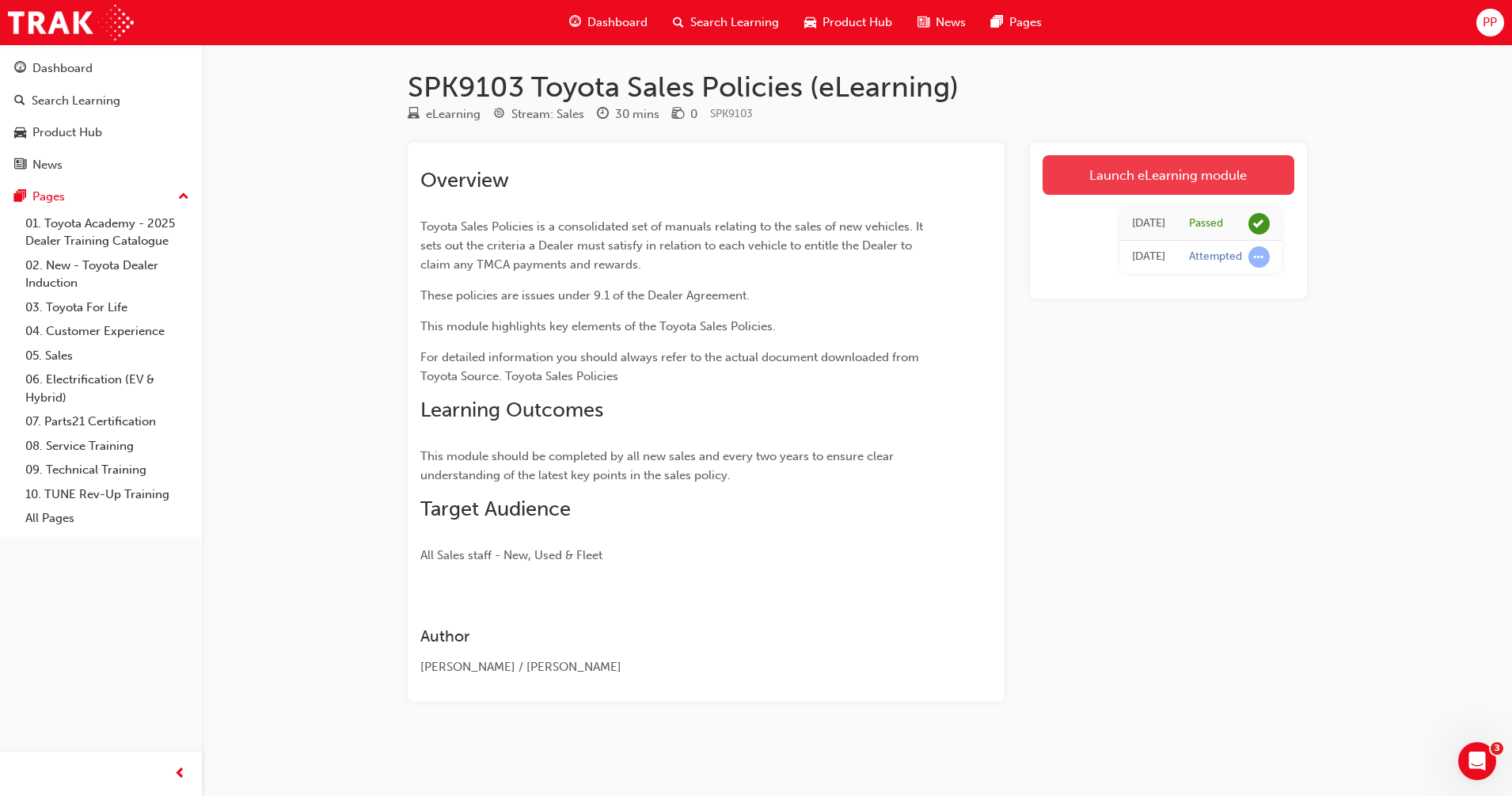
click at [1133, 177] on link "Launch eLearning module" at bounding box center [1169, 175] width 252 height 40
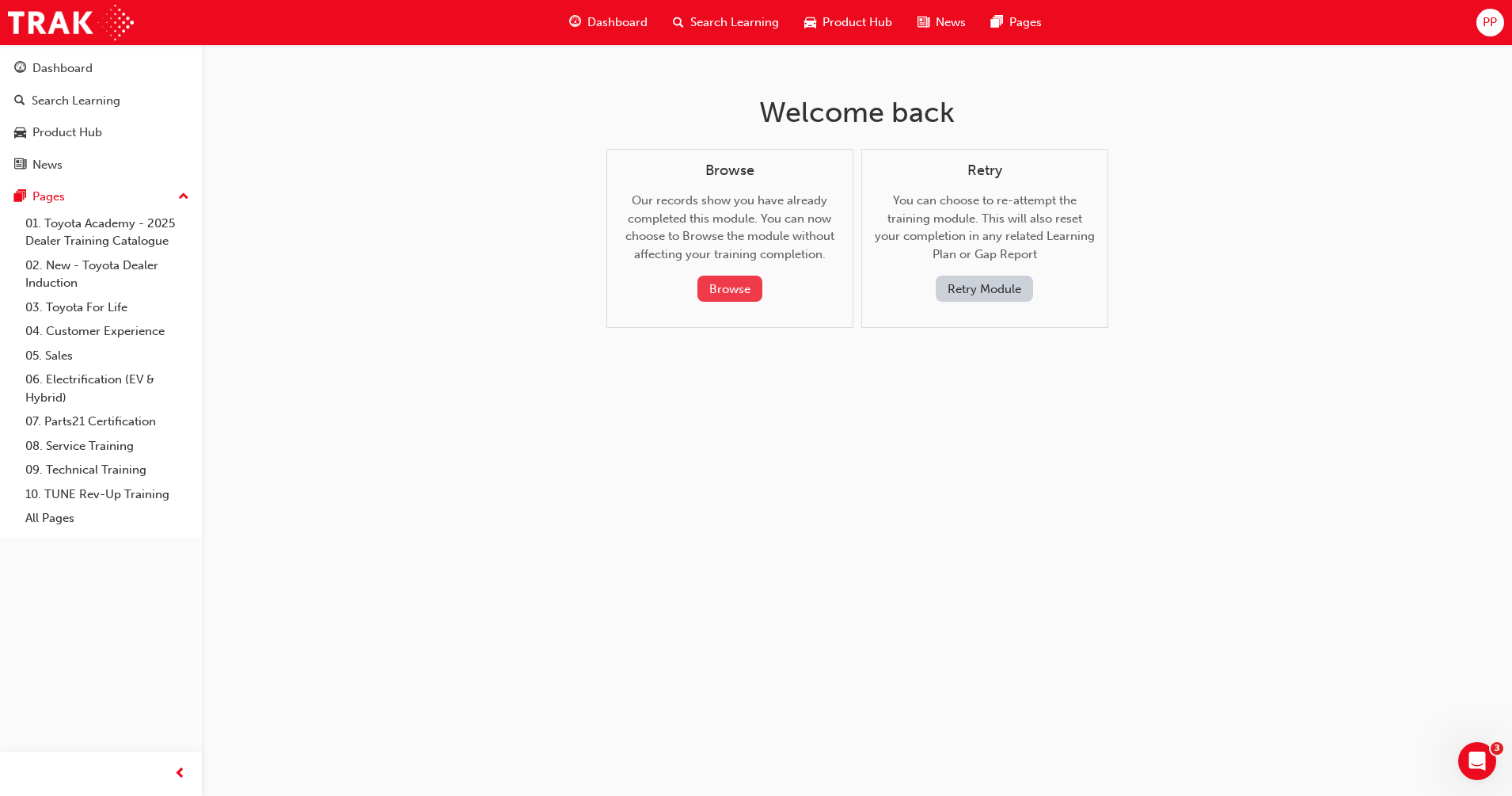
click at [724, 288] on button "Browse" at bounding box center [730, 288] width 65 height 26
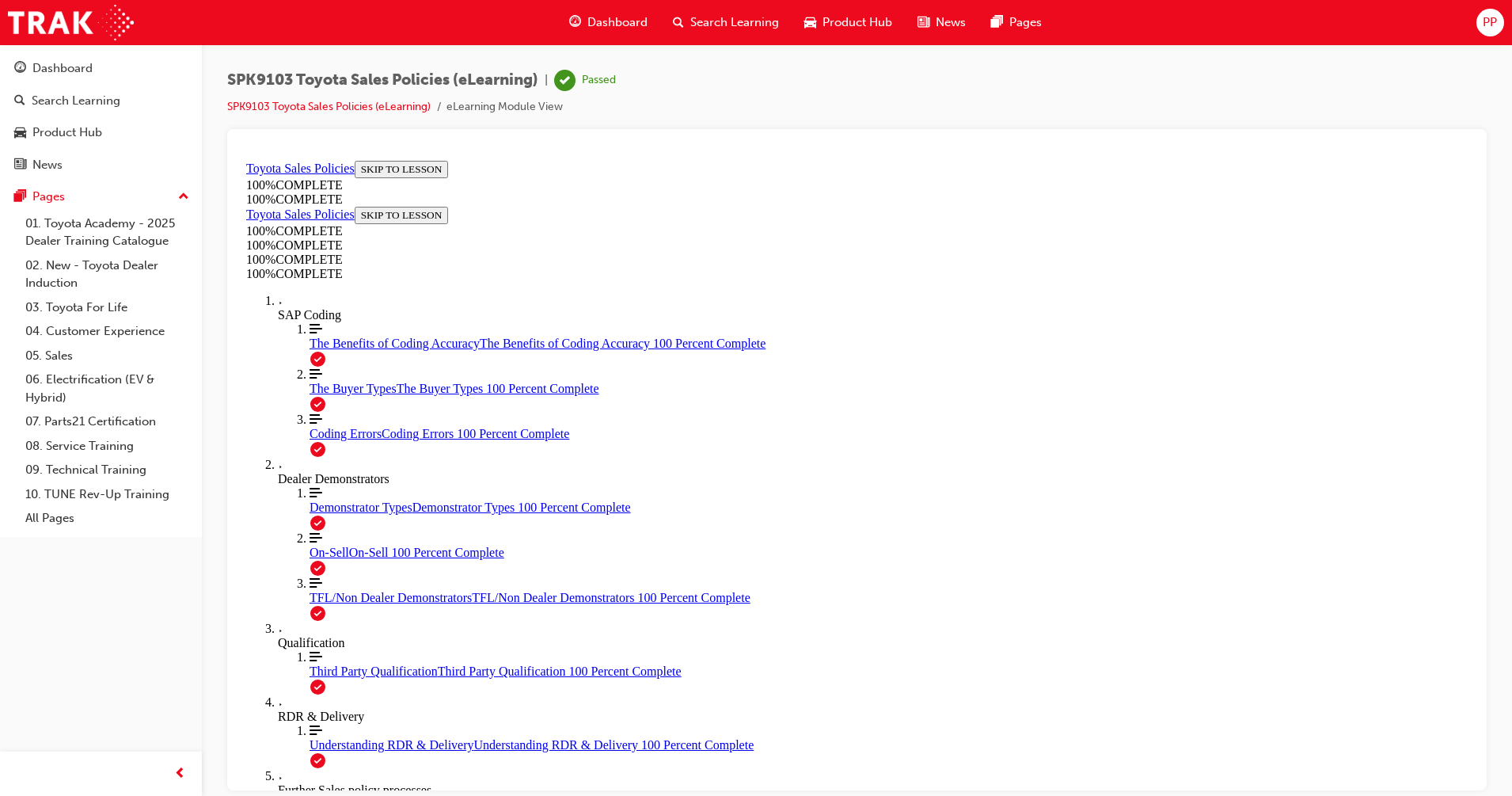
scroll to position [55, 0]
click at [752, 26] on span "Search Learning" at bounding box center [735, 23] width 89 height 18
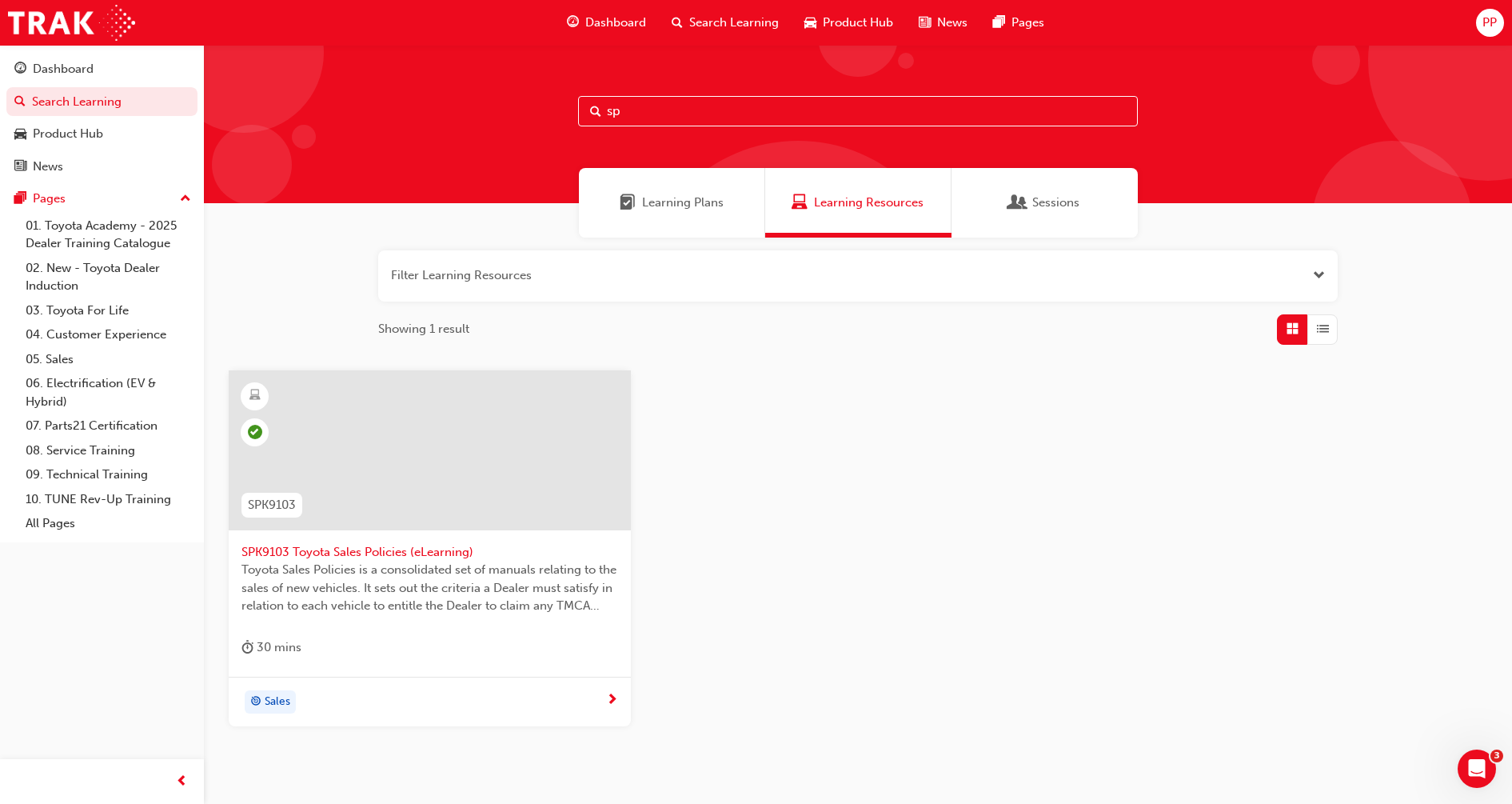
type input "s"
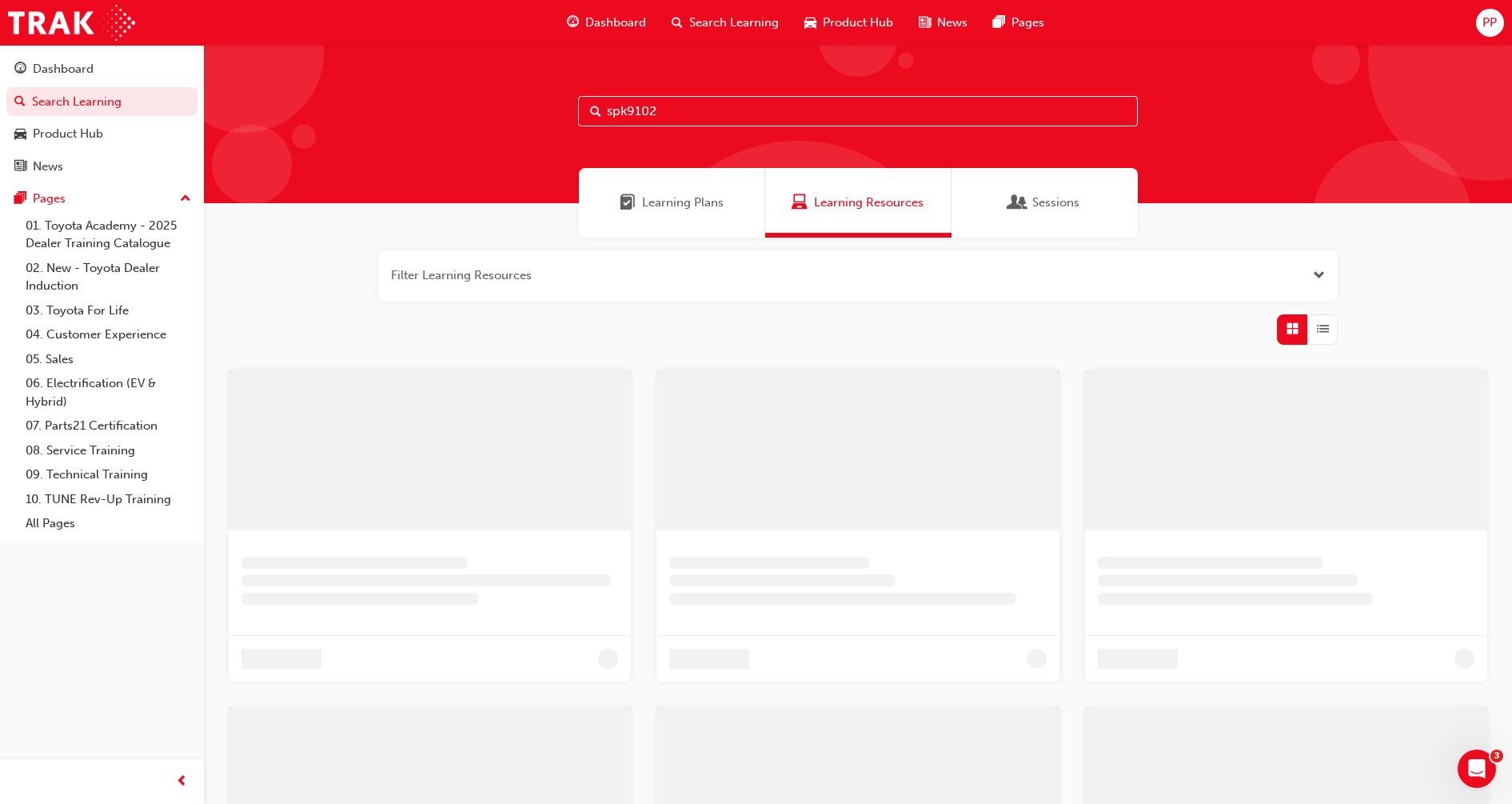
type input "spk9102"
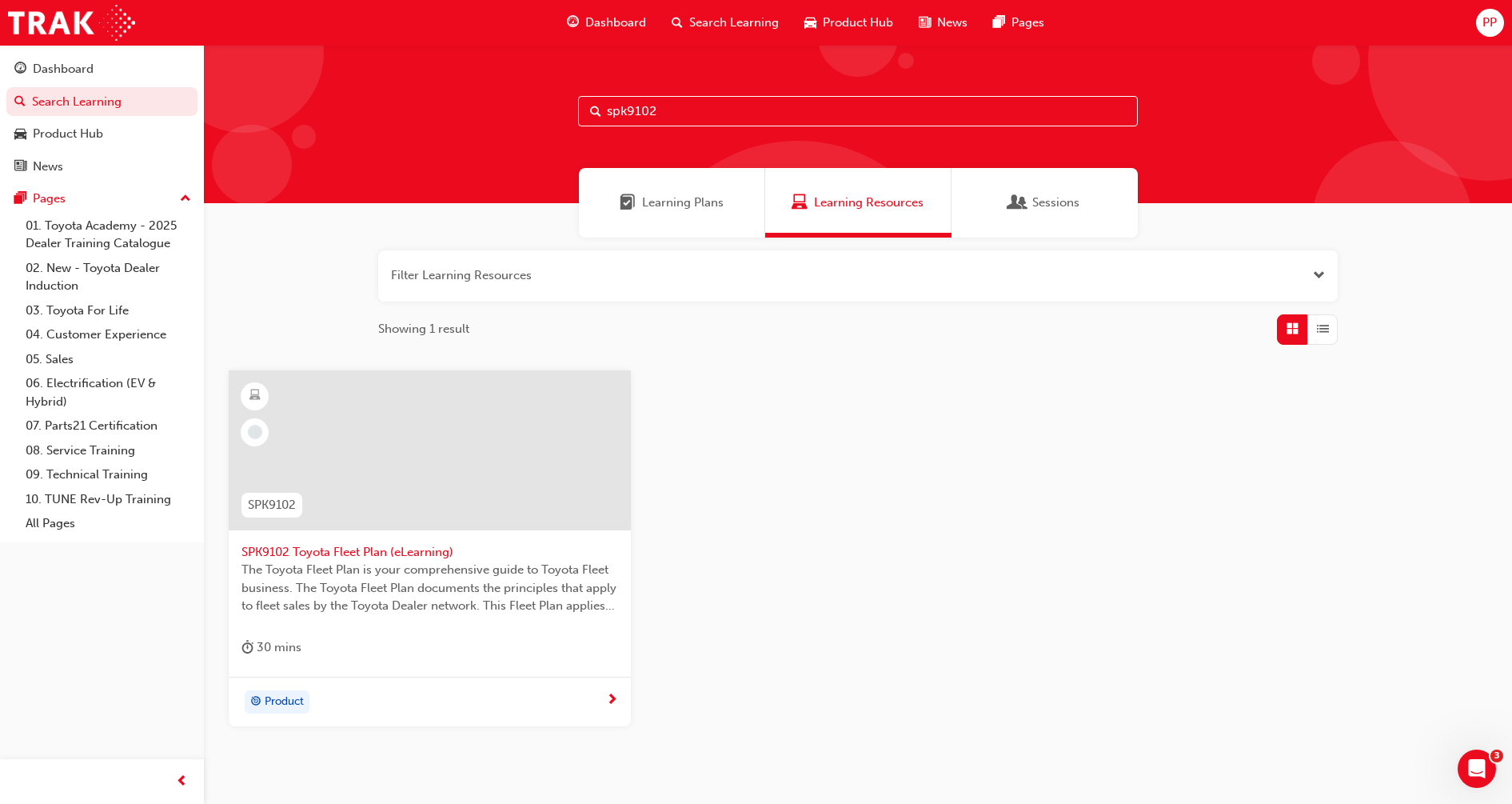
click at [385, 471] on div at bounding box center [430, 450] width 402 height 160
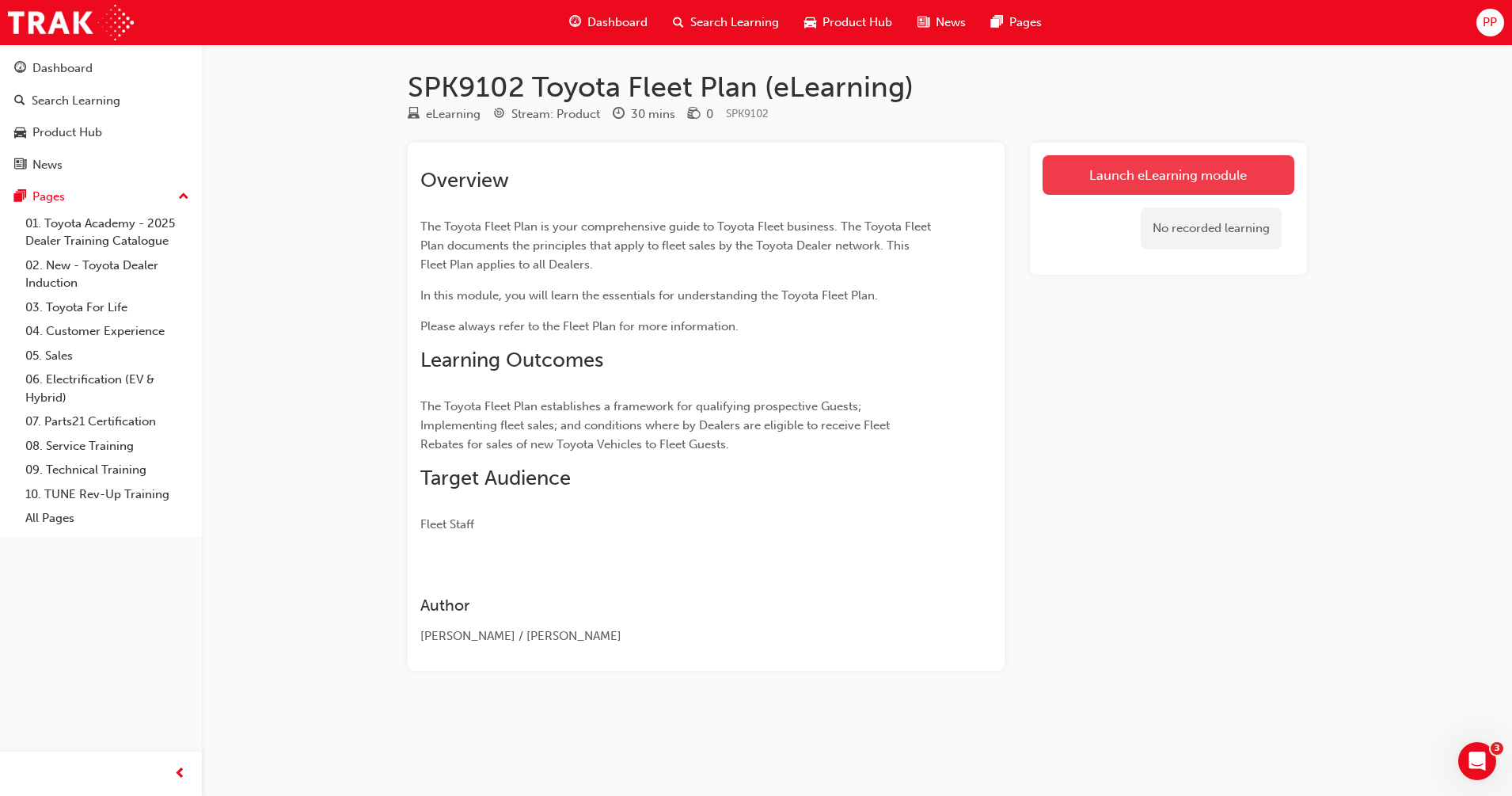
click at [1153, 187] on link "Launch eLearning module" at bounding box center [1169, 175] width 252 height 40
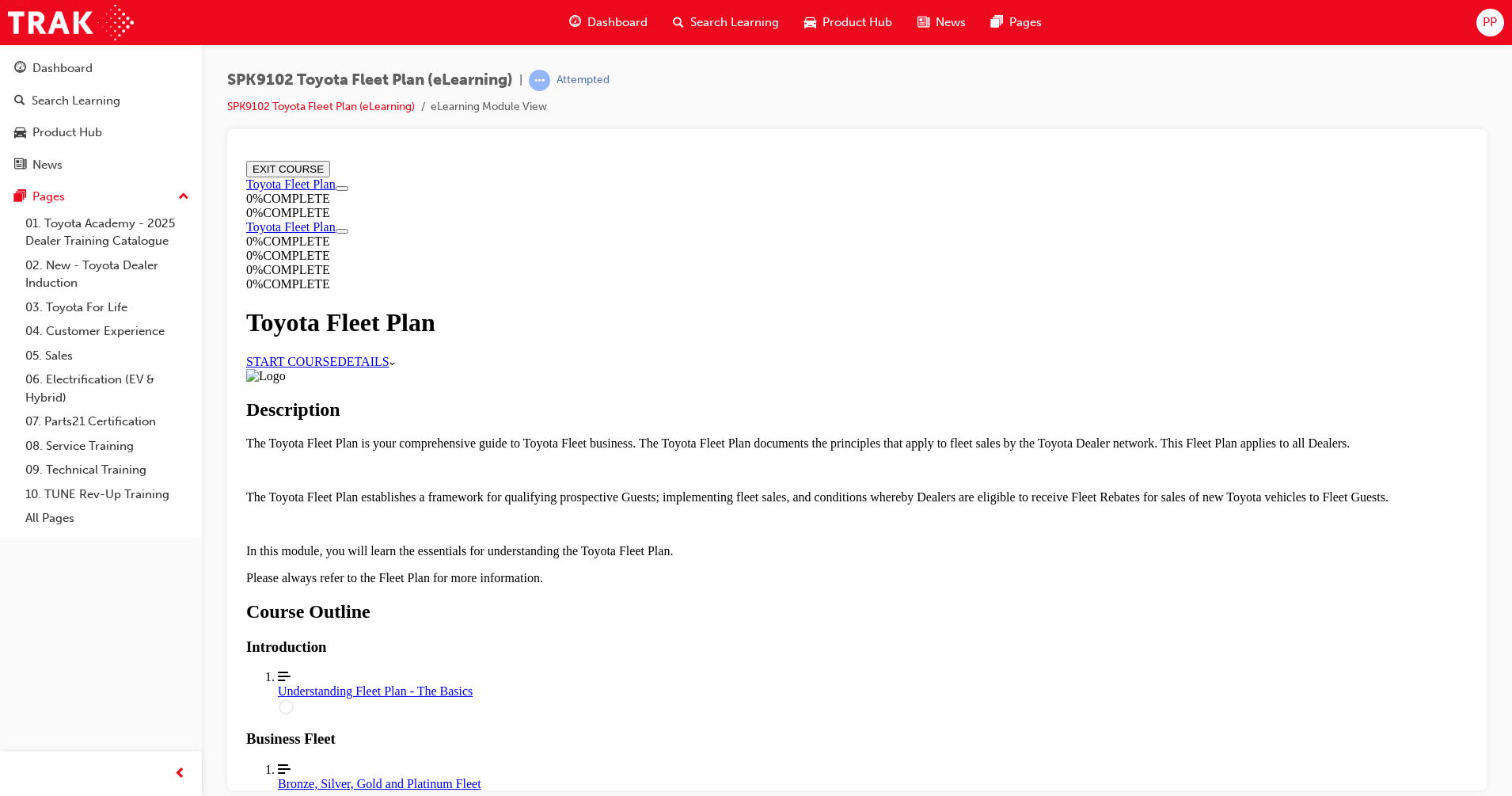
scroll to position [693, 0]
click at [788, 683] on div "Understanding Fleet Plan - The Basics" at bounding box center [873, 690] width 1190 height 14
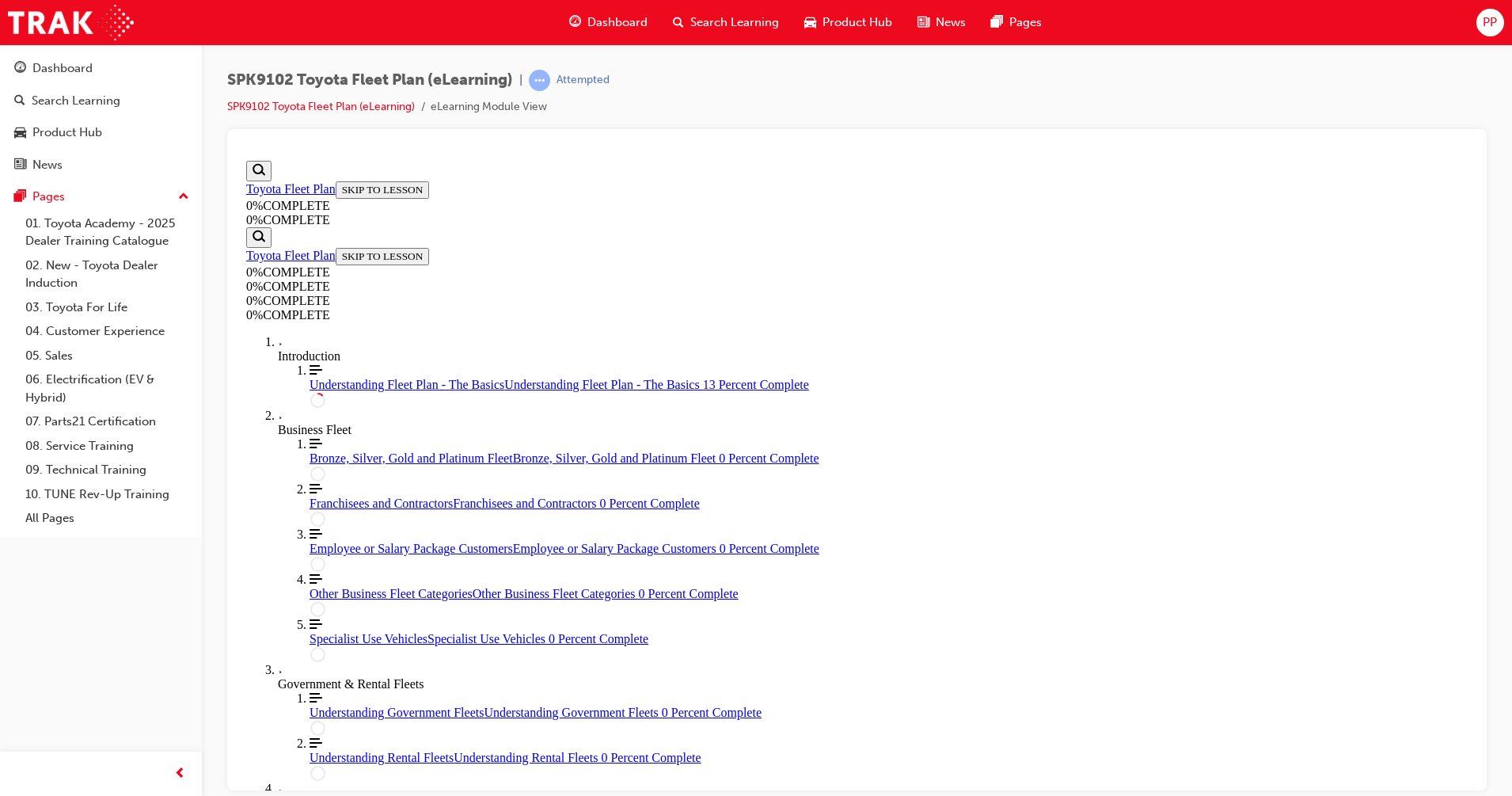
scroll to position [154, 0]
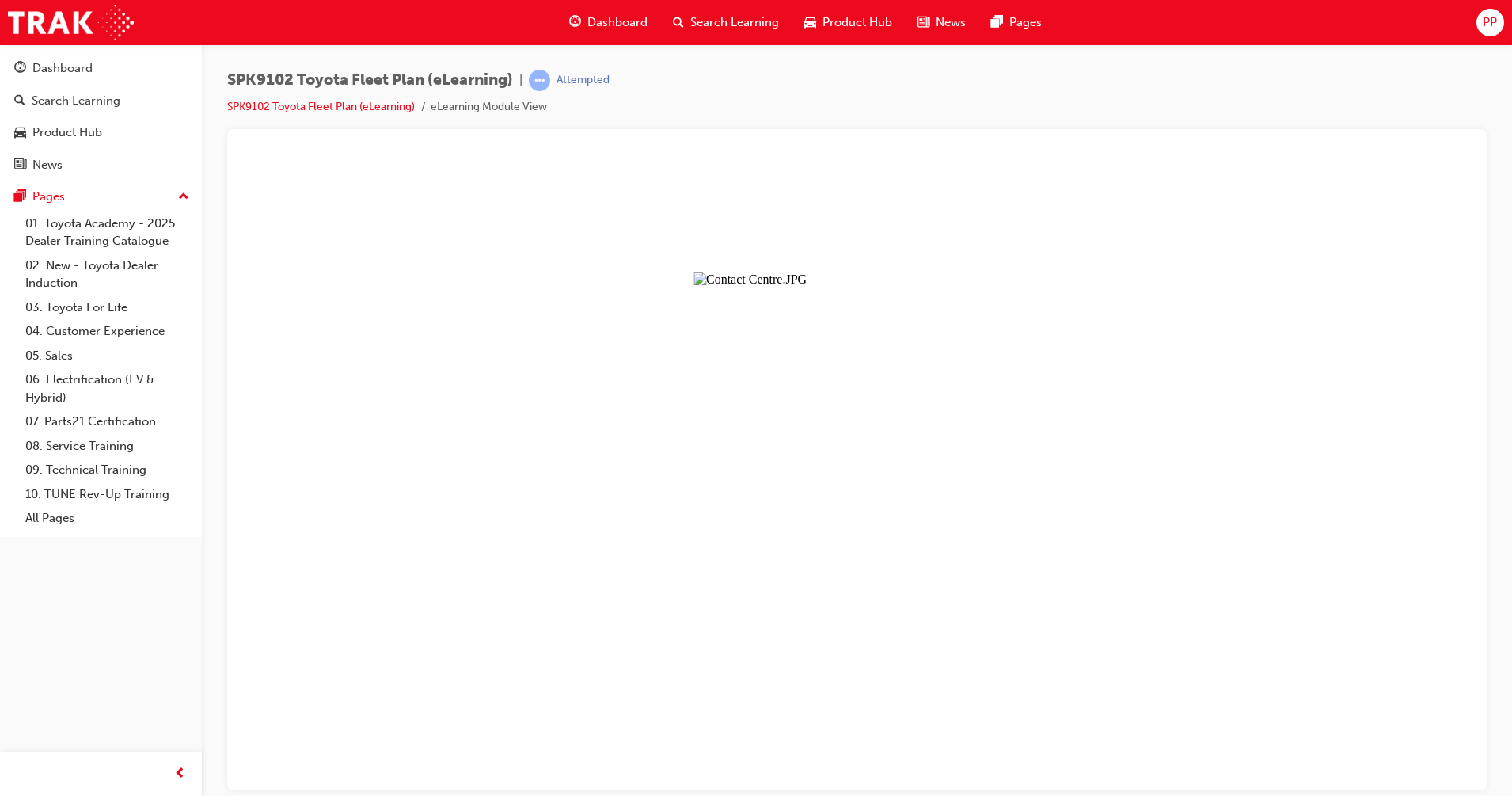
click at [905, 504] on button "Unzoom image" at bounding box center [856, 472] width 1235 height 635
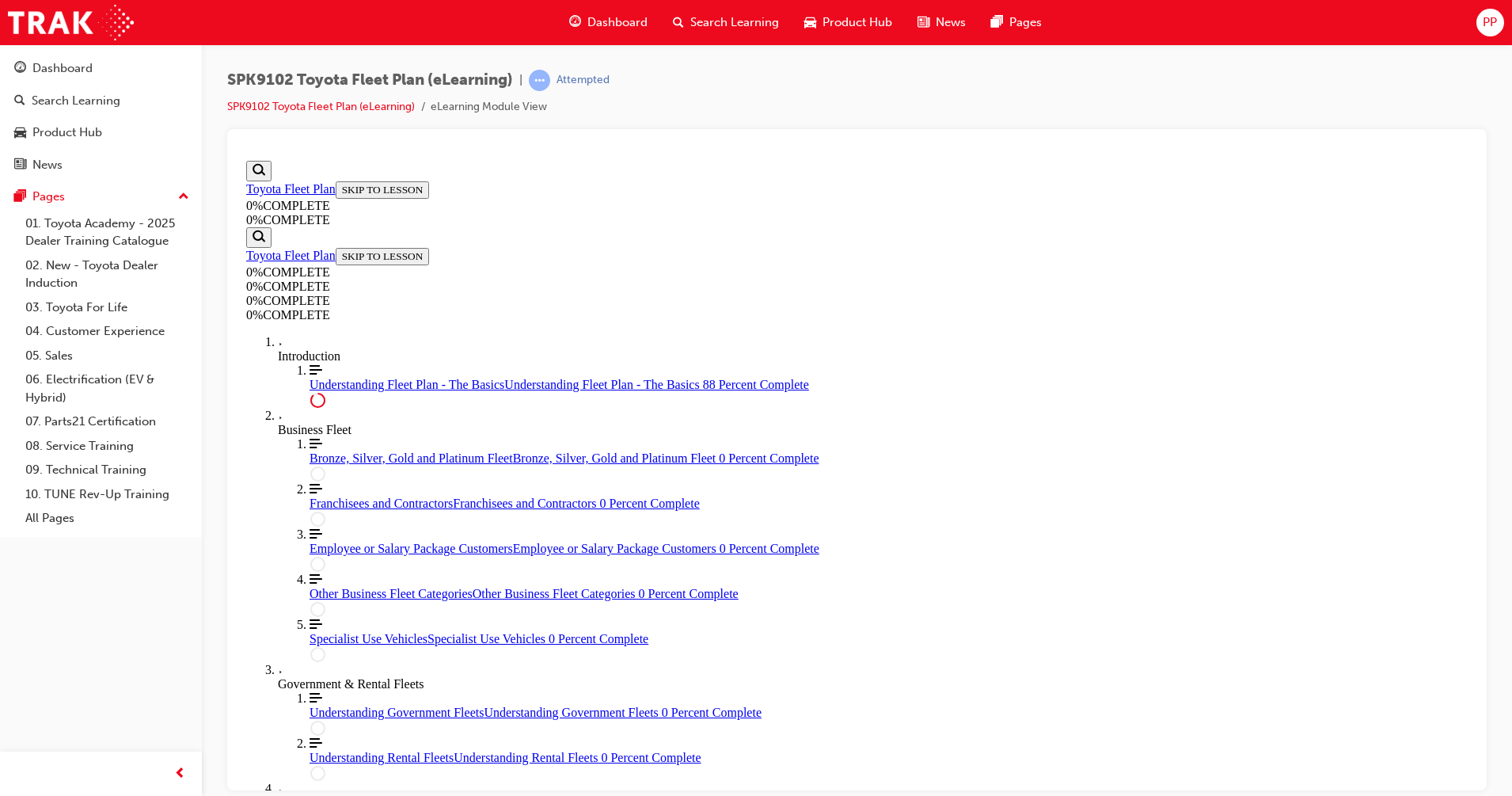
scroll to position [2920, 0]
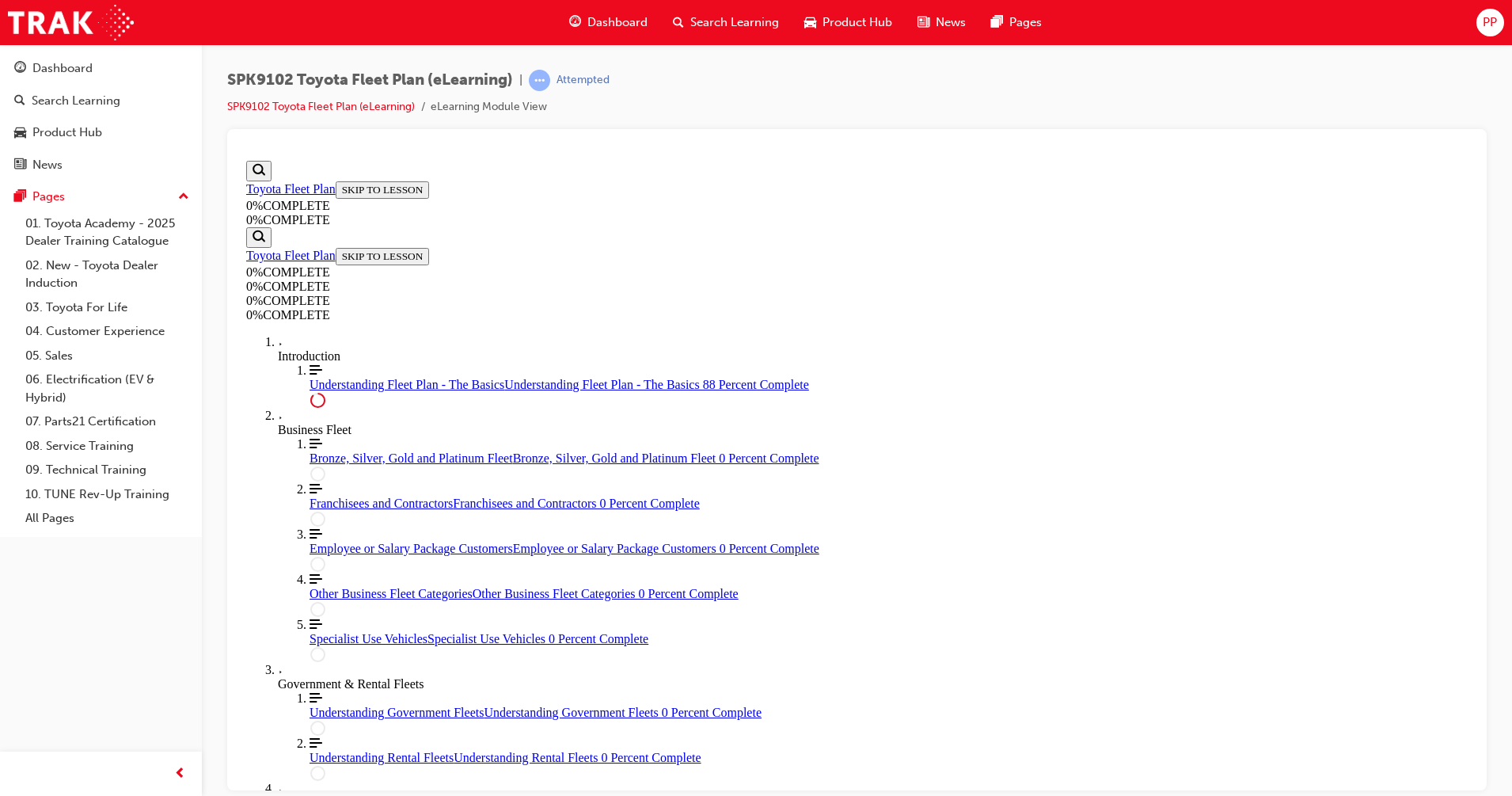
drag, startPoint x: 544, startPoint y: 372, endPoint x: 525, endPoint y: 367, distance: 19.6
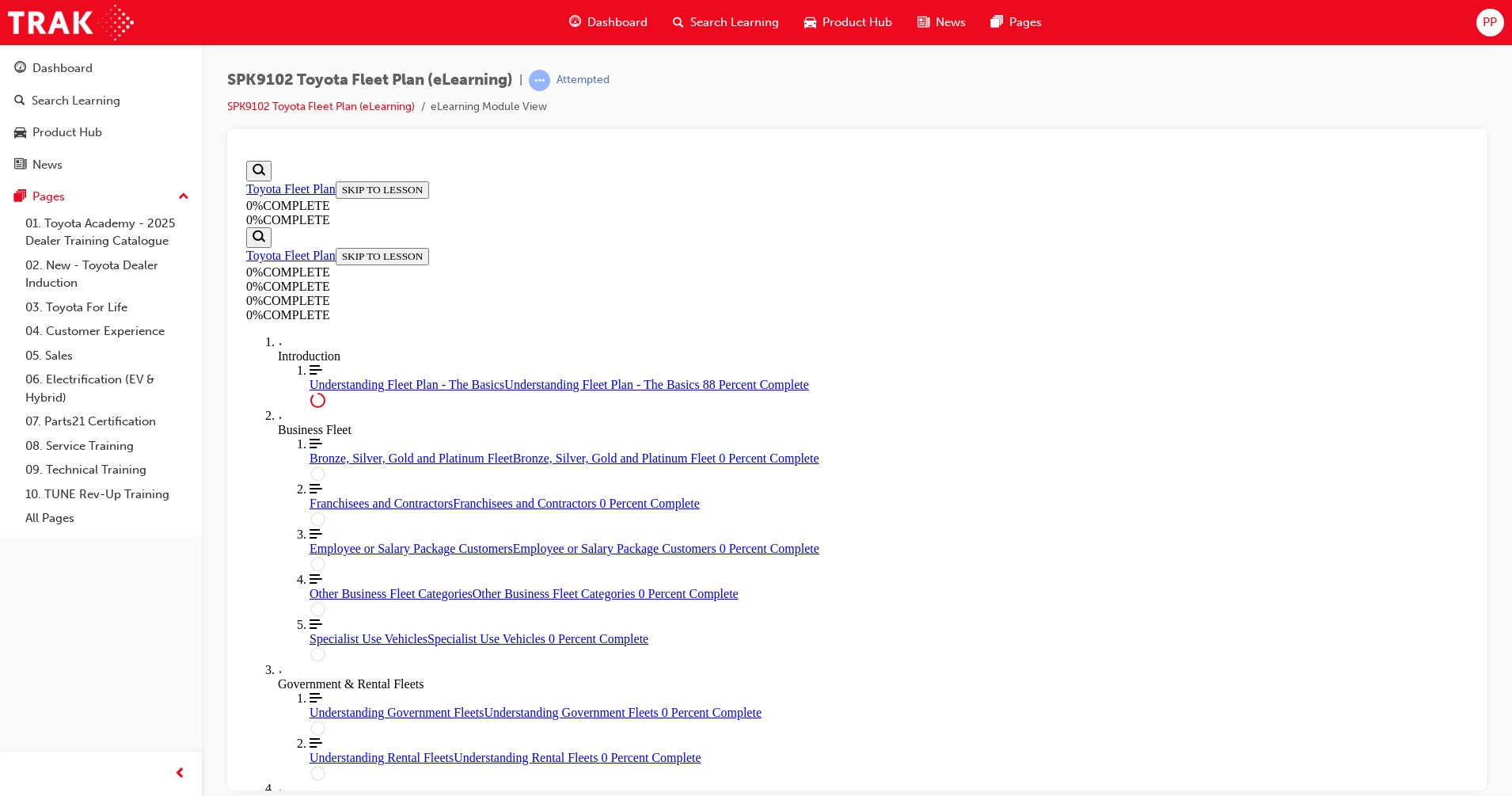
drag, startPoint x: 526, startPoint y: 369, endPoint x: 549, endPoint y: 378, distance: 24.7
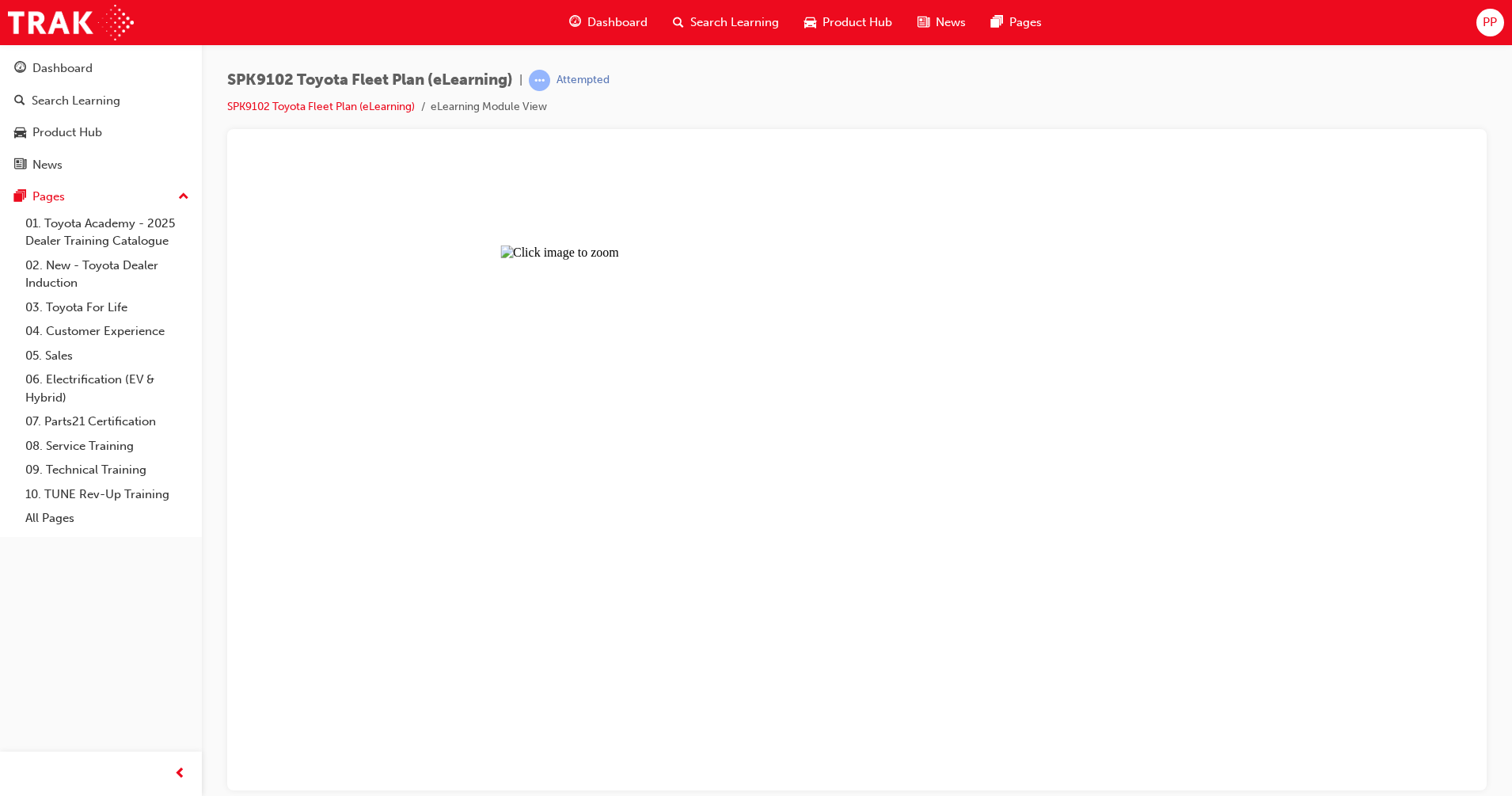
click at [1267, 687] on button "Unzoom image" at bounding box center [856, 472] width 1235 height 635
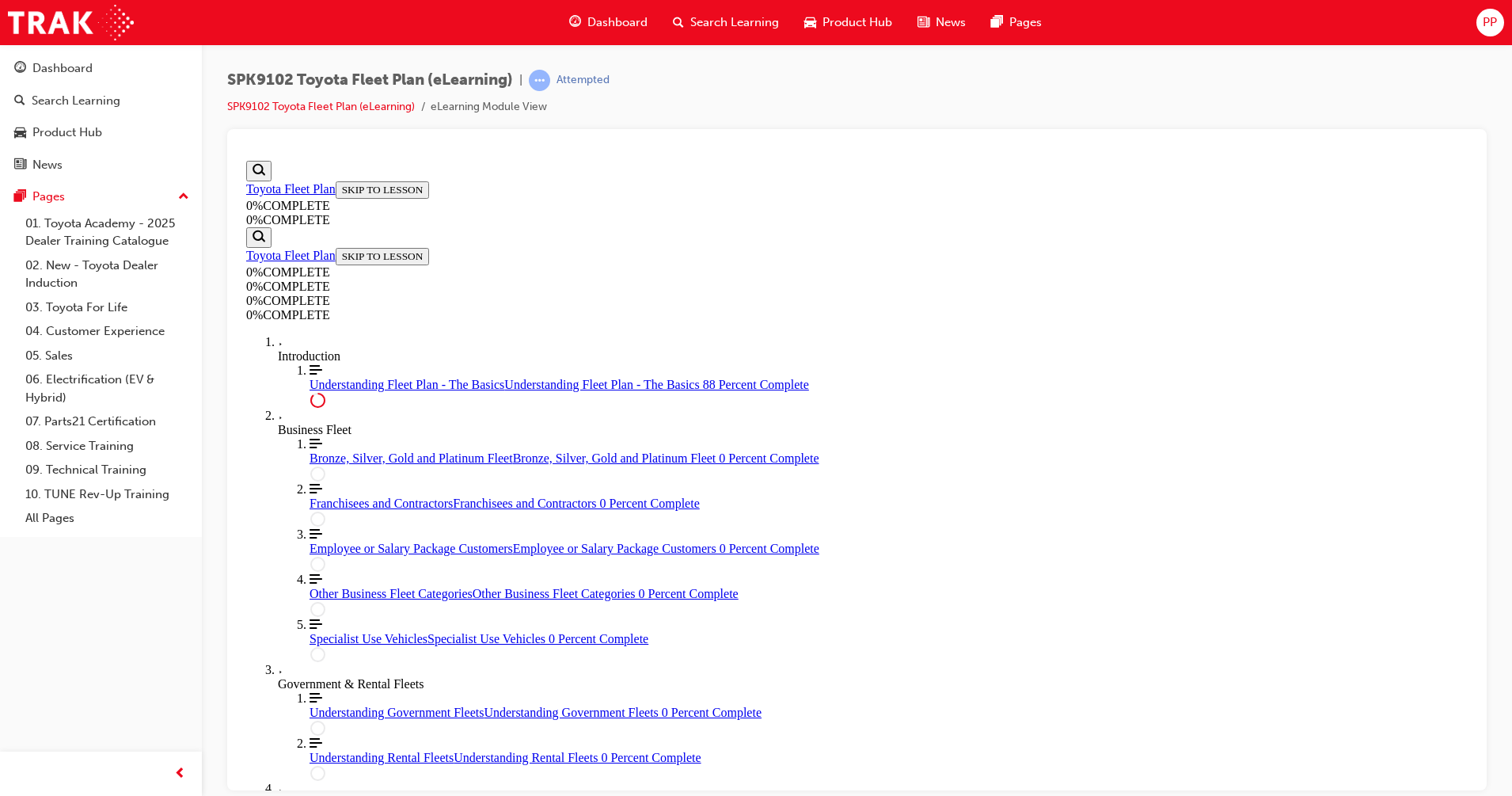
scroll to position [3613, 0]
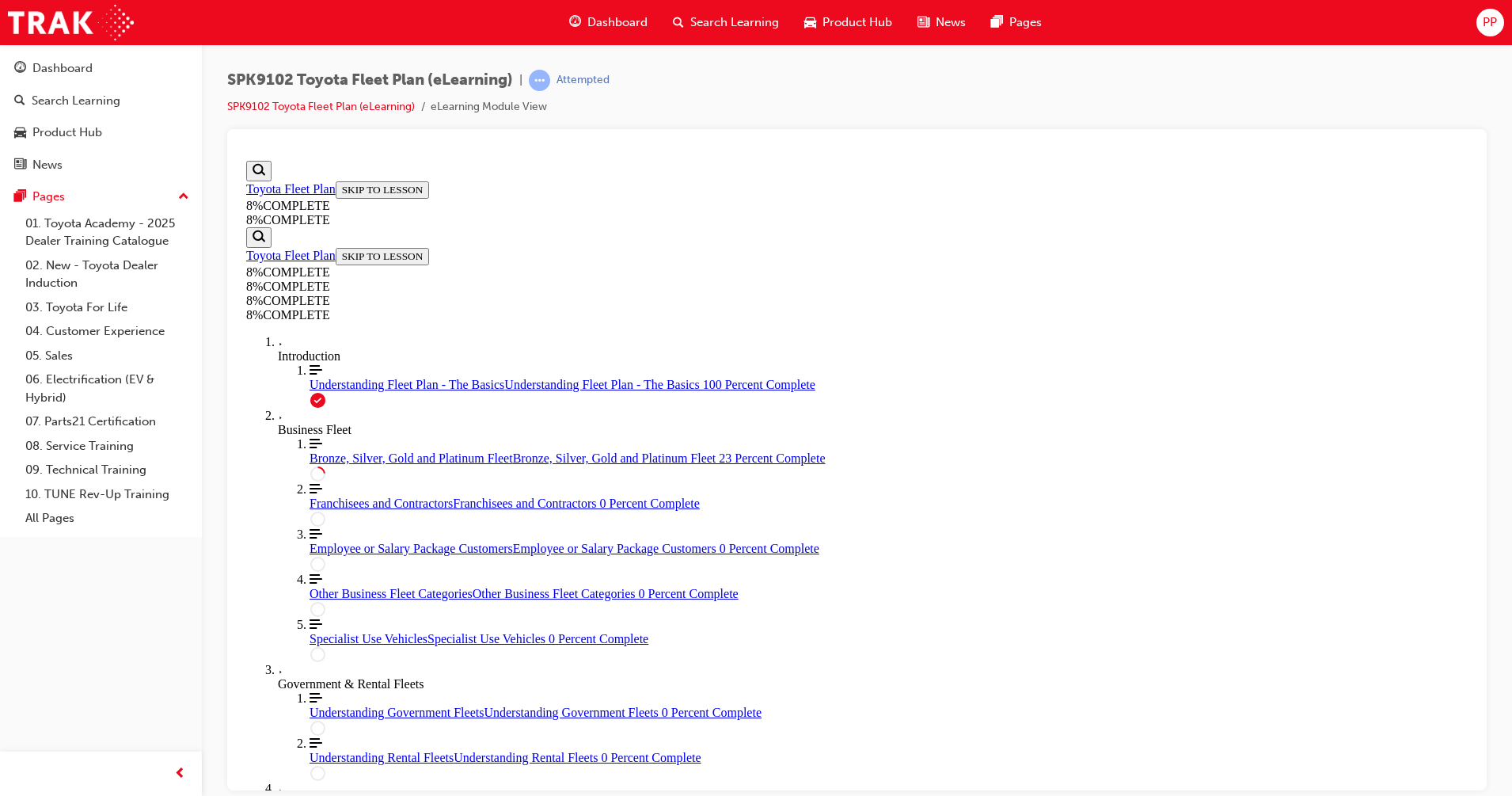
drag, startPoint x: 836, startPoint y: 364, endPoint x: 1104, endPoint y: 462, distance: 285.4
drag, startPoint x: 874, startPoint y: 457, endPoint x: 1124, endPoint y: 348, distance: 272.7
drag, startPoint x: 853, startPoint y: 547, endPoint x: 1200, endPoint y: 511, distance: 348.9
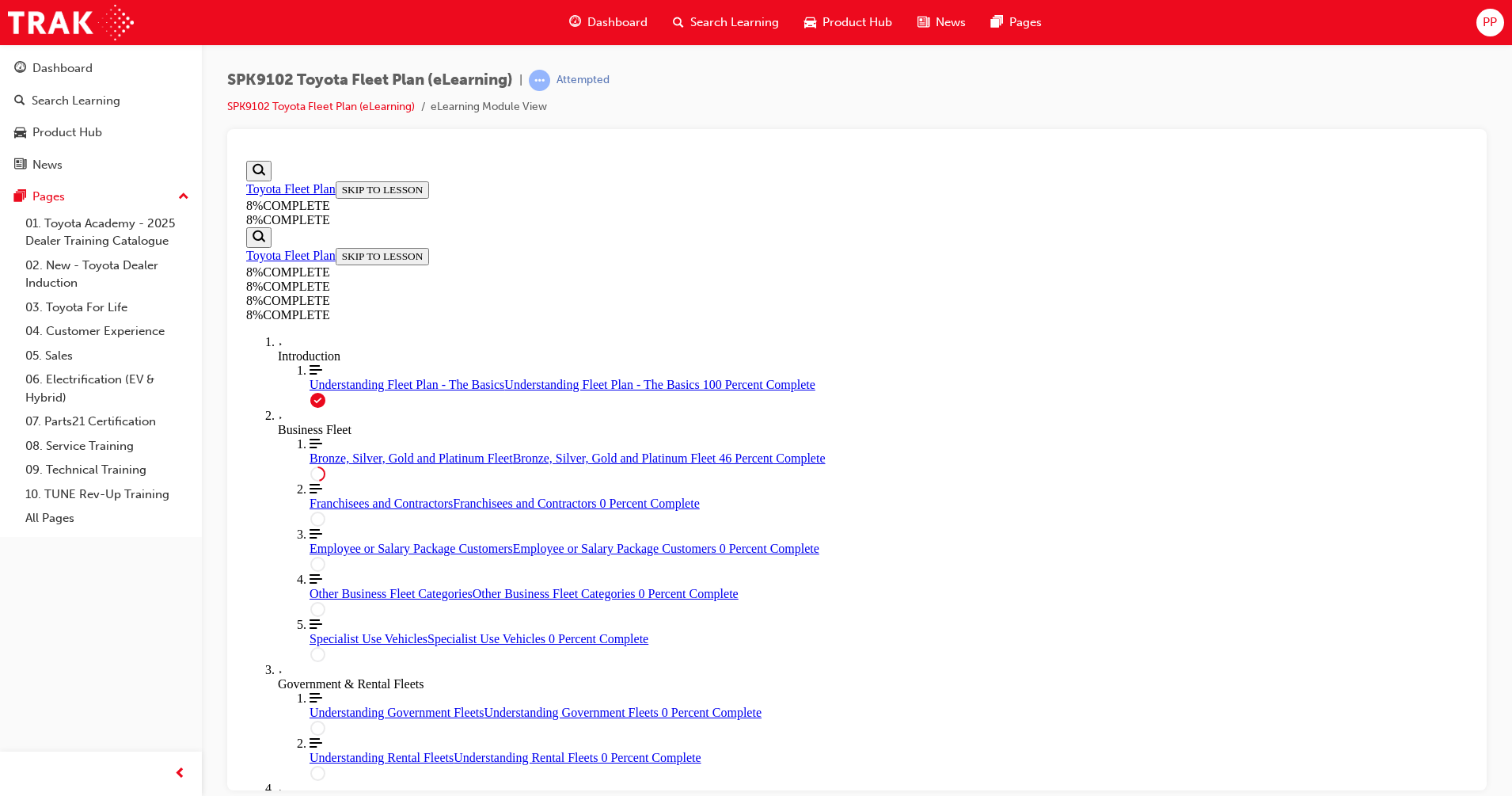
drag, startPoint x: 821, startPoint y: 656, endPoint x: 1089, endPoint y: 665, distance: 268.2
drag, startPoint x: 901, startPoint y: 637, endPoint x: 1115, endPoint y: 522, distance: 242.9
drag, startPoint x: 807, startPoint y: 630, endPoint x: 1071, endPoint y: 446, distance: 321.8
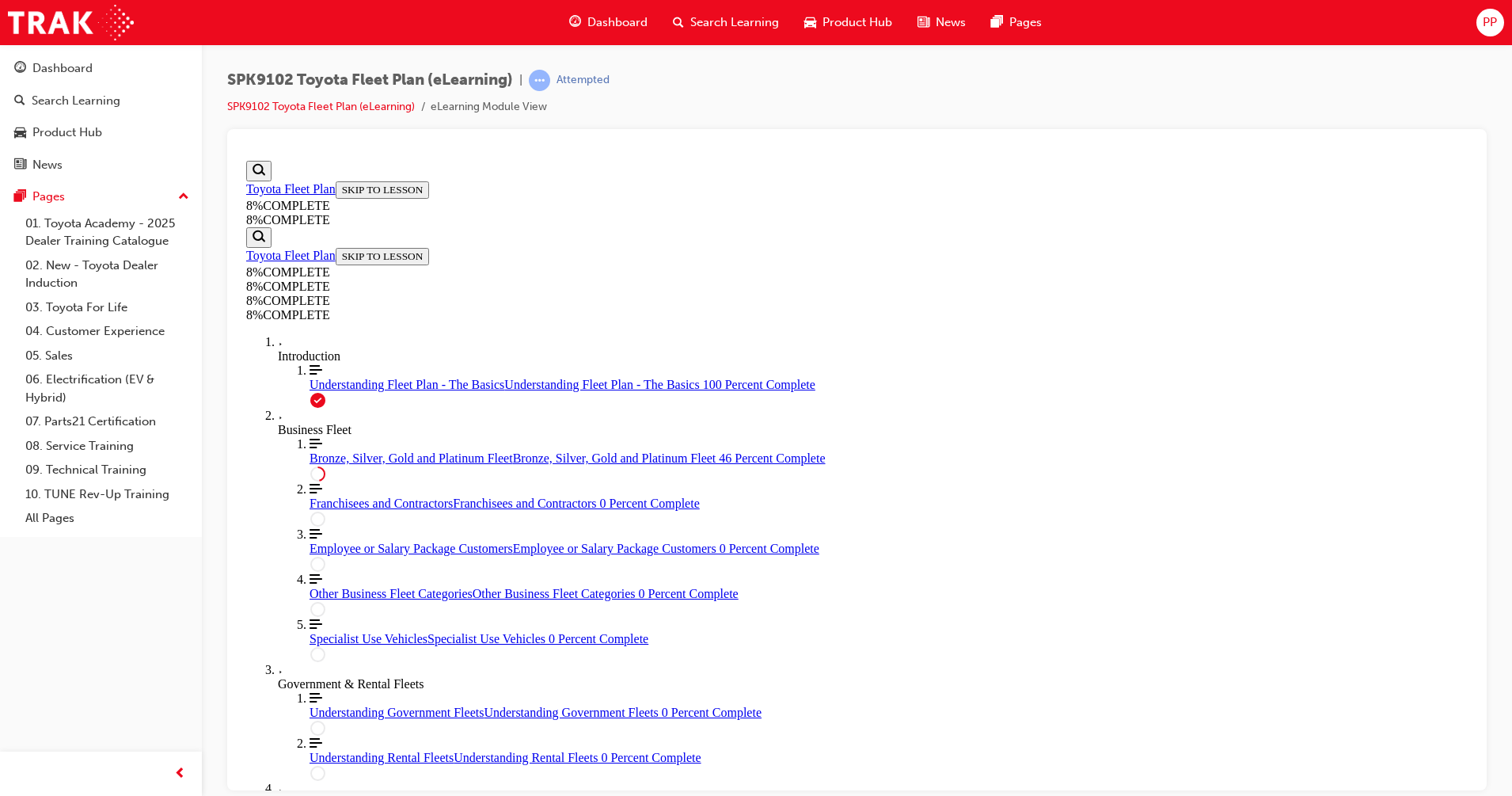
drag, startPoint x: 799, startPoint y: 639, endPoint x: 1067, endPoint y: 353, distance: 391.9
drag, startPoint x: 864, startPoint y: 366, endPoint x: 1159, endPoint y: 367, distance: 295.0
drag, startPoint x: 1135, startPoint y: 367, endPoint x: 828, endPoint y: 366, distance: 307.0
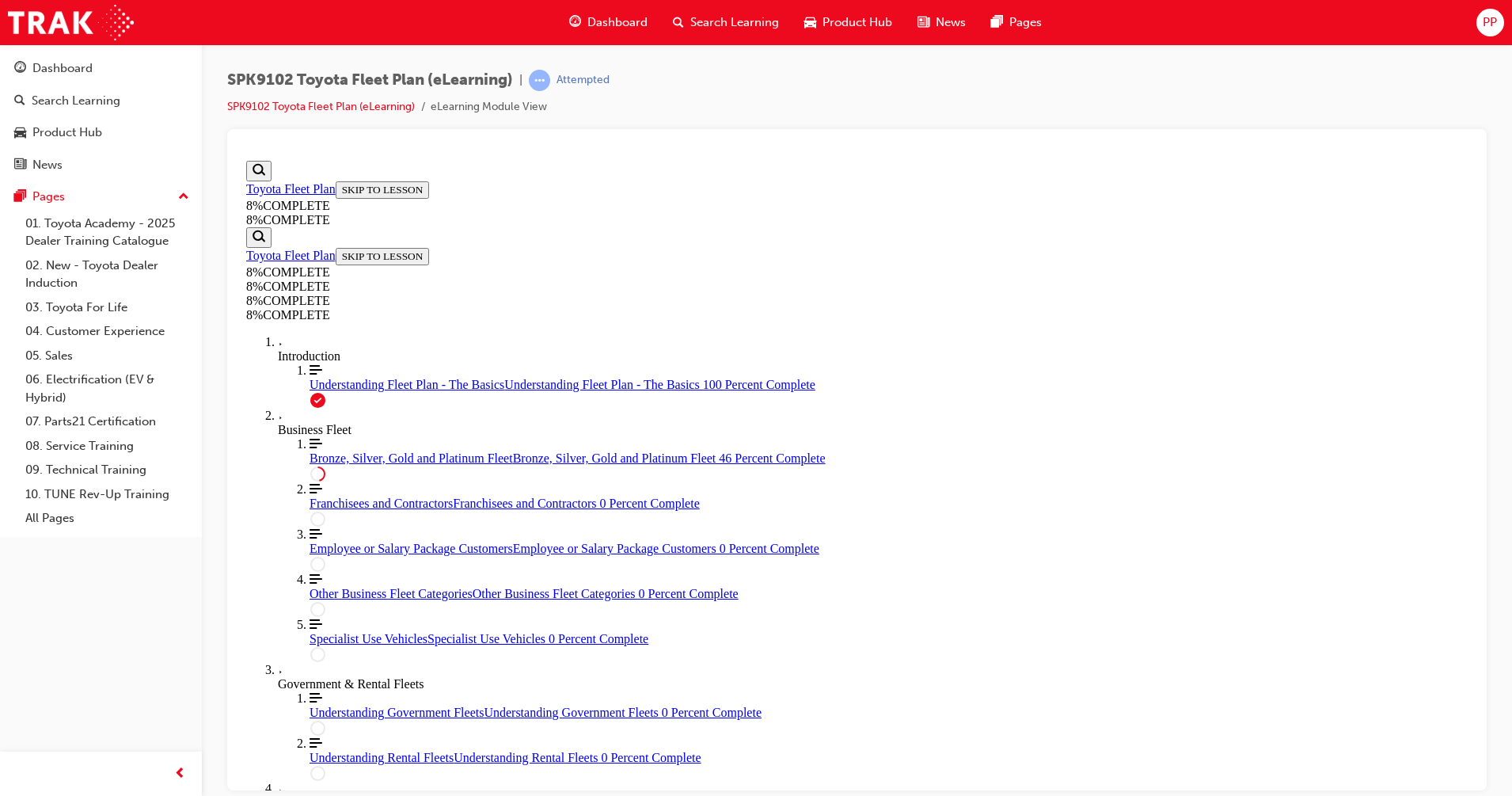
drag, startPoint x: 998, startPoint y: 353, endPoint x: 1005, endPoint y: 358, distance: 8.6
drag, startPoint x: 902, startPoint y: 540, endPoint x: 909, endPoint y: 414, distance: 126.2
drag, startPoint x: 855, startPoint y: 443, endPoint x: 891, endPoint y: 470, distance: 45.0
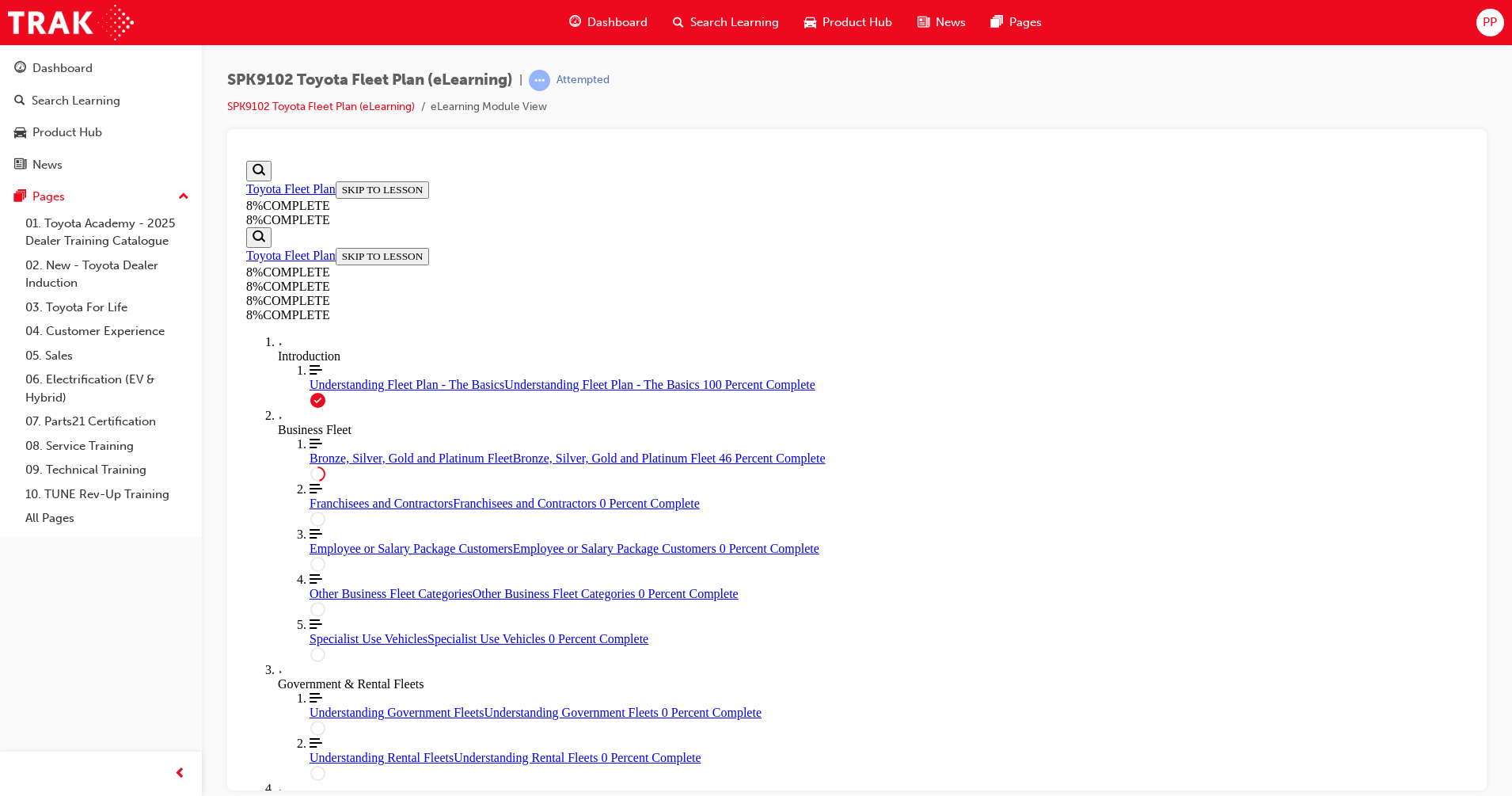
drag, startPoint x: 834, startPoint y: 616, endPoint x: 1112, endPoint y: 603, distance: 278.3
drag, startPoint x: 1061, startPoint y: 635, endPoint x: 832, endPoint y: 649, distance: 229.4
drag, startPoint x: 1149, startPoint y: 392, endPoint x: 1154, endPoint y: 361, distance: 31.4
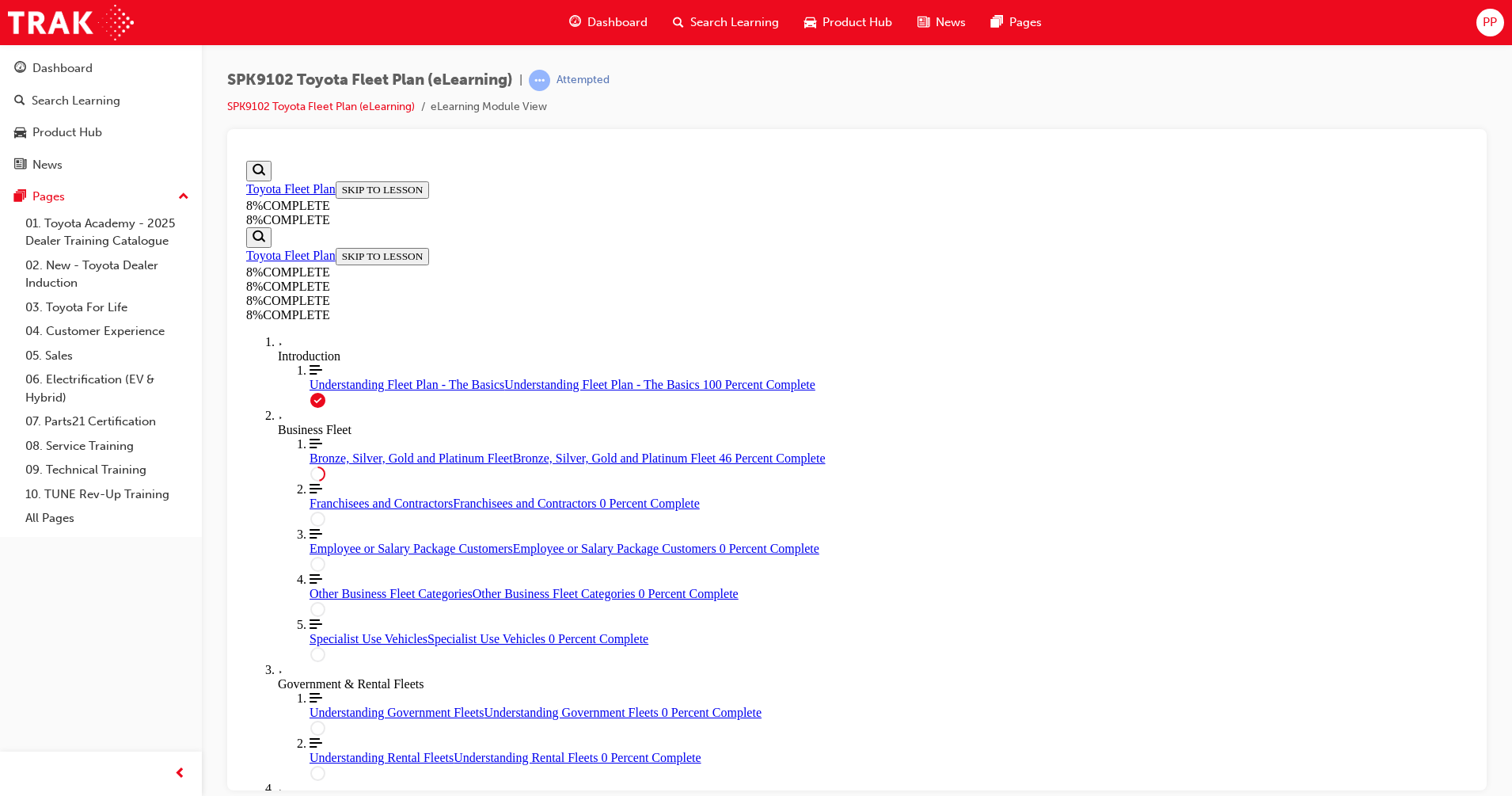
drag, startPoint x: 881, startPoint y: 377, endPoint x: 1114, endPoint y: 474, distance: 252.4
drag, startPoint x: 820, startPoint y: 361, endPoint x: 1158, endPoint y: 639, distance: 437.6
drag, startPoint x: 873, startPoint y: 559, endPoint x: 1170, endPoint y: 656, distance: 312.4
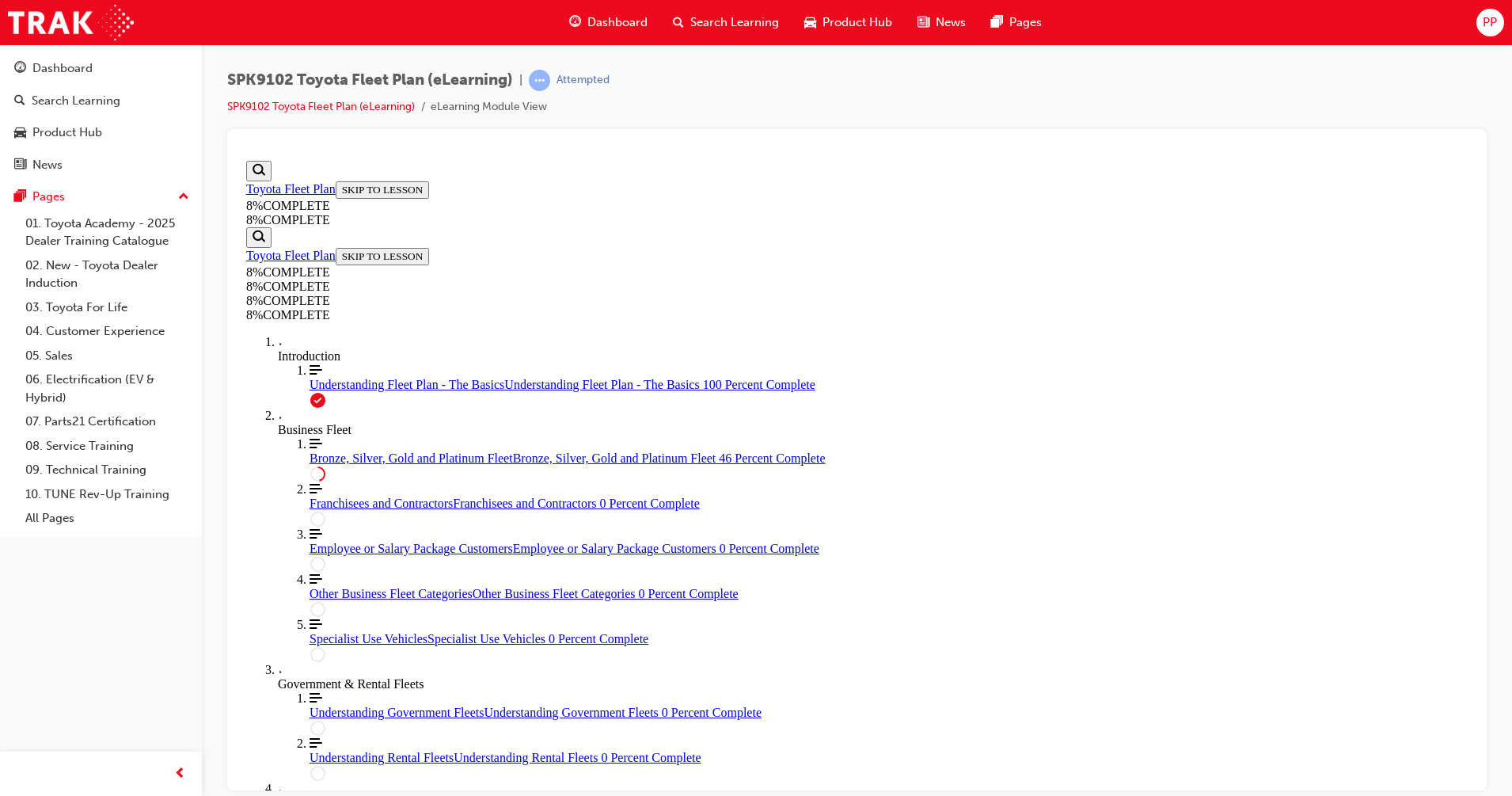
drag, startPoint x: 817, startPoint y: 372, endPoint x: 1091, endPoint y: 375, distance: 274.0
drag, startPoint x: 881, startPoint y: 557, endPoint x: 1153, endPoint y: 591, distance: 274.1
drag, startPoint x: 872, startPoint y: 551, endPoint x: 1136, endPoint y: 540, distance: 264.2
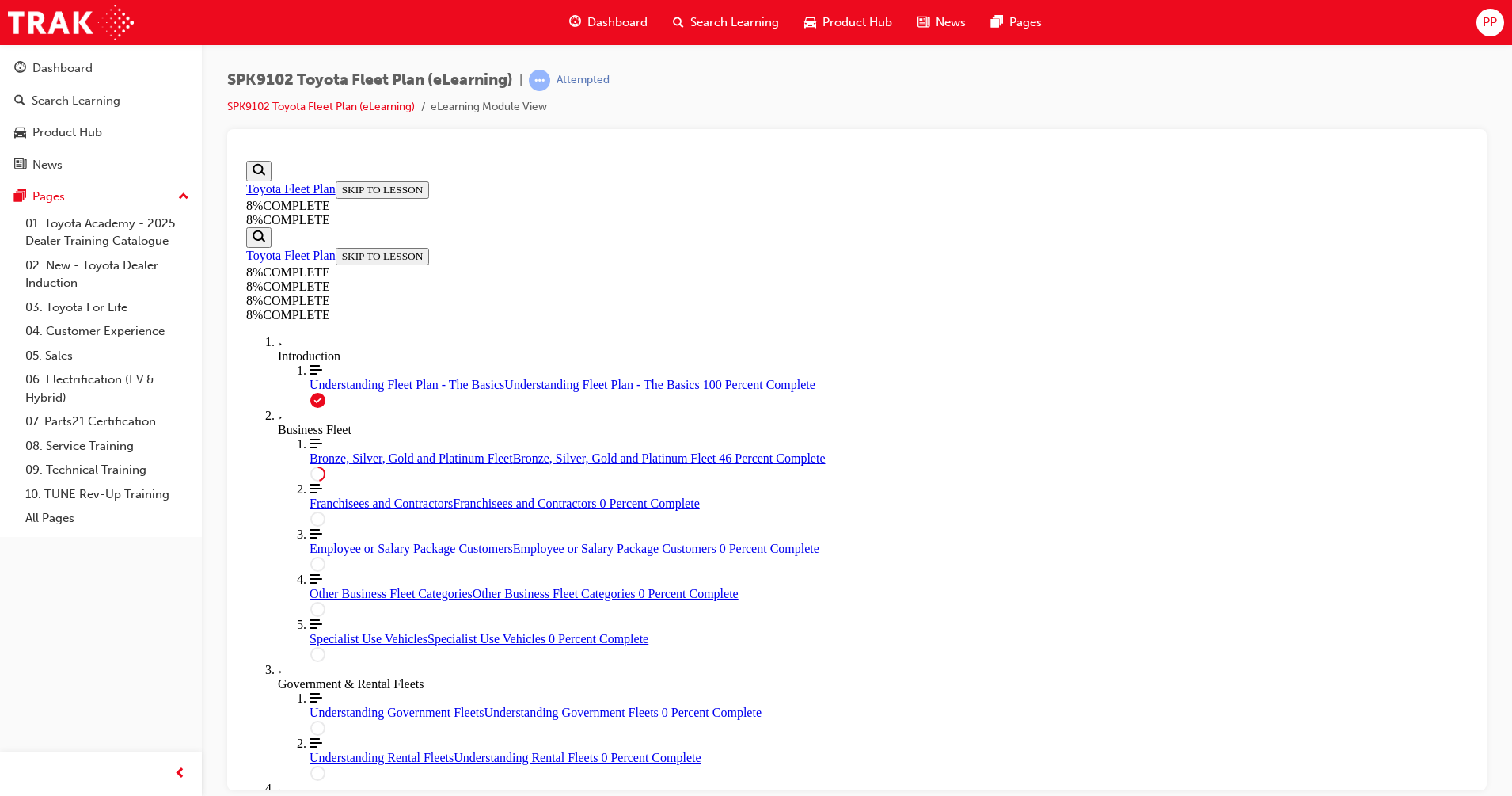
drag, startPoint x: 843, startPoint y: 483, endPoint x: 1137, endPoint y: 500, distance: 294.5
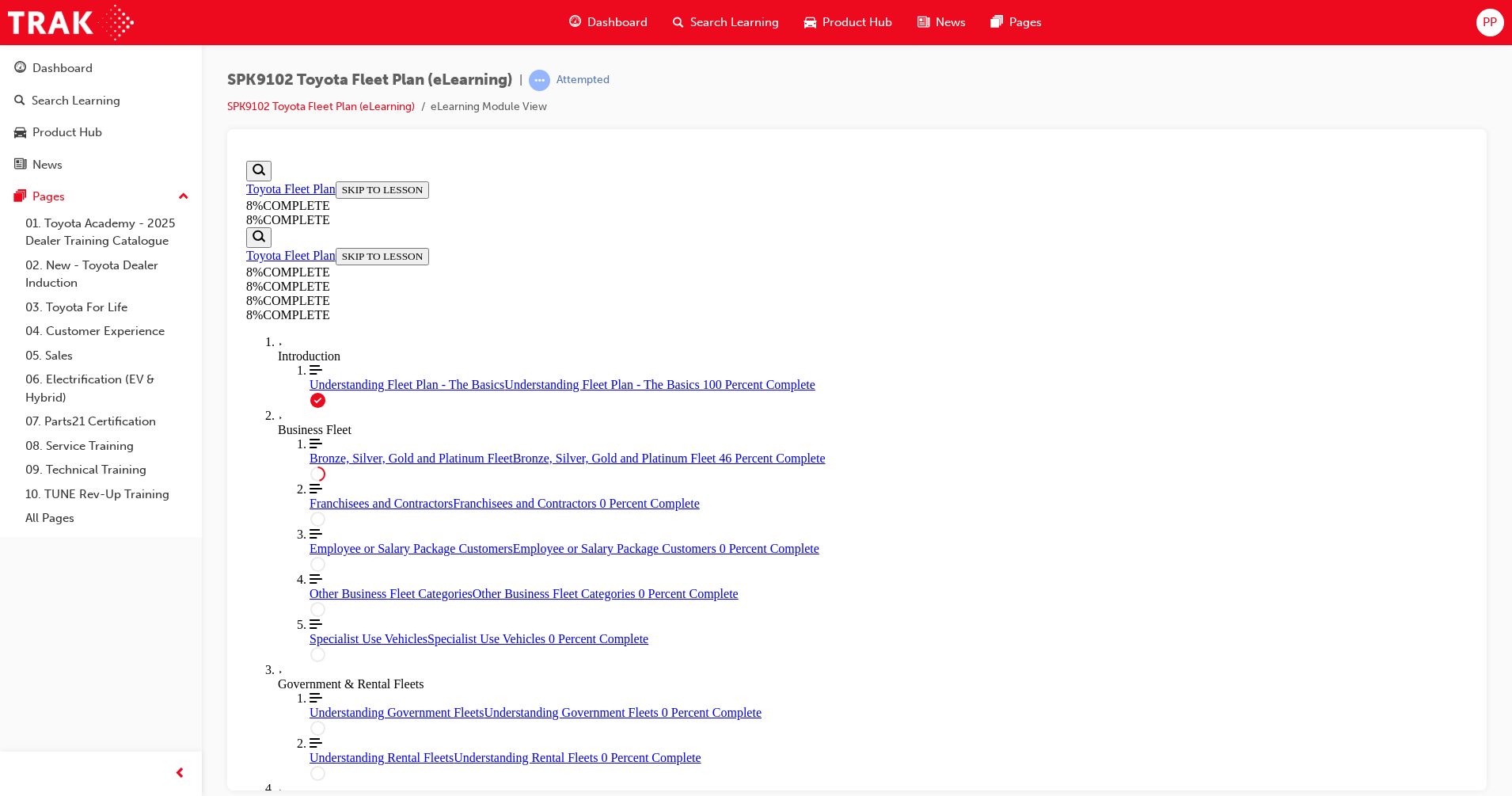
drag, startPoint x: 822, startPoint y: 576, endPoint x: 1142, endPoint y: 576, distance: 320.0
drag, startPoint x: 808, startPoint y: 687, endPoint x: 1017, endPoint y: 664, distance: 210.3
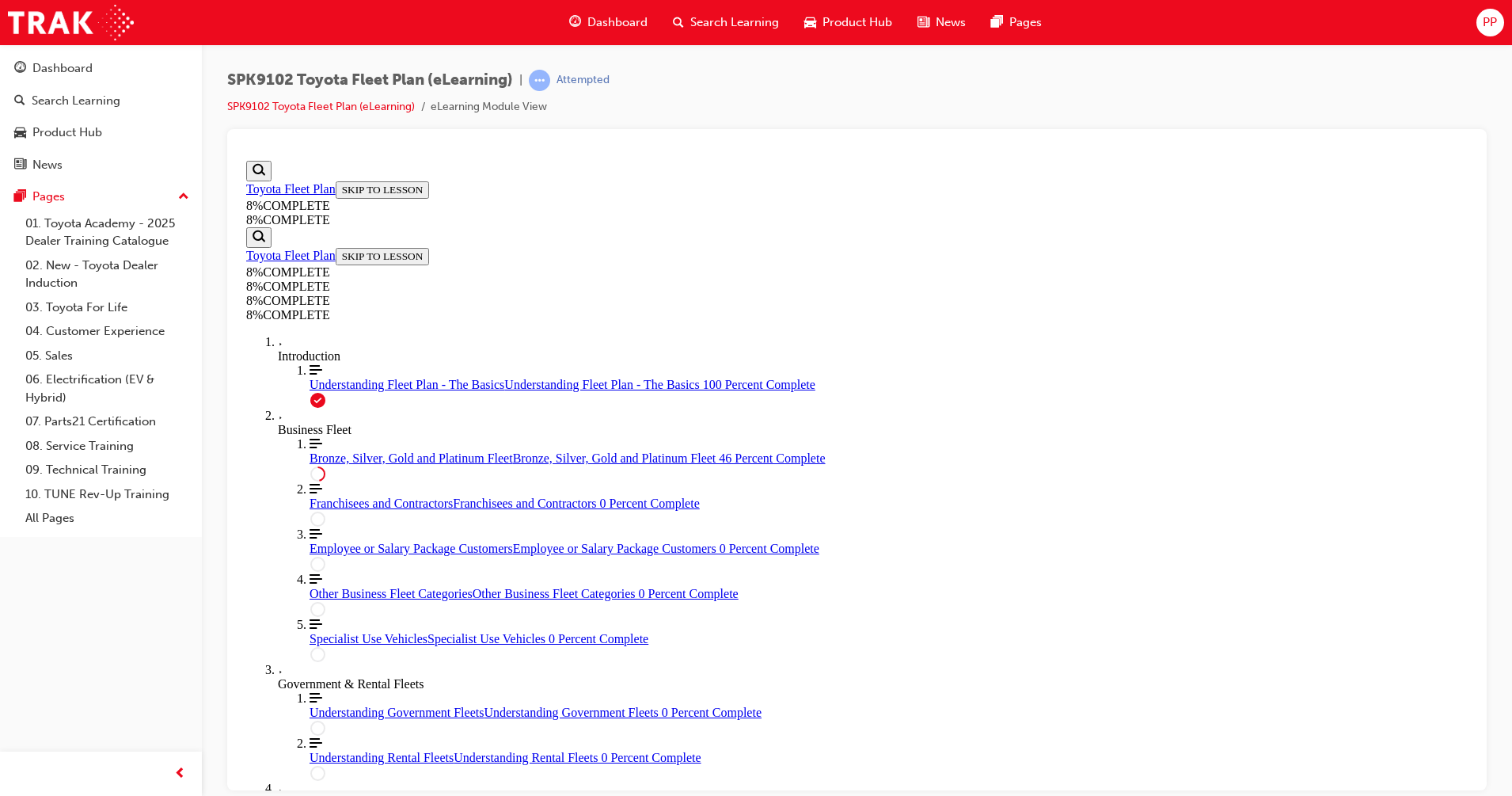
scroll to position [2967, 0]
drag, startPoint x: 828, startPoint y: 780, endPoint x: 1082, endPoint y: 734, distance: 258.1
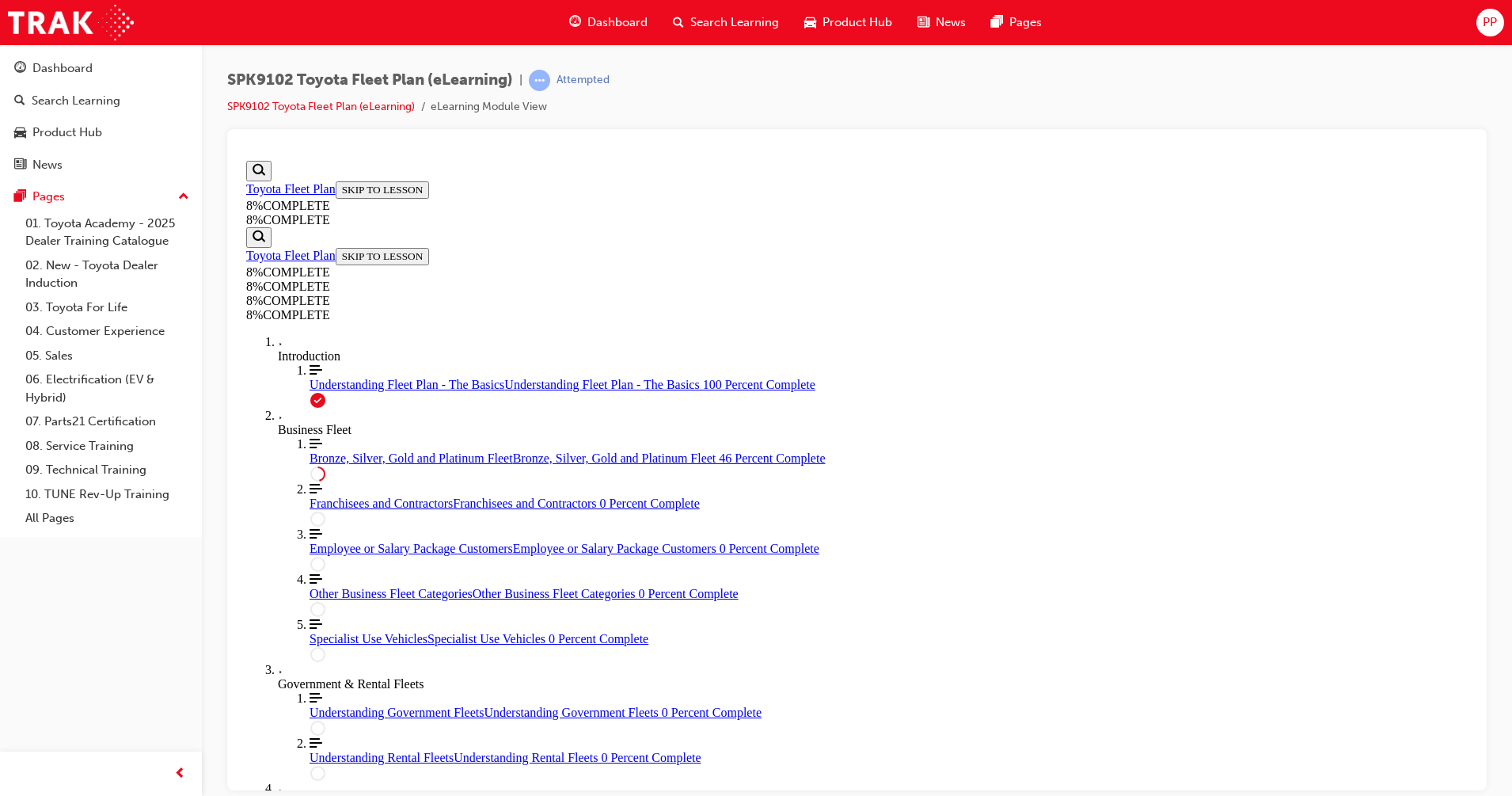
drag, startPoint x: 910, startPoint y: 482, endPoint x: 944, endPoint y: 598, distance: 120.9
drag, startPoint x: 944, startPoint y: 598, endPoint x: 1183, endPoint y: 502, distance: 257.6
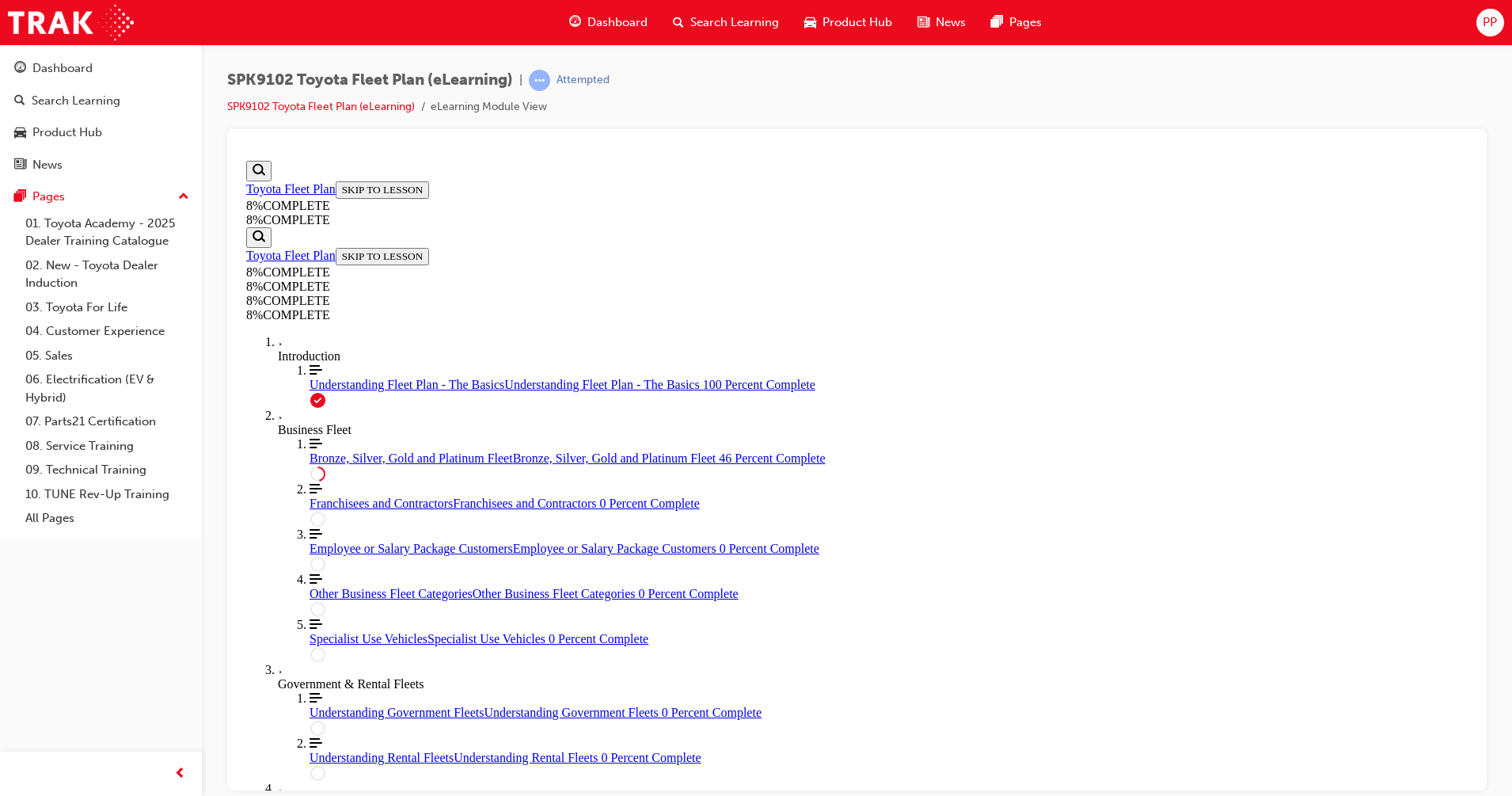
scroll to position [3395, 0]
drag, startPoint x: 835, startPoint y: 746, endPoint x: 1129, endPoint y: 649, distance: 309.6
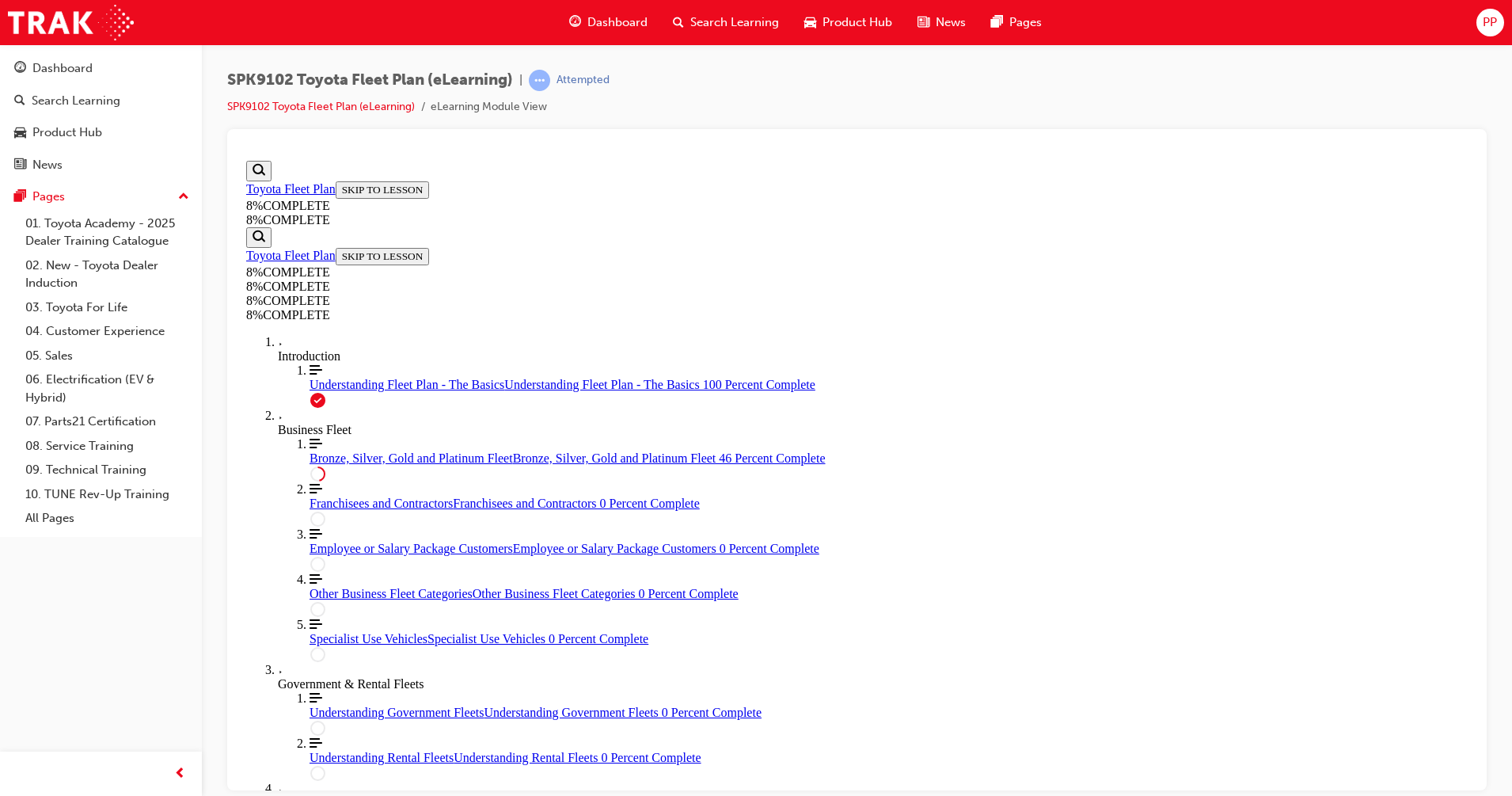
drag, startPoint x: 874, startPoint y: 564, endPoint x: 846, endPoint y: 475, distance: 93.3
drag, startPoint x: 824, startPoint y: 564, endPoint x: 1094, endPoint y: 445, distance: 295.1
drag, startPoint x: 859, startPoint y: 757, endPoint x: 972, endPoint y: 459, distance: 318.7
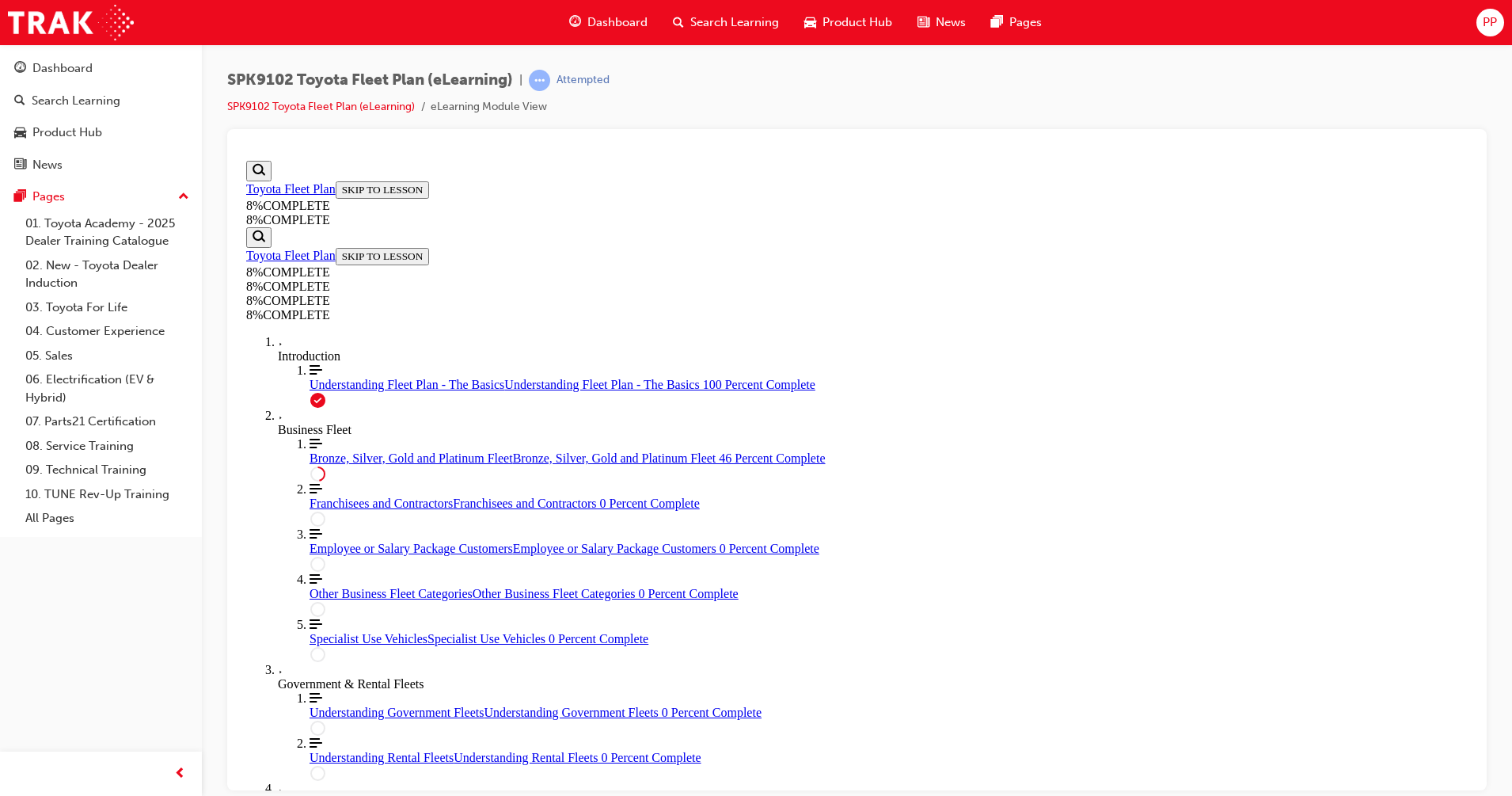
drag, startPoint x: 803, startPoint y: 732, endPoint x: 1055, endPoint y: 466, distance: 366.4
drag, startPoint x: 858, startPoint y: 444, endPoint x: 777, endPoint y: 620, distance: 193.7
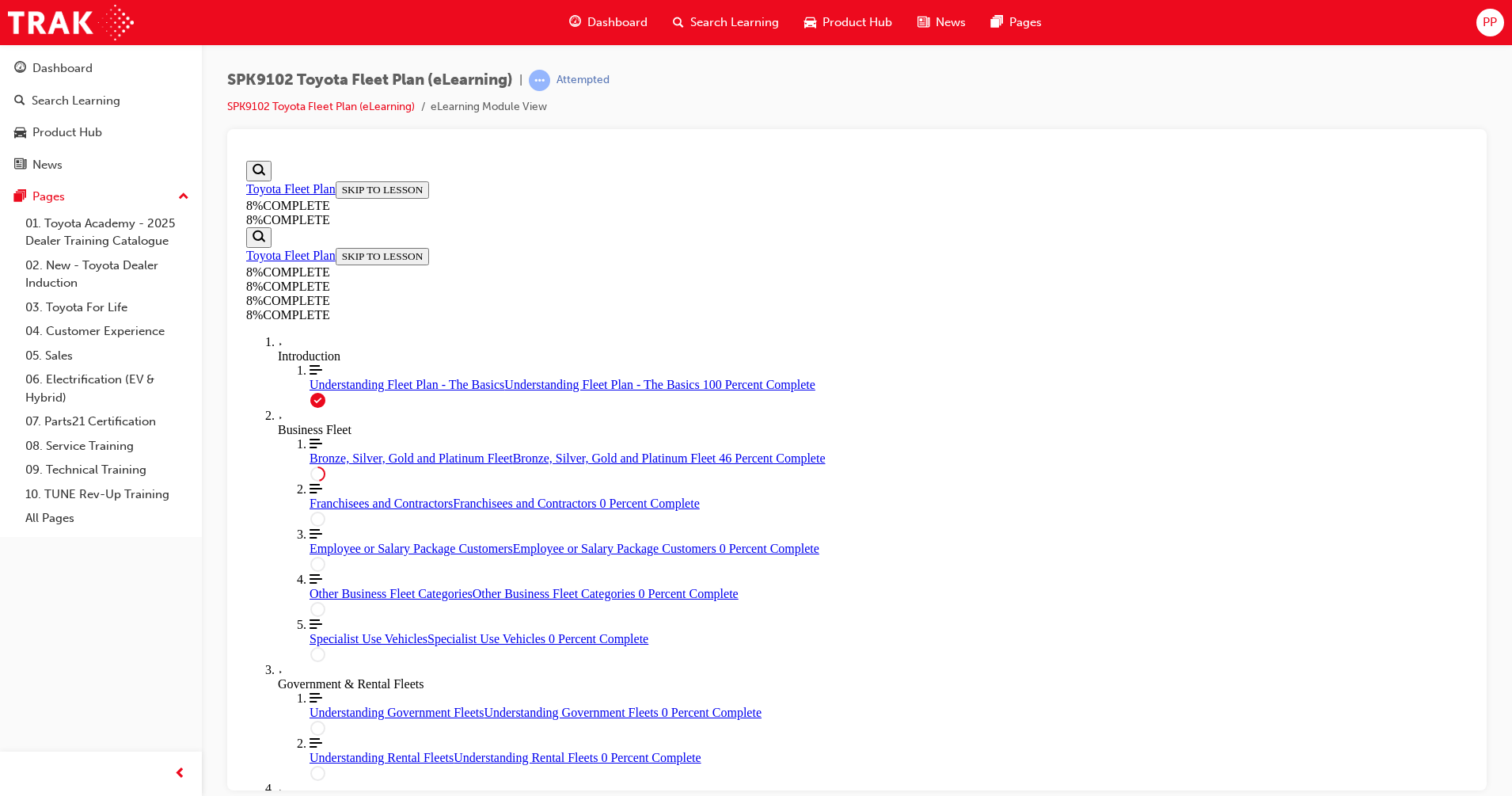
drag, startPoint x: 813, startPoint y: 356, endPoint x: 819, endPoint y: 635, distance: 279.1
drag, startPoint x: 792, startPoint y: 355, endPoint x: 942, endPoint y: 355, distance: 150.0
drag, startPoint x: 725, startPoint y: 455, endPoint x: 901, endPoint y: 457, distance: 176.0
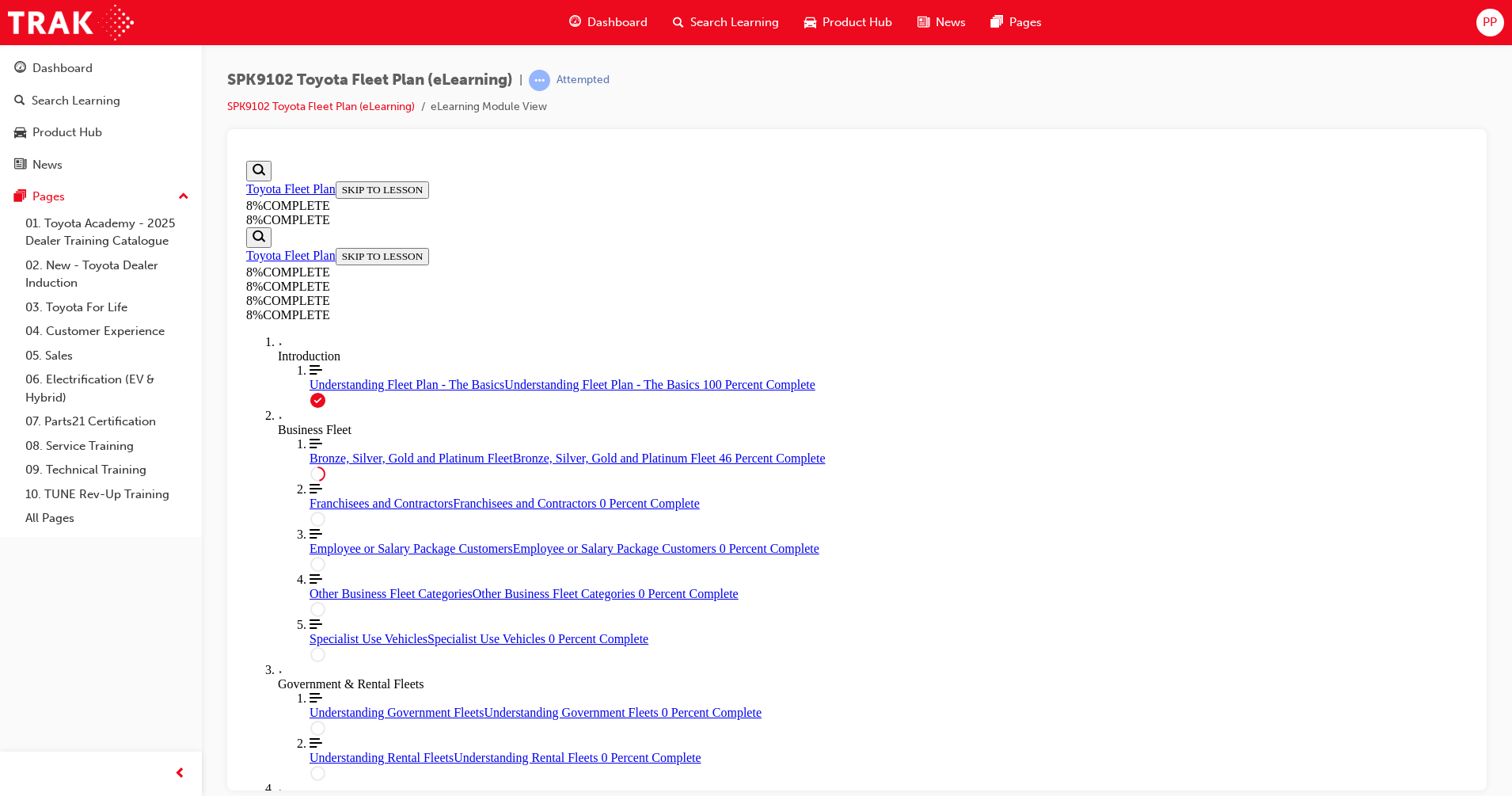
drag, startPoint x: 819, startPoint y: 577, endPoint x: 936, endPoint y: 597, distance: 118.7
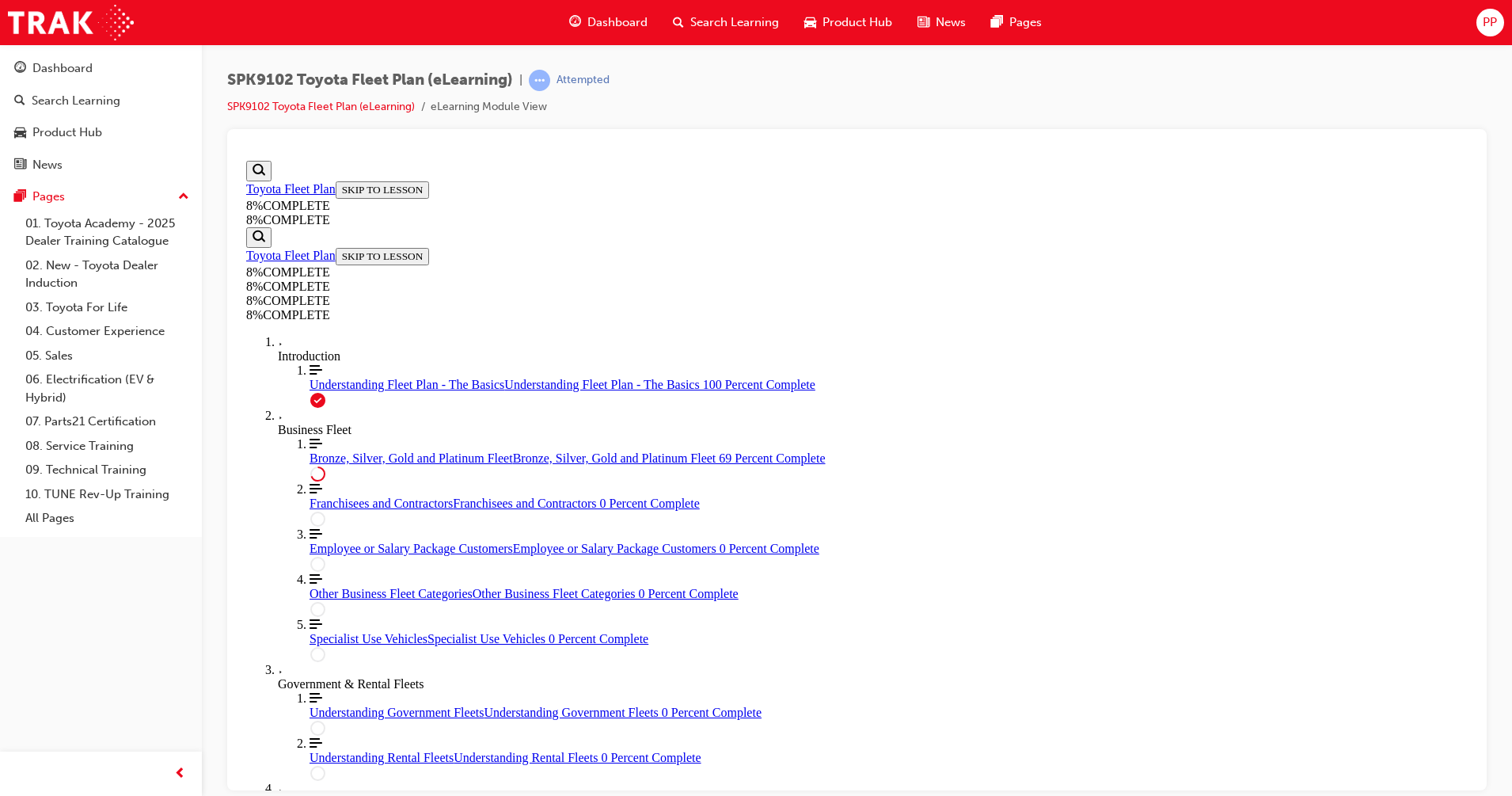
drag, startPoint x: 831, startPoint y: 652, endPoint x: 966, endPoint y: 663, distance: 135.4
drag, startPoint x: 850, startPoint y: 721, endPoint x: 957, endPoint y: 721, distance: 107.0
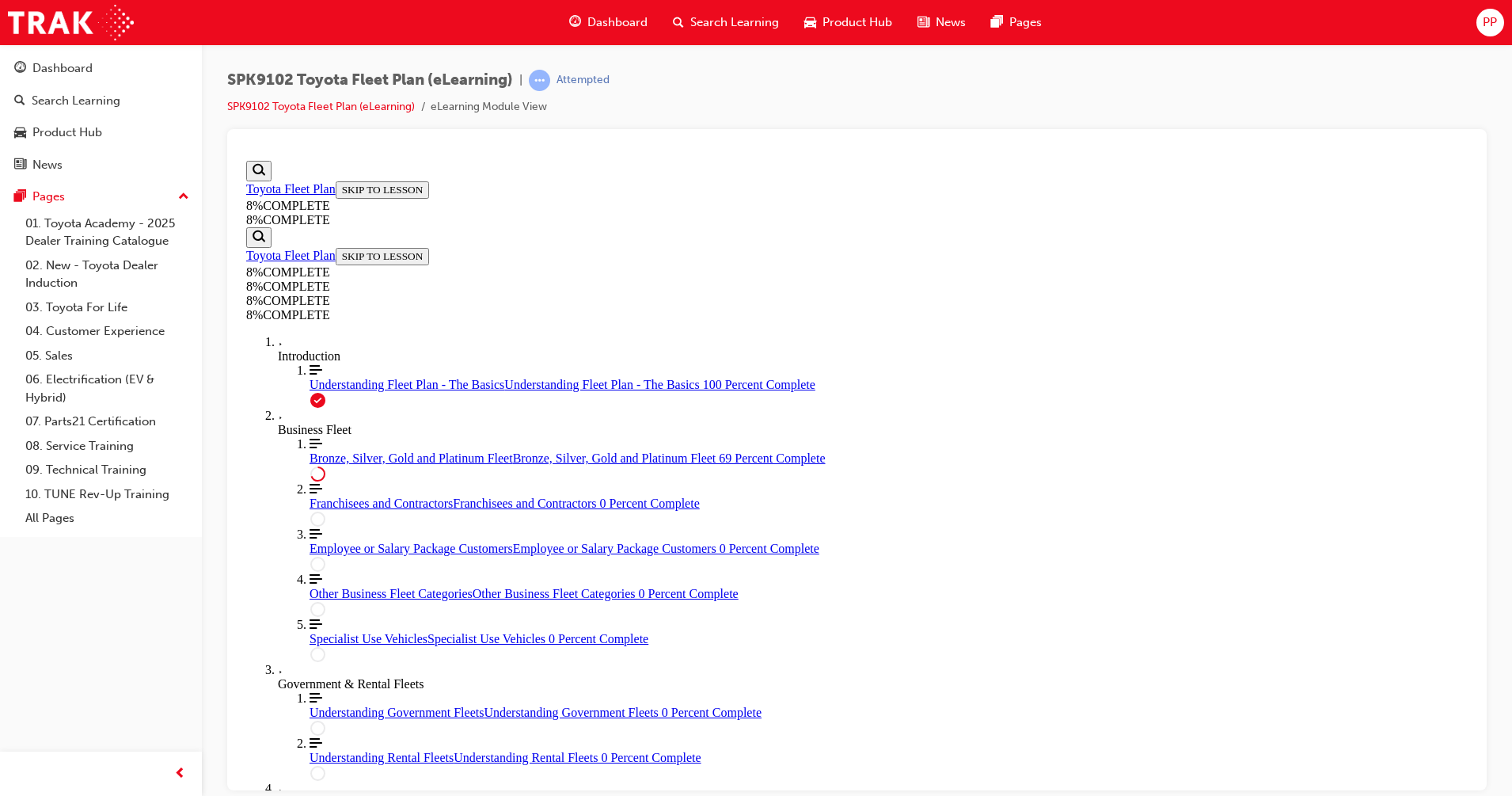
scroll to position [4702, 0]
drag, startPoint x: 812, startPoint y: 621, endPoint x: 893, endPoint y: 627, distance: 81.2
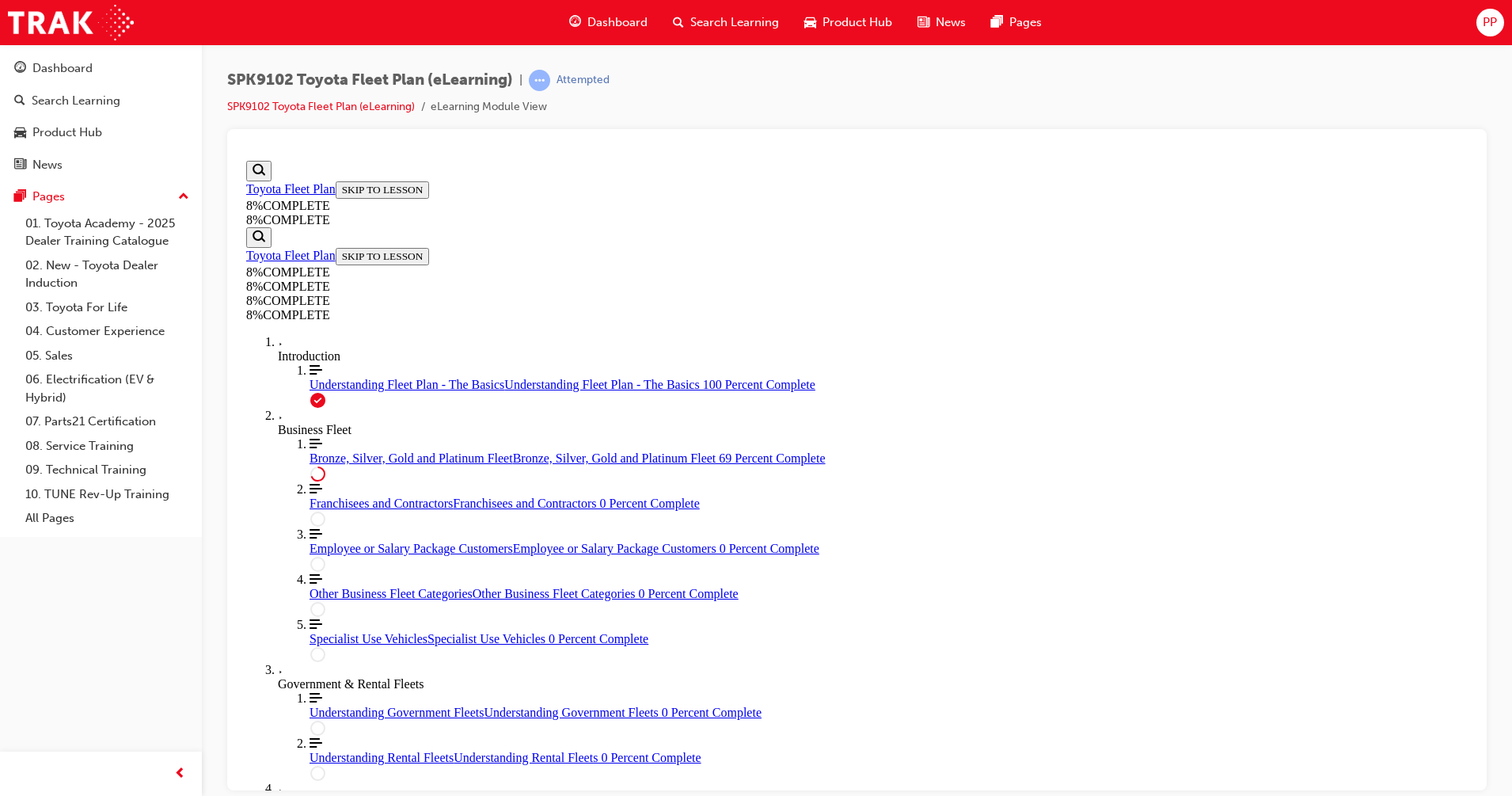
drag, startPoint x: 897, startPoint y: 633, endPoint x: 834, endPoint y: 465, distance: 179.4
drag, startPoint x: 824, startPoint y: 635, endPoint x: 868, endPoint y: 472, distance: 168.8
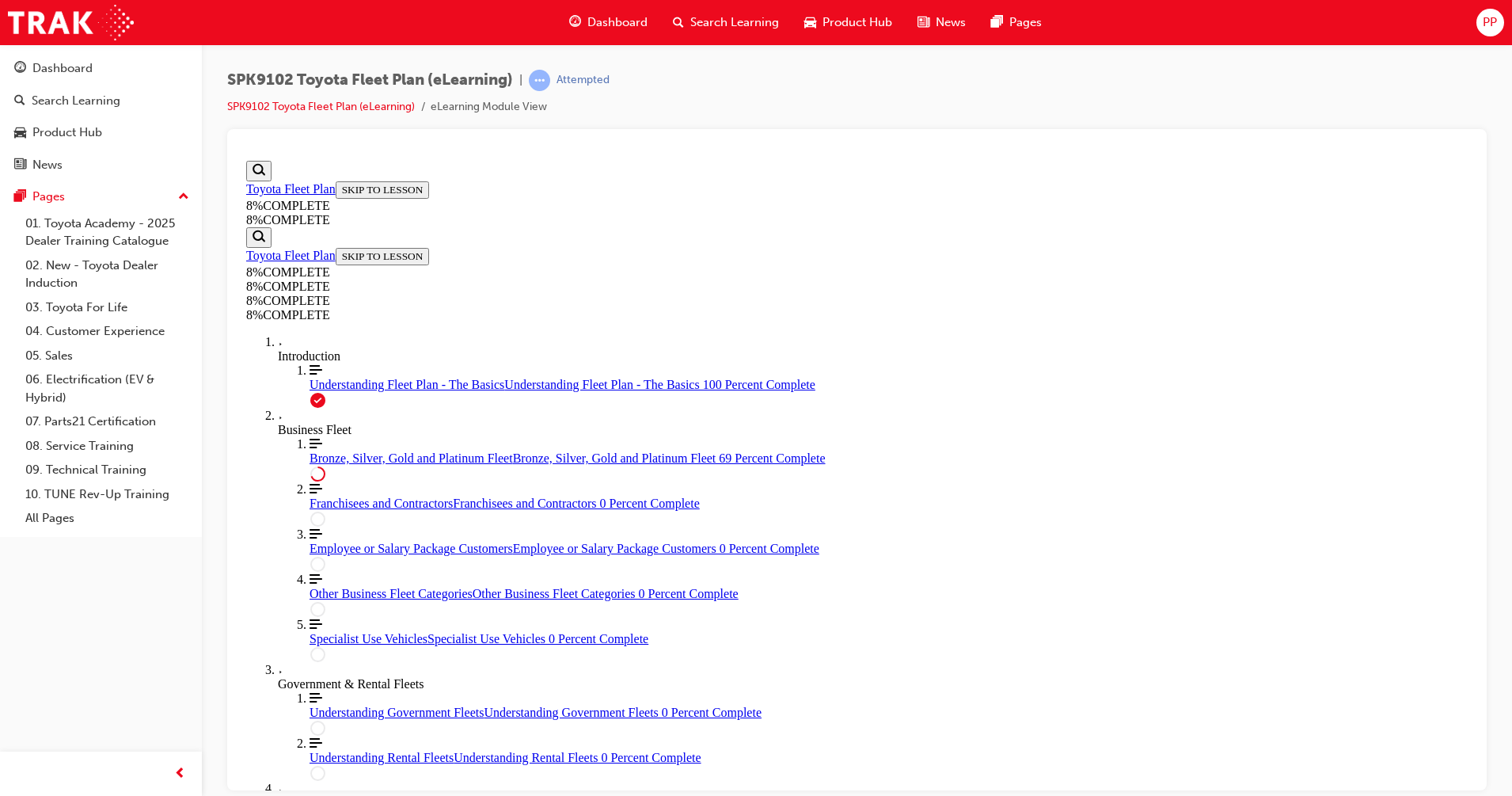
drag, startPoint x: 850, startPoint y: 717, endPoint x: 900, endPoint y: 568, distance: 157.2
drag, startPoint x: 881, startPoint y: 648, endPoint x: 970, endPoint y: 650, distance: 89.0
drag, startPoint x: 840, startPoint y: 703, endPoint x: 930, endPoint y: 704, distance: 90.0
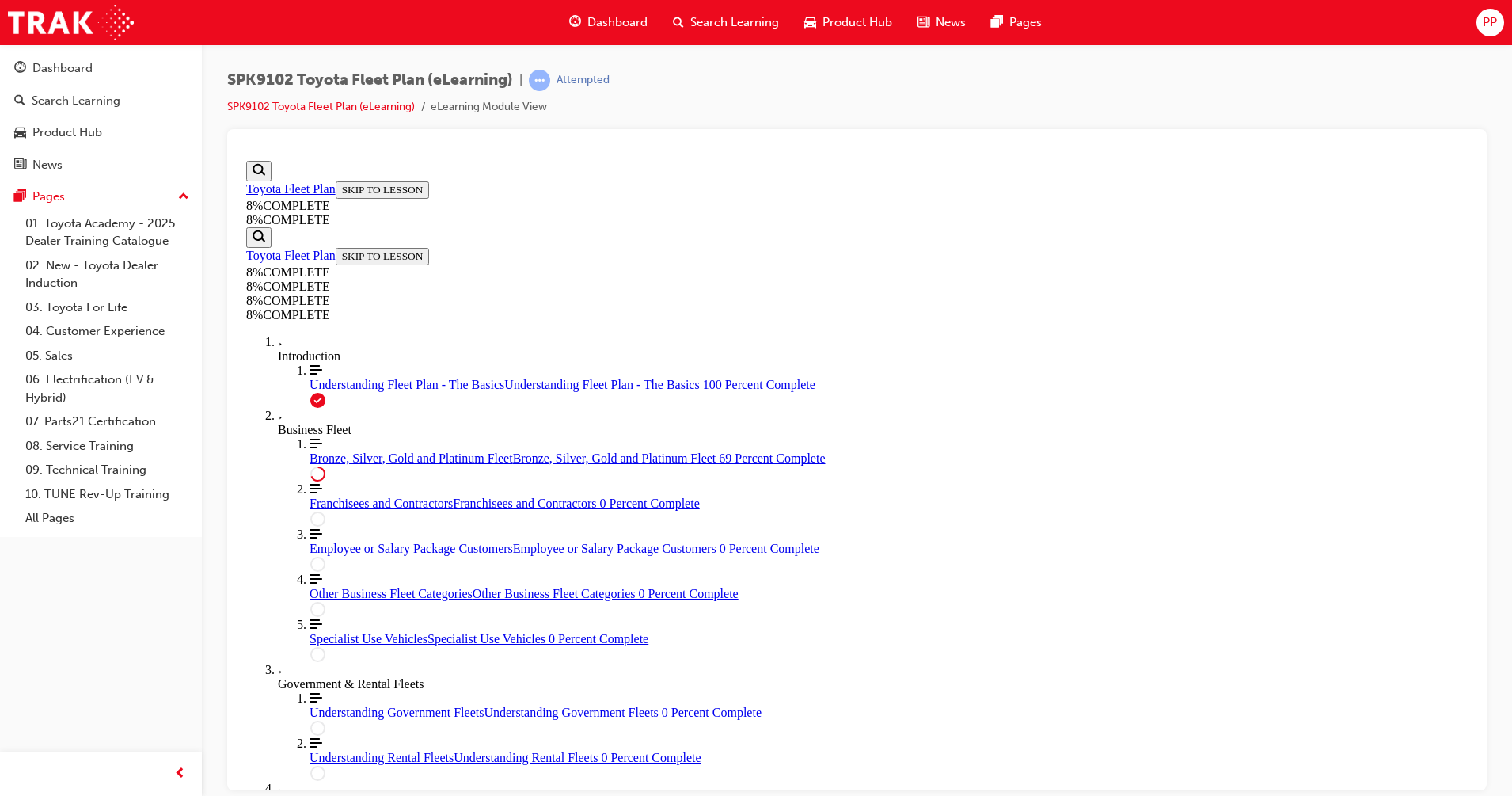
scroll to position [4812, 0]
drag, startPoint x: 864, startPoint y: 608, endPoint x: 907, endPoint y: 608, distance: 43.0
drag, startPoint x: 827, startPoint y: 606, endPoint x: 845, endPoint y: 683, distance: 79.1
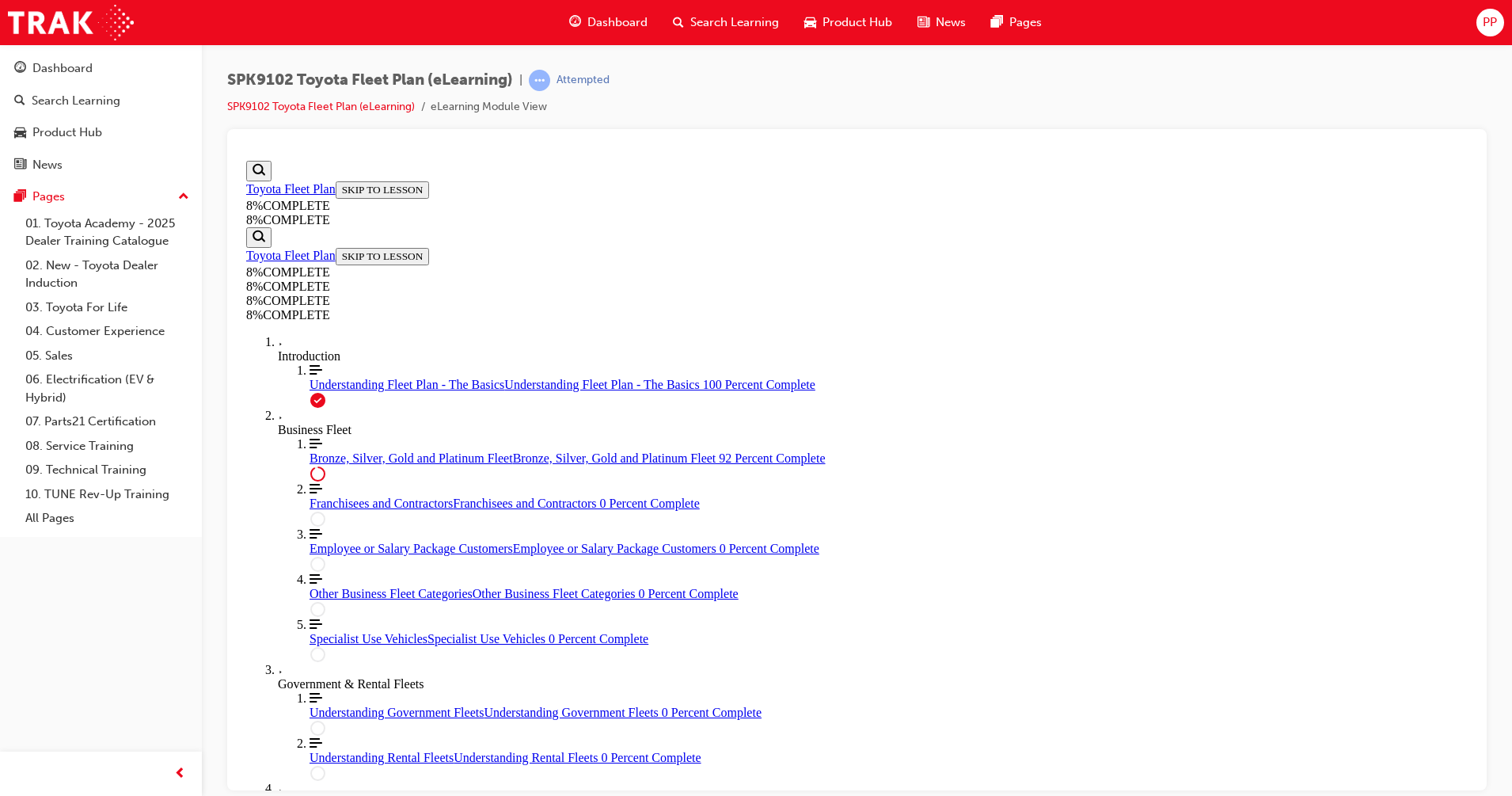
drag, startPoint x: 832, startPoint y: 487, endPoint x: 904, endPoint y: 488, distance: 72.0
drag, startPoint x: 821, startPoint y: 399, endPoint x: 873, endPoint y: 407, distance: 52.6
